Goal: Contribute content: Contribute content

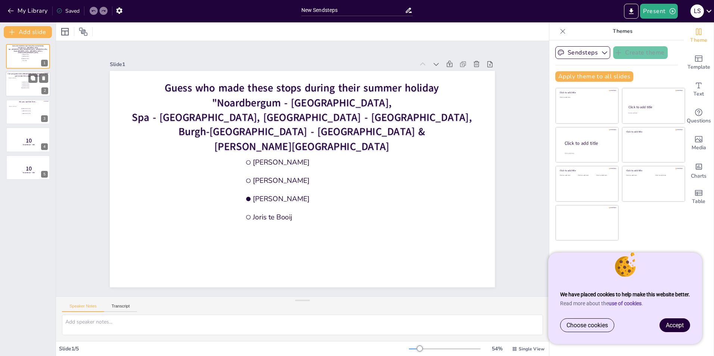
click at [17, 87] on div at bounding box center [15, 86] width 12 height 19
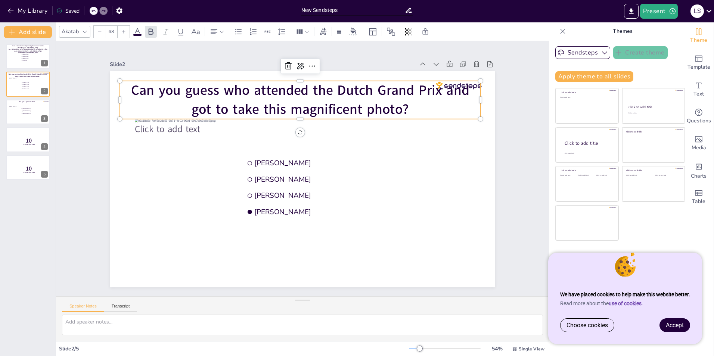
click at [234, 94] on span "Can you guess who attended the Dutch Grand Prix and got to take this magnificen…" at bounding box center [301, 100] width 338 height 38
click at [38, 56] on li "[PERSON_NAME]" at bounding box center [32, 57] width 22 height 2
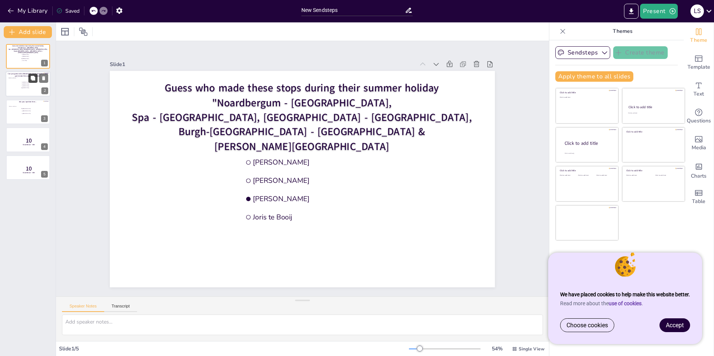
click at [30, 83] on button at bounding box center [32, 78] width 9 height 9
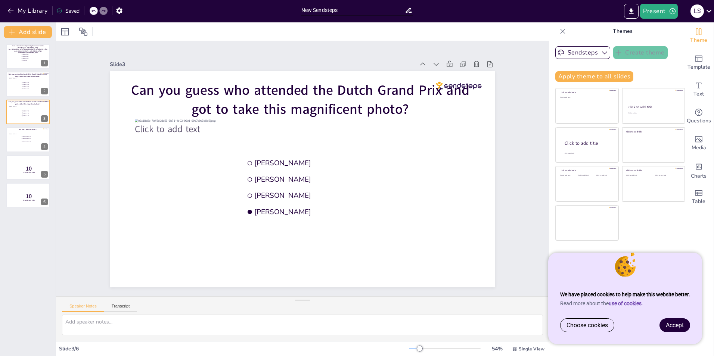
click at [677, 327] on span "Accept" at bounding box center [675, 325] width 18 height 7
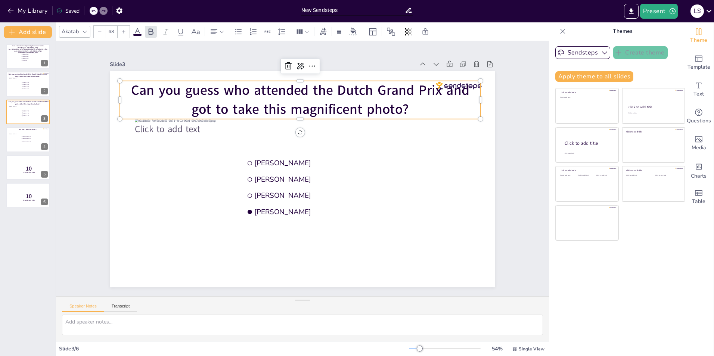
click at [252, 108] on span "Can you guess who attended the Dutch Grand Prix and got to take this magnificen…" at bounding box center [301, 100] width 338 height 38
drag, startPoint x: 406, startPoint y: 104, endPoint x: 130, endPoint y: 87, distance: 276.7
click at [130, 87] on p "Can you guess who attended the Dutch Grand Prix and got to take this magnificen…" at bounding box center [300, 100] width 361 height 38
click at [132, 87] on span "Can you guess who attended the Dutch Grand Prix and got to take this magnificen…" at bounding box center [301, 100] width 338 height 38
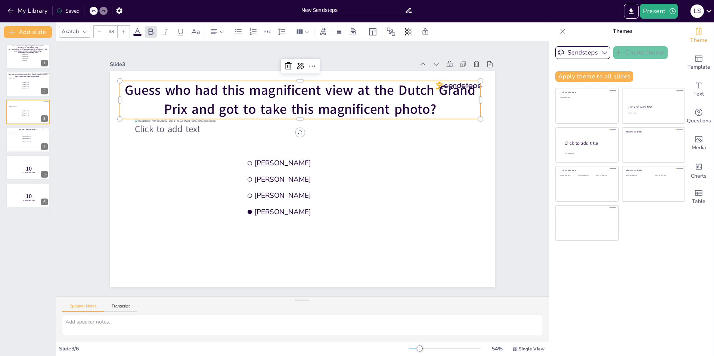
click at [186, 105] on span "Guess who had this magnificent view at the Dutch Grand Prix and got to take thi…" at bounding box center [300, 100] width 351 height 38
click at [495, 164] on div "Slide 1 Guess who made these stops during their summer holiday "[GEOGRAPHIC_DAT…" at bounding box center [302, 169] width 427 height 238
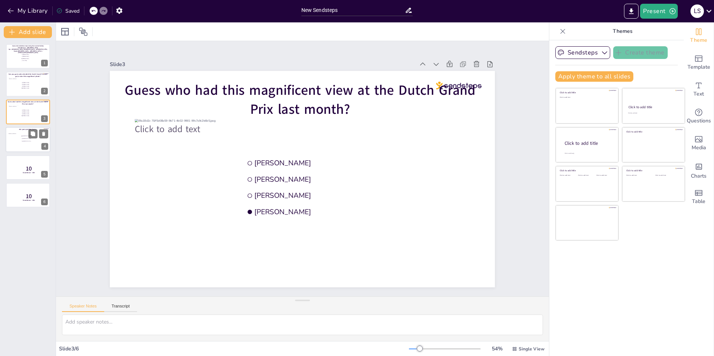
click at [17, 144] on div at bounding box center [28, 139] width 45 height 25
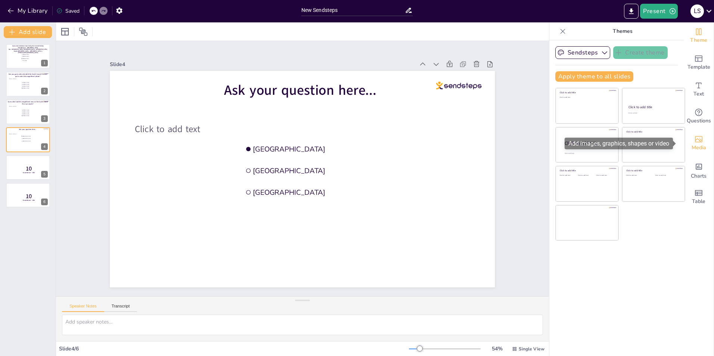
click at [698, 146] on span "Media" at bounding box center [699, 148] width 15 height 8
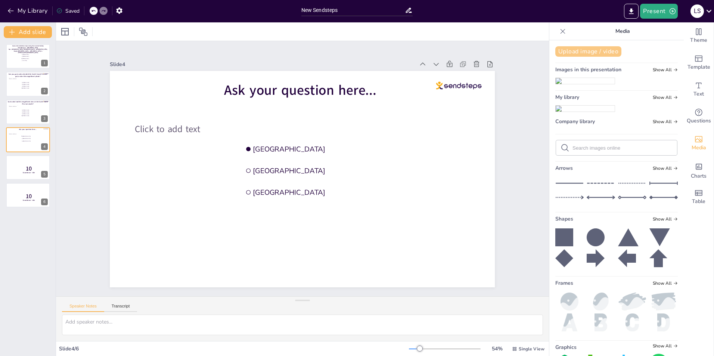
click at [591, 51] on button "Upload image / video" at bounding box center [589, 51] width 66 height 10
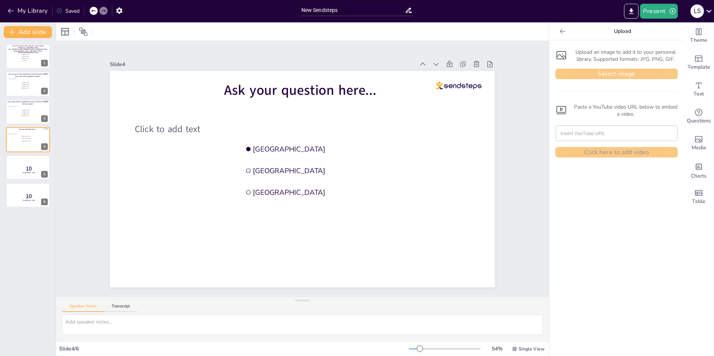
click at [603, 78] on button "Select image" at bounding box center [617, 74] width 123 height 10
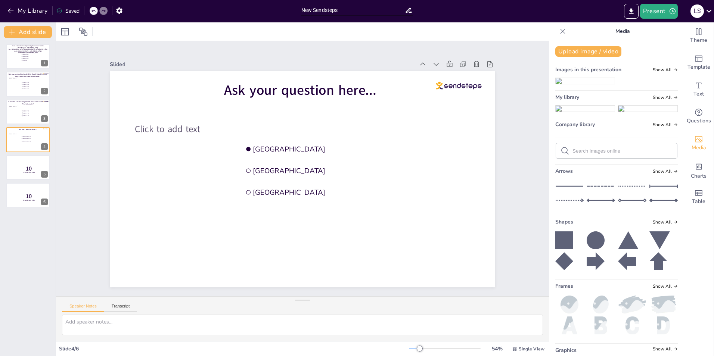
click at [584, 112] on img at bounding box center [585, 109] width 59 height 6
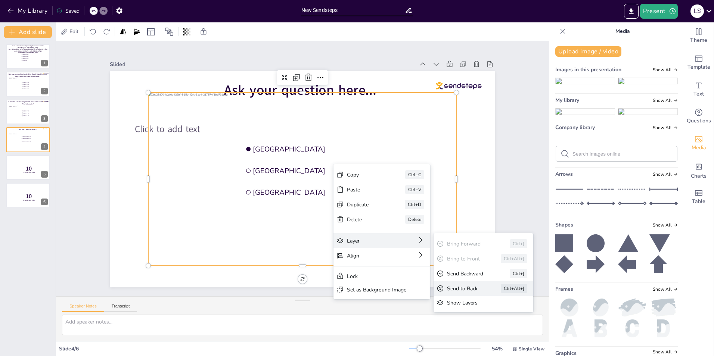
click at [464, 286] on div "Send to Back" at bounding box center [463, 288] width 33 height 7
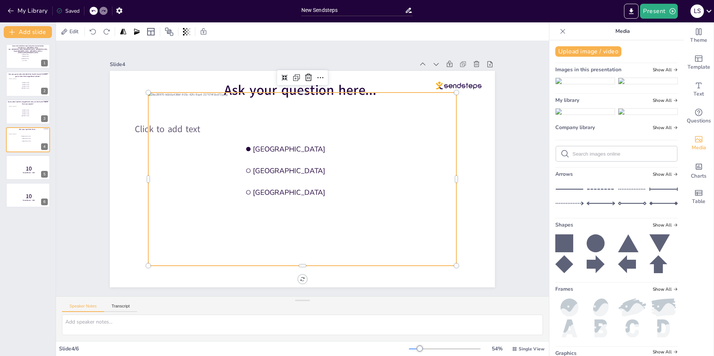
click at [512, 206] on div "Slide 1 Guess who made these stops during their summer holiday "[GEOGRAPHIC_DAT…" at bounding box center [302, 169] width 493 height 256
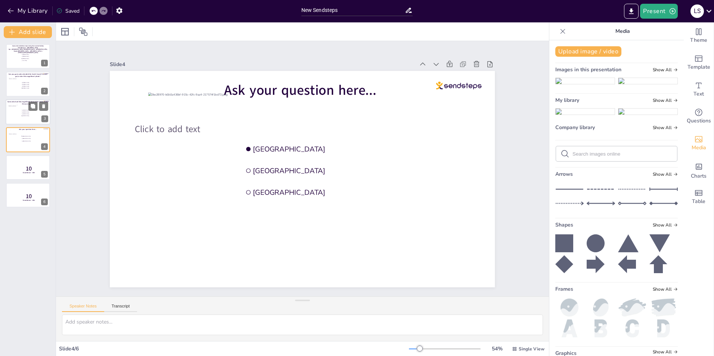
click at [33, 114] on span "[PERSON_NAME]" at bounding box center [32, 114] width 21 height 1
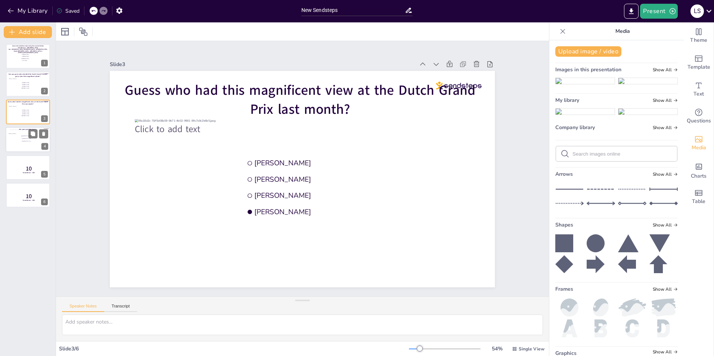
click at [17, 143] on div at bounding box center [28, 140] width 36 height 20
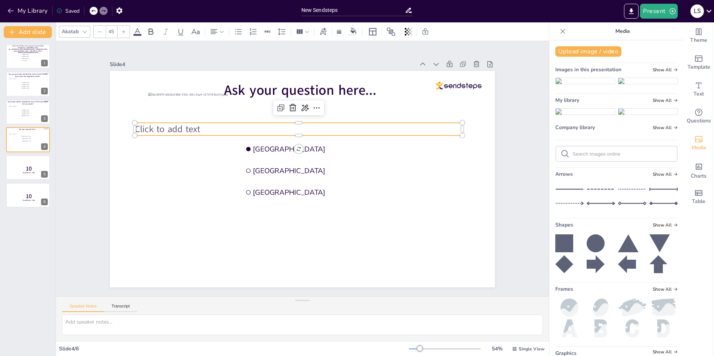
click at [172, 127] on span "Click to add text" at bounding box center [167, 129] width 65 height 12
click at [288, 106] on icon at bounding box center [292, 108] width 9 height 9
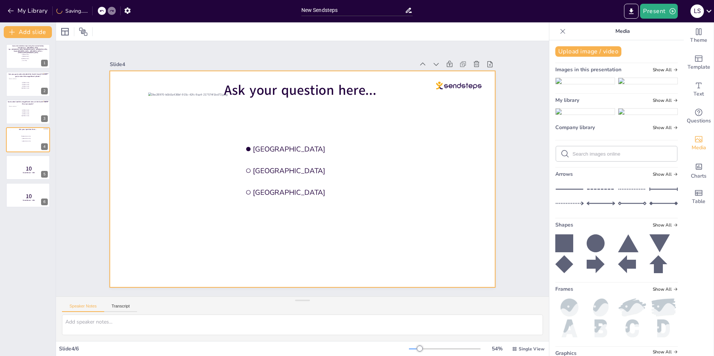
click at [126, 194] on div at bounding box center [302, 179] width 385 height 217
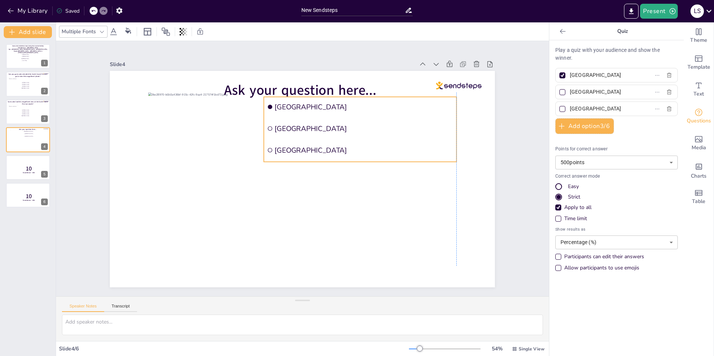
drag, startPoint x: 326, startPoint y: 144, endPoint x: 346, endPoint y: 102, distance: 46.5
click at [346, 102] on span "[GEOGRAPHIC_DATA]" at bounding box center [364, 106] width 179 height 9
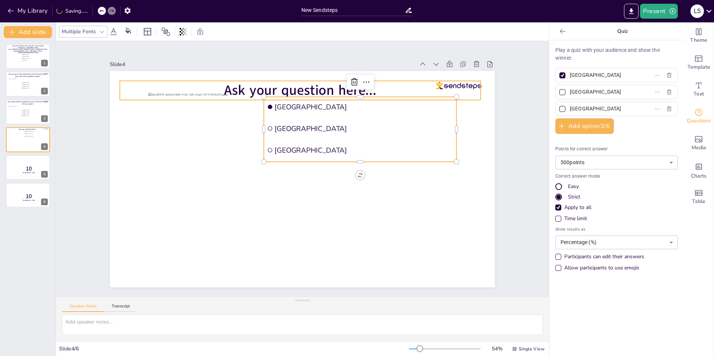
click at [255, 86] on span "Ask your question here..." at bounding box center [301, 90] width 152 height 19
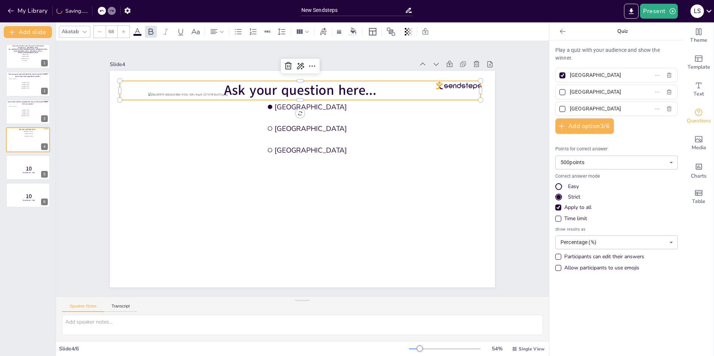
click at [255, 86] on span "Ask your question here..." at bounding box center [301, 90] width 152 height 19
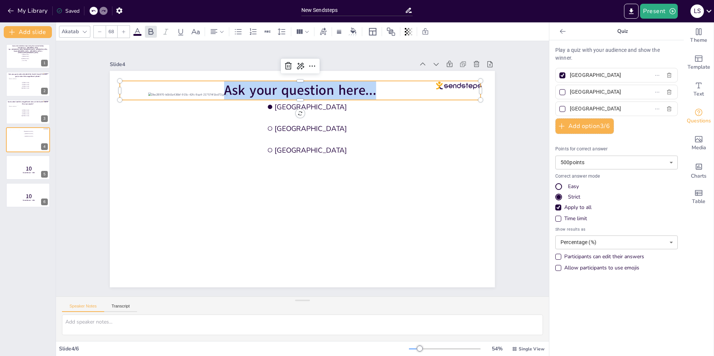
drag, startPoint x: 379, startPoint y: 87, endPoint x: 220, endPoint y: 87, distance: 159.6
click at [220, 87] on p "Ask your question here..." at bounding box center [300, 90] width 361 height 19
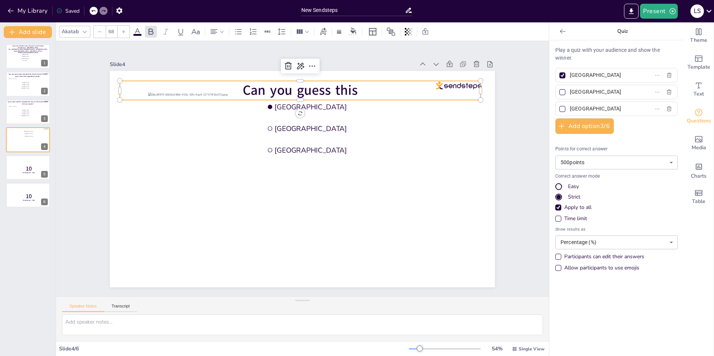
click at [220, 87] on p "Can you guess this" at bounding box center [300, 90] width 361 height 19
click at [329, 86] on span "Can you guess this" at bounding box center [300, 90] width 115 height 19
click at [188, 86] on span "Can you guess where this photo was" at bounding box center [300, 90] width 225 height 19
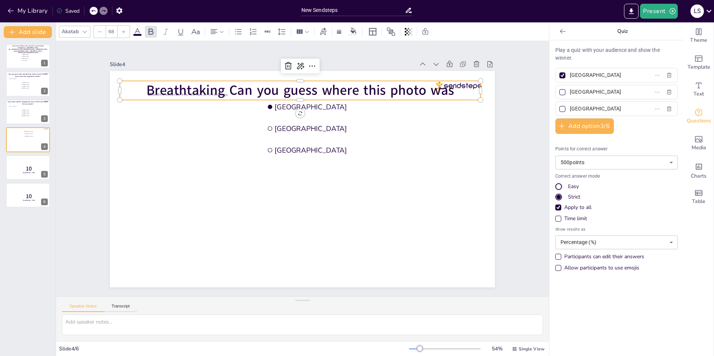
click at [165, 85] on span "Breathtaking Can you guess where this photo was" at bounding box center [300, 90] width 308 height 19
click at [467, 90] on span "Breath-taking right, can you guess where this photo was" at bounding box center [300, 90] width 347 height 19
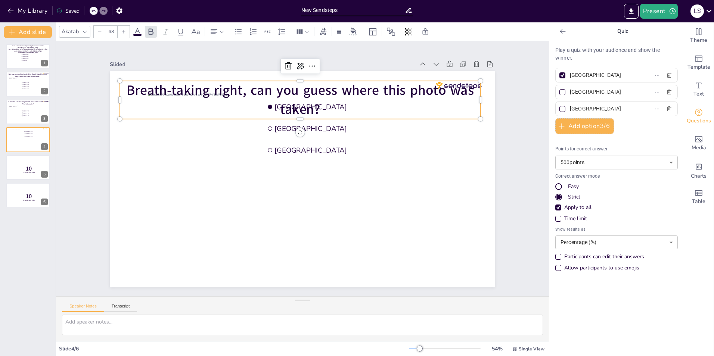
click at [102, 33] on div at bounding box center [100, 32] width 12 height 12
type input "67"
click at [33, 61] on span "Joris te Booij" at bounding box center [32, 61] width 21 height 1
type input "[PERSON_NAME]"
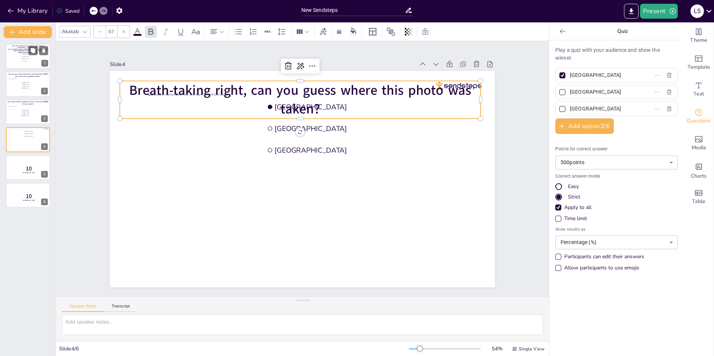
type input "[PERSON_NAME]"
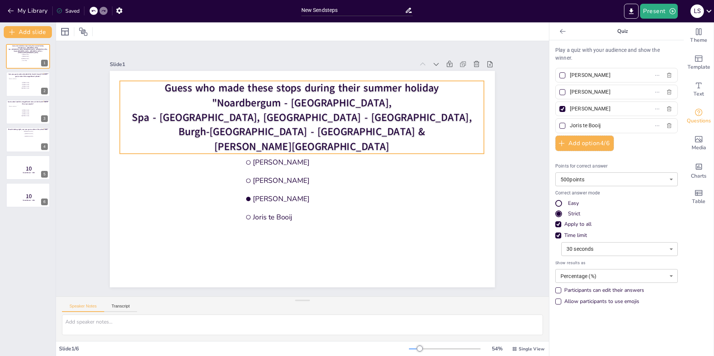
click at [241, 96] on span ""Noardbergum - [GEOGRAPHIC_DATA]," at bounding box center [302, 103] width 179 height 14
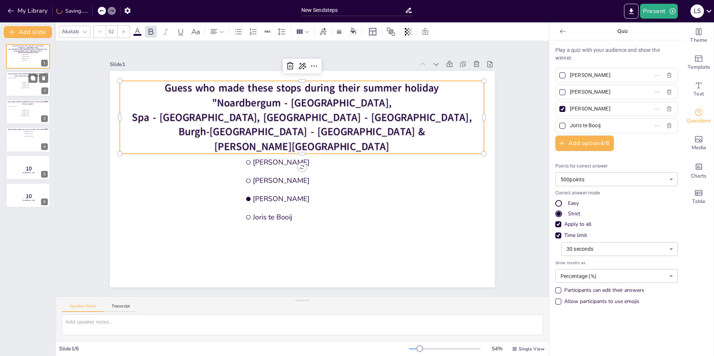
click at [26, 89] on li "[PERSON_NAME]" at bounding box center [32, 88] width 22 height 2
type input "[PERSON_NAME]"
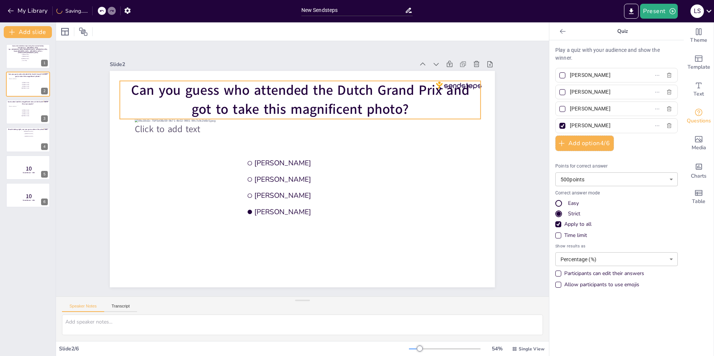
click at [210, 99] on span "Can you guess who attended the Dutch Grand Prix and got to take this magnificen…" at bounding box center [301, 100] width 338 height 38
click at [110, 31] on input "68" at bounding box center [111, 32] width 10 height 12
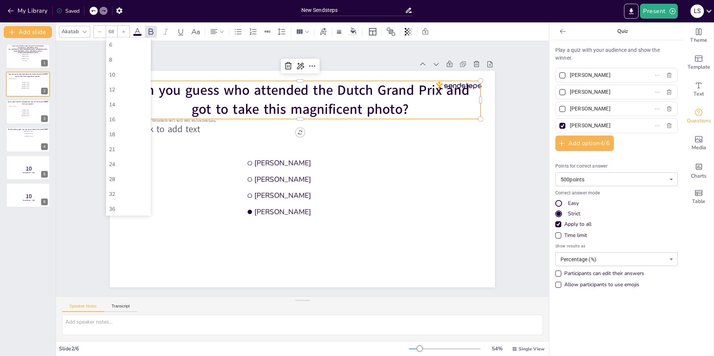
type input "6"
type input "68"
click at [83, 63] on div "Slide 1 Guess who made these stops during their summer holiday "[GEOGRAPHIC_DAT…" at bounding box center [302, 169] width 493 height 256
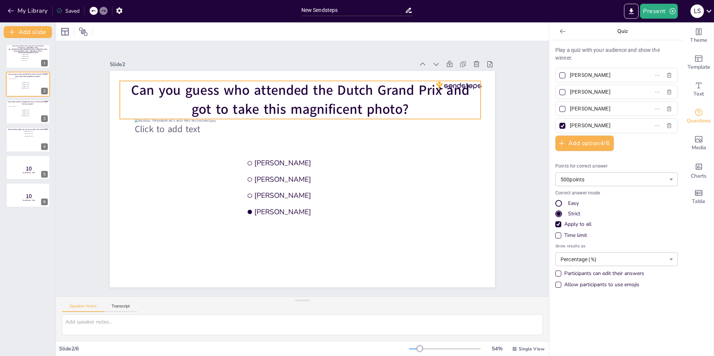
click at [282, 103] on span "Can you guess who attended the Dutch Grand Prix and got to take this magnificen…" at bounding box center [301, 100] width 338 height 38
click at [102, 32] on div at bounding box center [100, 32] width 12 height 12
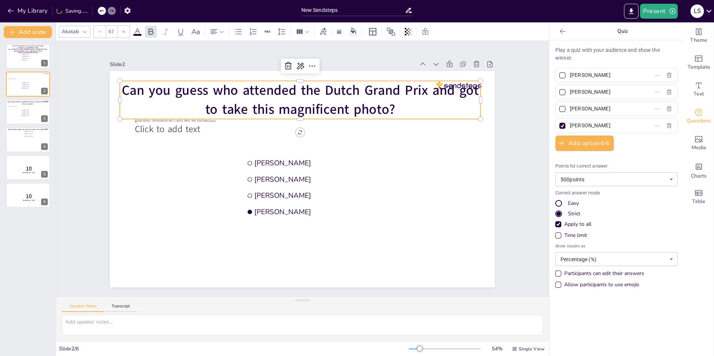
click at [102, 32] on div at bounding box center [100, 32] width 12 height 12
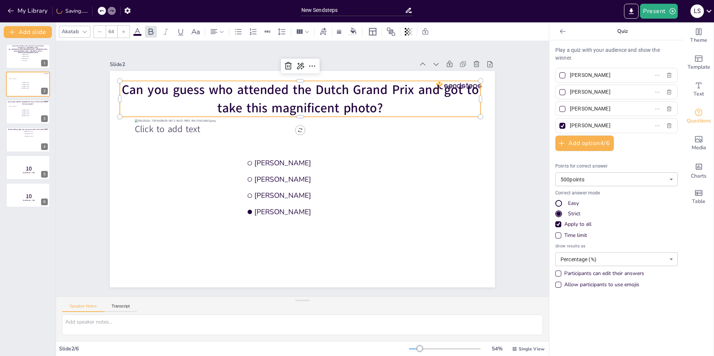
click at [102, 32] on div at bounding box center [100, 32] width 12 height 12
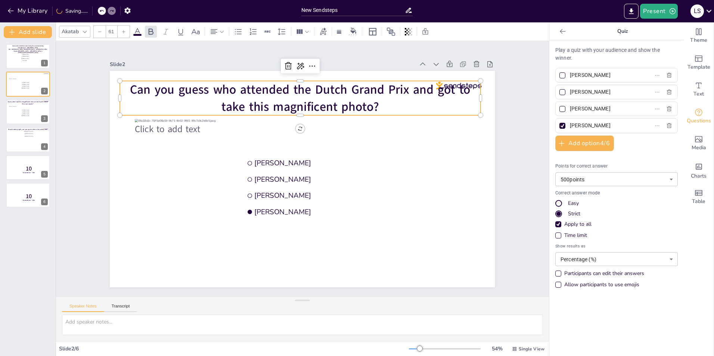
click at [102, 32] on div at bounding box center [100, 32] width 12 height 12
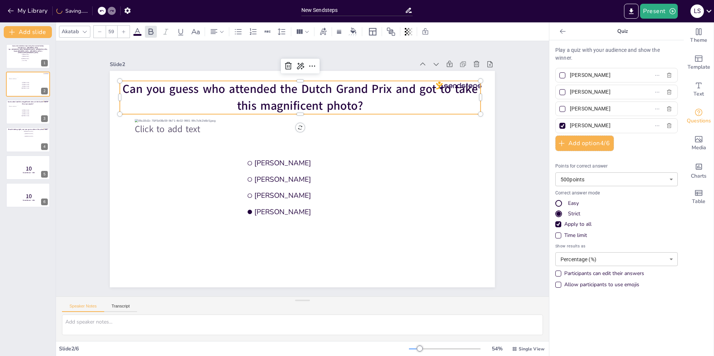
click at [102, 32] on div at bounding box center [100, 32] width 12 height 12
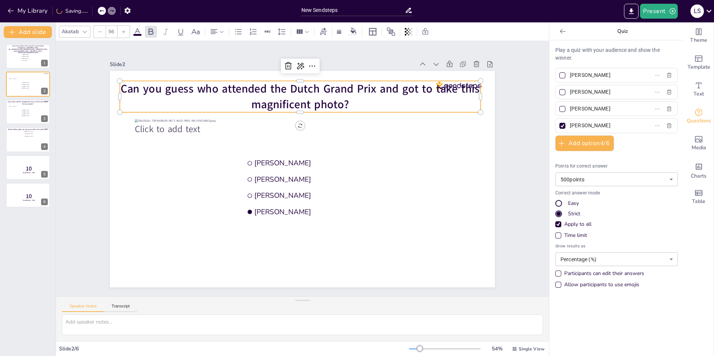
click at [102, 32] on div at bounding box center [100, 32] width 12 height 12
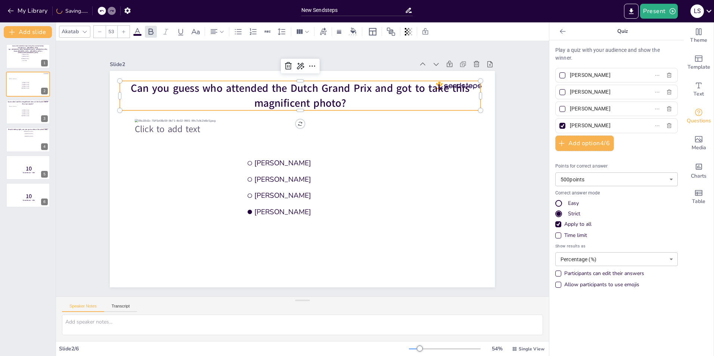
click at [102, 32] on div at bounding box center [100, 32] width 12 height 12
type input "52"
click at [99, 100] on div "Slide 1 Guess who made these stops during their summer holiday "[GEOGRAPHIC_DAT…" at bounding box center [302, 169] width 427 height 238
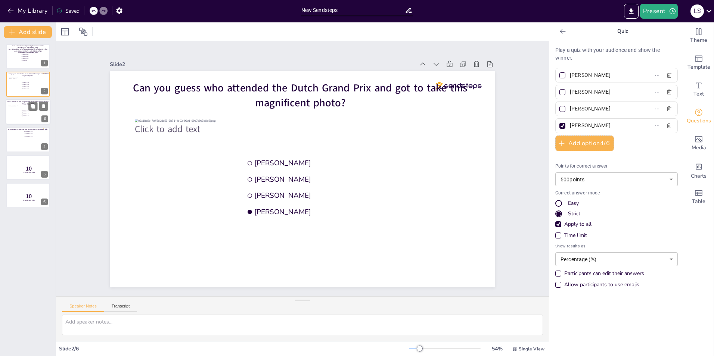
click at [42, 115] on span "[PERSON_NAME]" at bounding box center [32, 115] width 21 height 1
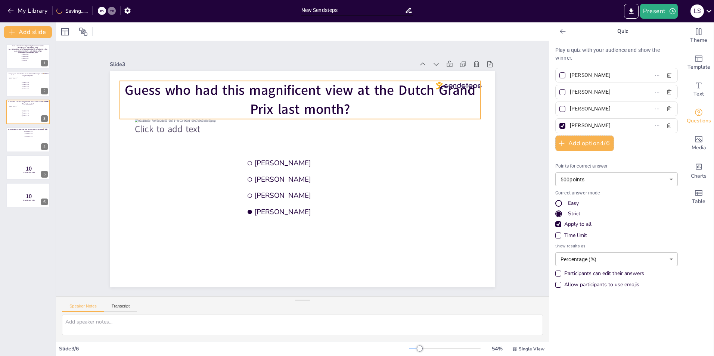
click at [213, 85] on span "Guess who had this magnificent view at the Dutch Grand Prix last month?" at bounding box center [300, 100] width 351 height 38
click at [101, 33] on icon at bounding box center [100, 32] width 4 height 4
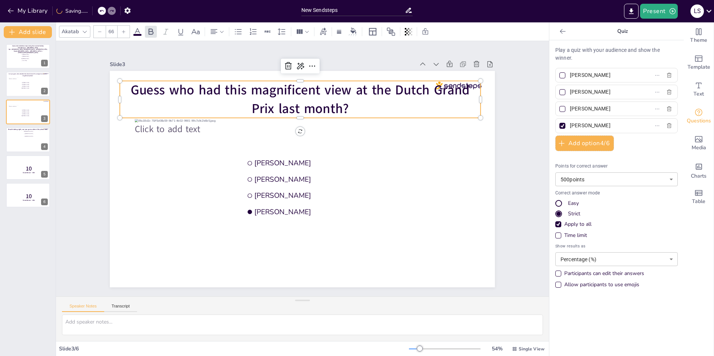
click at [101, 33] on icon at bounding box center [100, 32] width 4 height 4
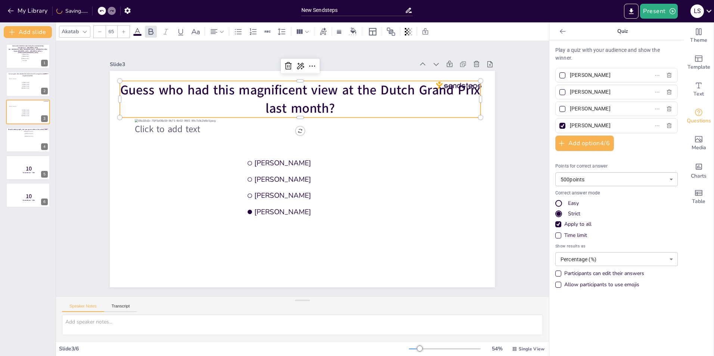
click at [101, 33] on icon at bounding box center [100, 32] width 4 height 4
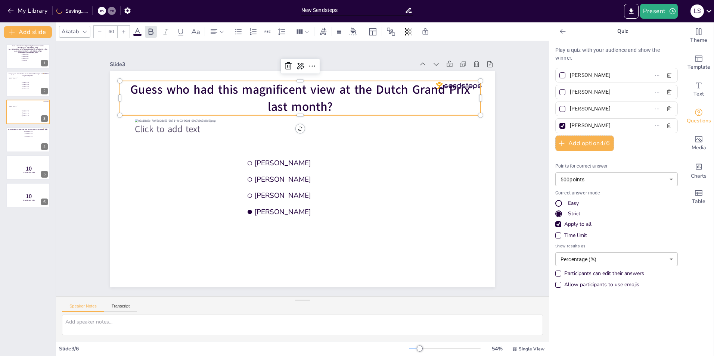
click at [101, 33] on icon at bounding box center [100, 32] width 4 height 4
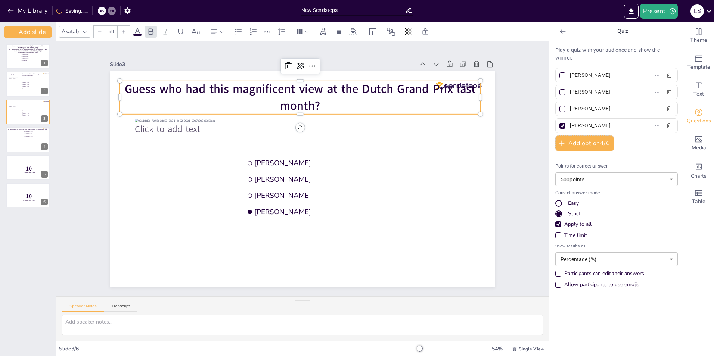
click at [101, 33] on icon at bounding box center [100, 32] width 4 height 4
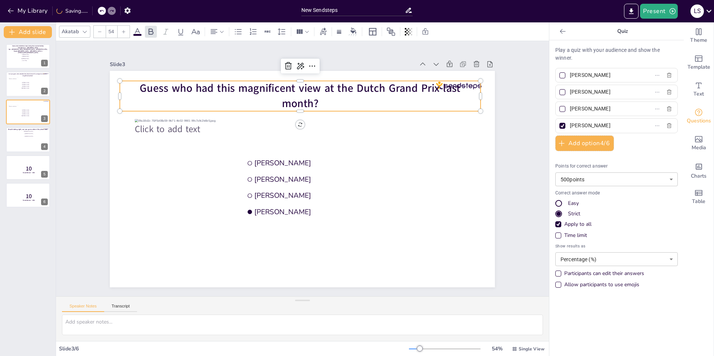
click at [101, 33] on icon at bounding box center [100, 32] width 4 height 4
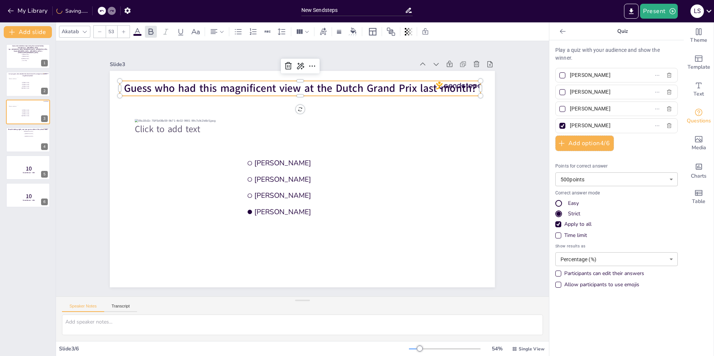
click at [101, 33] on icon at bounding box center [100, 32] width 4 height 4
type input "52"
click at [81, 99] on div "Slide 1 Guess who made these stops during their summer holiday "[GEOGRAPHIC_DAT…" at bounding box center [302, 169] width 493 height 256
click at [182, 84] on span "Guess who had this magnificent view at the Dutch Grand Prix last month?" at bounding box center [300, 88] width 349 height 14
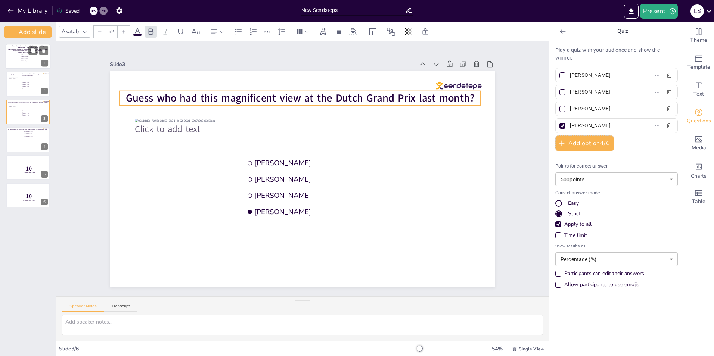
click at [18, 57] on div at bounding box center [28, 56] width 45 height 25
type input "[PERSON_NAME]"
type input "Joris te Booij"
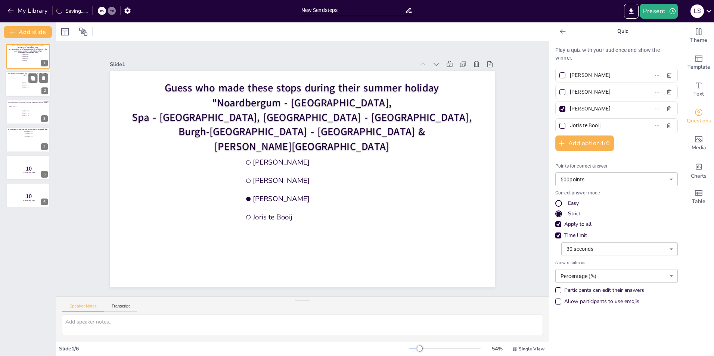
click at [21, 88] on div at bounding box center [15, 86] width 12 height 19
type input "[PERSON_NAME]"
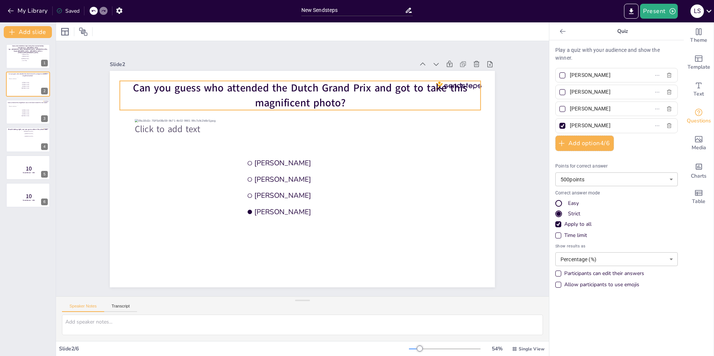
click at [351, 92] on span "Can you guess who attended the Dutch Grand Prix and got to take this magnificen…" at bounding box center [300, 95] width 335 height 29
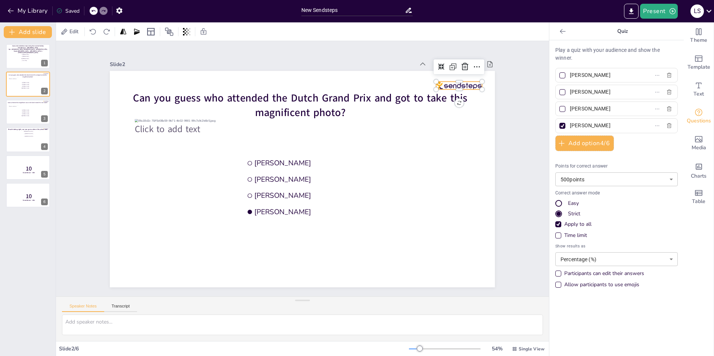
click at [461, 83] on div at bounding box center [459, 86] width 46 height 8
click at [461, 63] on icon at bounding box center [465, 66] width 9 height 9
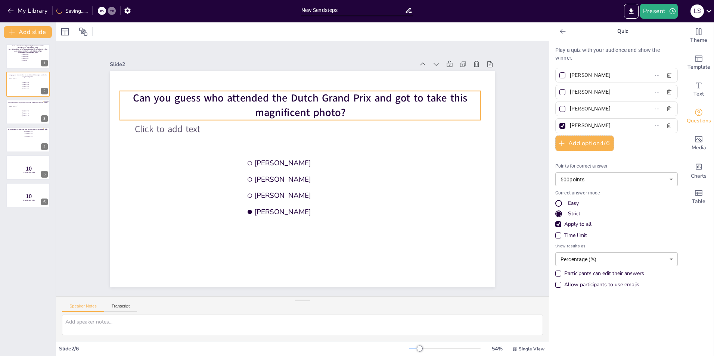
click at [432, 97] on span "Can you guess who attended the Dutch Grand Prix and got to take this magnificen…" at bounding box center [300, 105] width 335 height 29
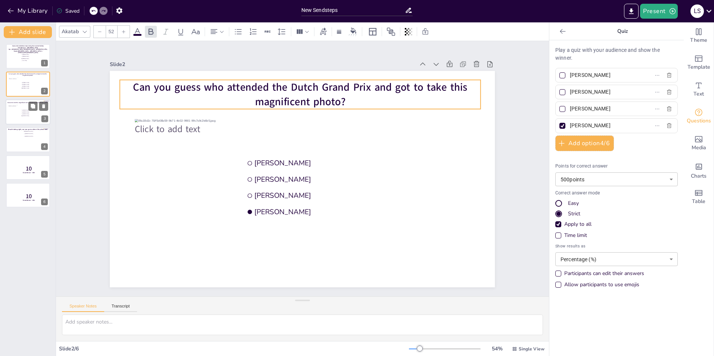
click at [16, 114] on div at bounding box center [15, 114] width 12 height 19
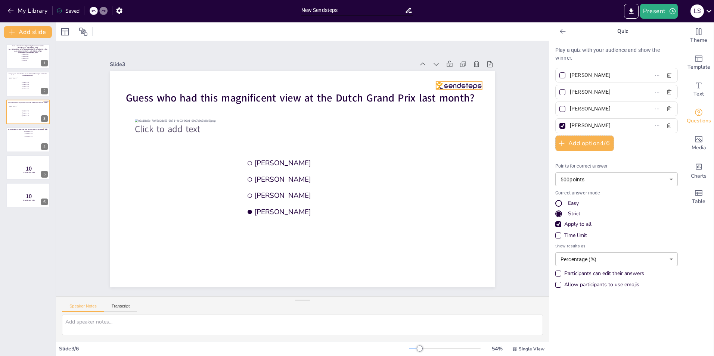
click at [447, 82] on div at bounding box center [459, 86] width 46 height 8
click at [461, 62] on icon at bounding box center [465, 66] width 9 height 9
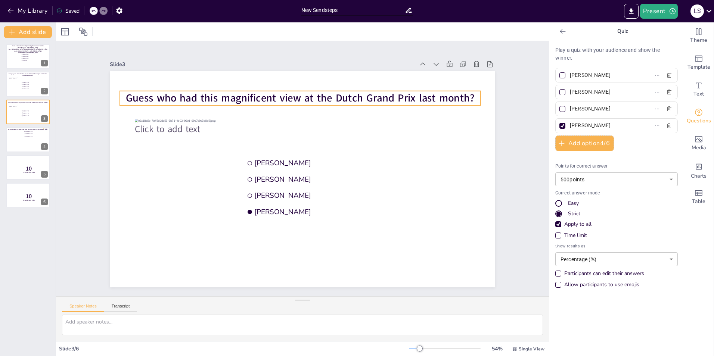
click at [438, 95] on span "Guess who had this magnificent view at the Dutch Grand Prix last month?" at bounding box center [300, 98] width 349 height 14
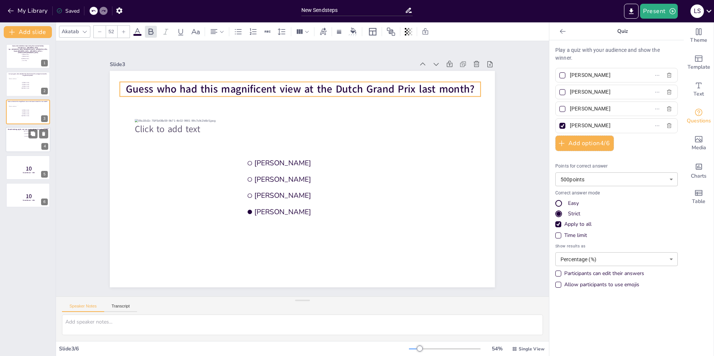
click at [16, 136] on div at bounding box center [28, 140] width 36 height 20
type input "[GEOGRAPHIC_DATA]"
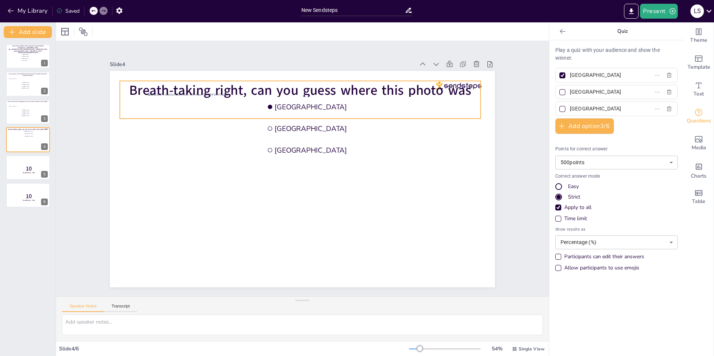
click at [374, 85] on span "Breath-taking right, can you guess where this photo was taken?" at bounding box center [301, 99] width 342 height 37
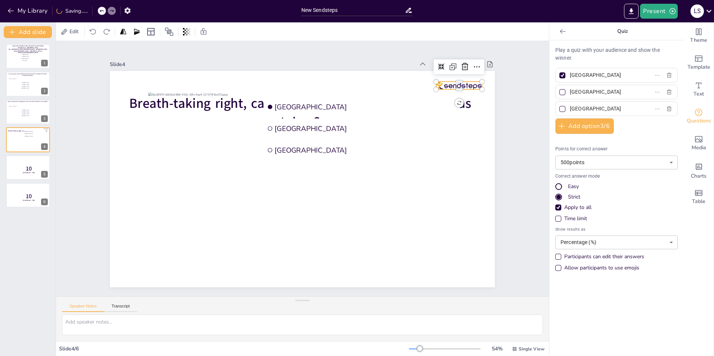
click at [462, 83] on div at bounding box center [459, 86] width 46 height 8
click at [461, 63] on icon at bounding box center [465, 66] width 9 height 9
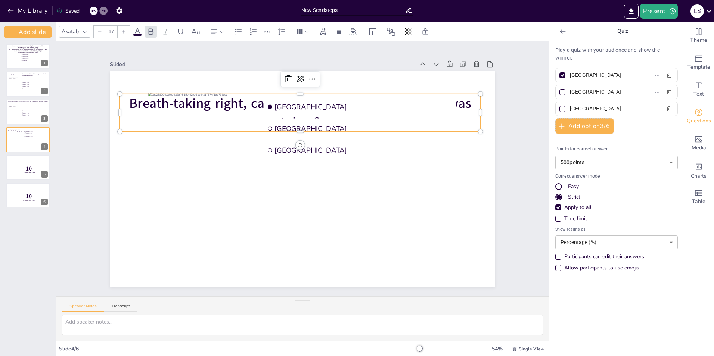
click at [240, 99] on span "Breath-taking right, can you guess where this photo was taken?" at bounding box center [301, 112] width 342 height 37
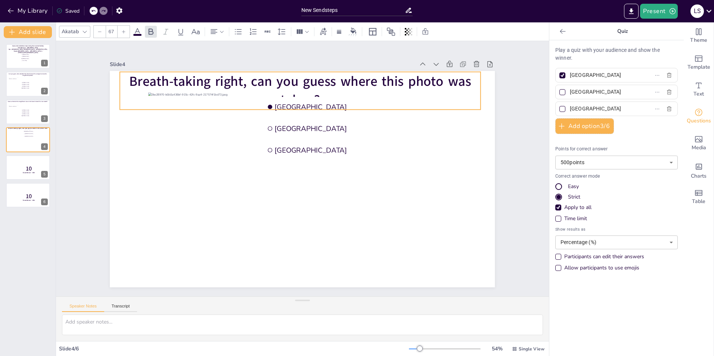
click at [101, 31] on icon at bounding box center [100, 32] width 4 height 4
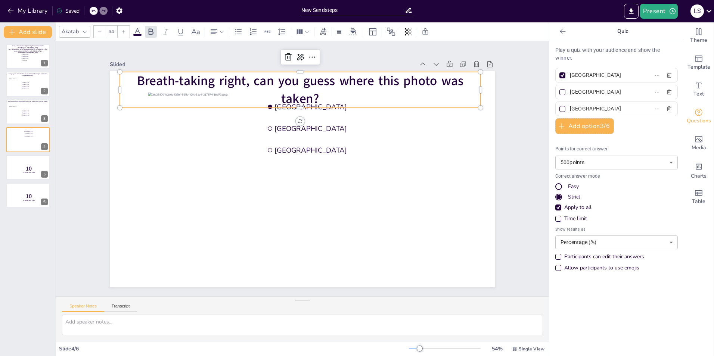
click at [101, 31] on icon at bounding box center [100, 32] width 4 height 4
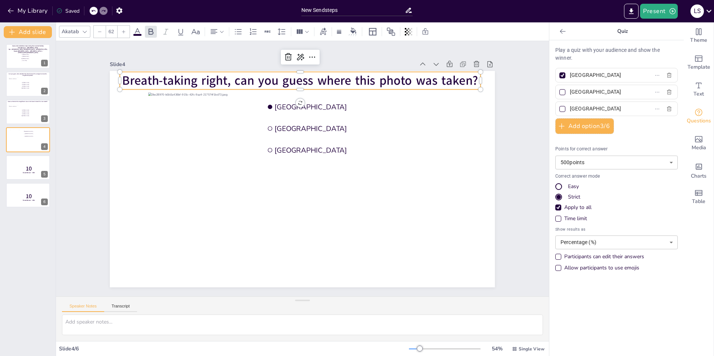
click at [101, 31] on icon at bounding box center [100, 32] width 4 height 4
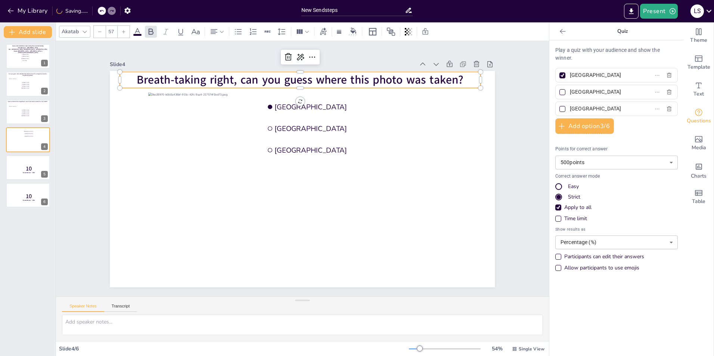
click at [101, 31] on icon at bounding box center [100, 32] width 4 height 4
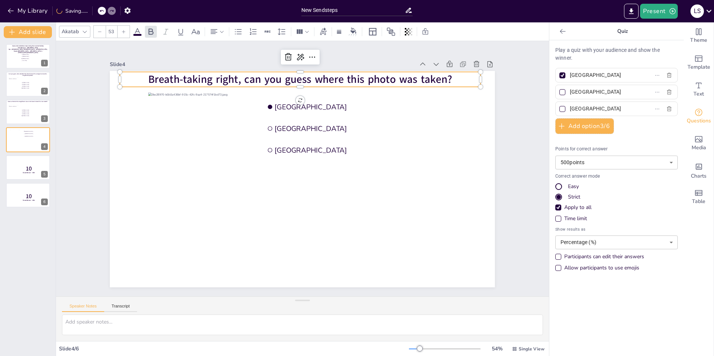
type input "52"
click at [64, 121] on div "Slide 1 Guess who made these stops during their summer holiday "[GEOGRAPHIC_DAT…" at bounding box center [302, 169] width 493 height 256
click at [185, 76] on span "Breath-taking right, can you guess where this photo was taken?" at bounding box center [301, 79] width 300 height 14
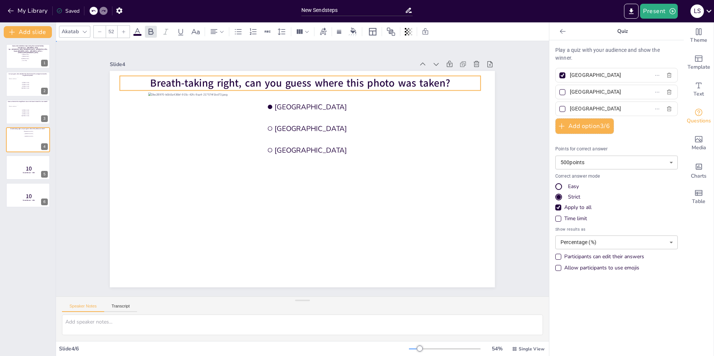
click at [506, 171] on div "Slide 1 Guess who made these stops during their summer holiday "[GEOGRAPHIC_DAT…" at bounding box center [302, 169] width 427 height 238
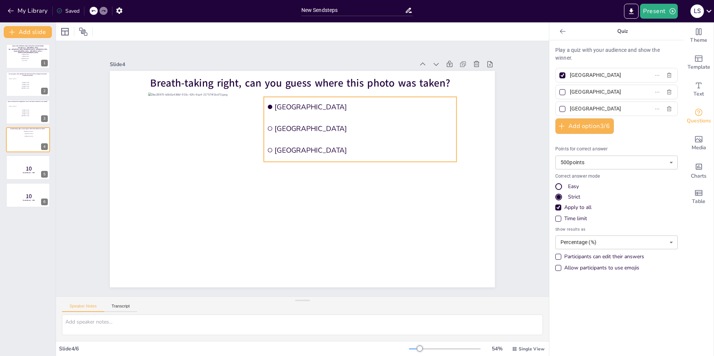
click at [404, 109] on span "[GEOGRAPHIC_DATA]" at bounding box center [364, 106] width 179 height 9
click at [511, 107] on div "Slide 1 Guess who made these stops during their summer holiday "[GEOGRAPHIC_DAT…" at bounding box center [302, 169] width 493 height 256
click at [308, 111] on li "[GEOGRAPHIC_DATA]" at bounding box center [360, 107] width 193 height 20
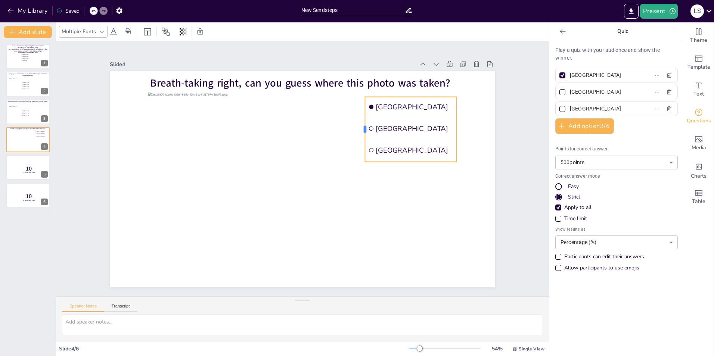
drag, startPoint x: 258, startPoint y: 125, endPoint x: 359, endPoint y: 139, distance: 102.3
click at [359, 139] on div at bounding box center [362, 129] width 6 height 65
click at [404, 104] on span "[GEOGRAPHIC_DATA]" at bounding box center [414, 106] width 77 height 9
click at [404, 104] on span "[GEOGRAPHIC_DATA]" at bounding box center [465, 106] width 179 height 9
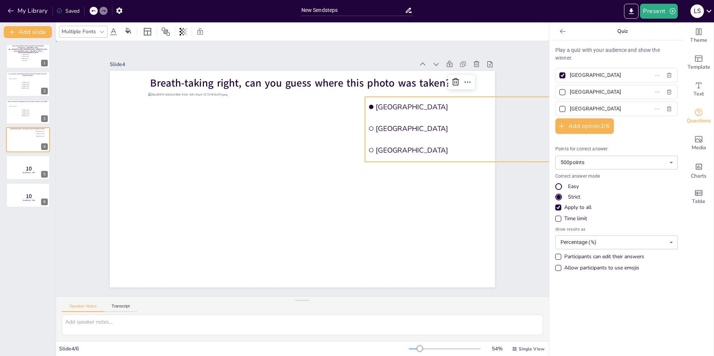
click at [515, 193] on div "Slide 1 Guess who made these stops during their summer holiday "[GEOGRAPHIC_DAT…" at bounding box center [302, 169] width 493 height 256
click at [403, 107] on span "[GEOGRAPHIC_DATA]" at bounding box center [465, 106] width 179 height 9
drag, startPoint x: 599, startPoint y: 79, endPoint x: 567, endPoint y: 78, distance: 32.2
click at [570, 78] on input "[GEOGRAPHIC_DATA]" at bounding box center [604, 75] width 69 height 11
type input "[GEOGRAPHIC_DATA]"
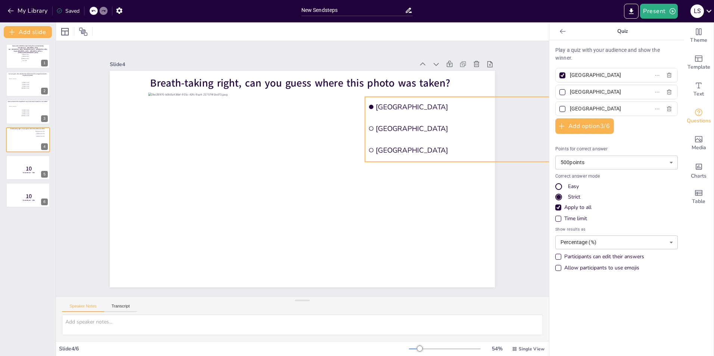
click at [416, 128] on span "[GEOGRAPHIC_DATA]" at bounding box center [465, 128] width 179 height 9
drag, startPoint x: 532, startPoint y: 126, endPoint x: 430, endPoint y: 125, distance: 102.0
click at [430, 125] on div "Breath-taking right, can you guess where this photo was taken? [GEOGRAPHIC_DATA…" at bounding box center [302, 179] width 385 height 217
click at [514, 133] on div "Slide 1 Guess who made these stops during their summer holiday "[GEOGRAPHIC_DAT…" at bounding box center [302, 169] width 493 height 256
click at [408, 126] on span "[GEOGRAPHIC_DATA]" at bounding box center [414, 128] width 77 height 9
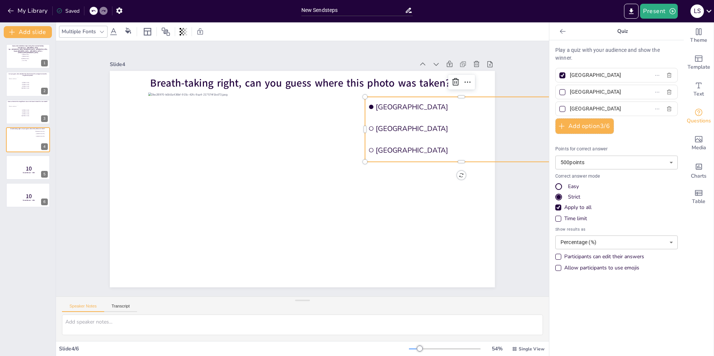
click at [408, 126] on span "[GEOGRAPHIC_DATA]" at bounding box center [465, 128] width 179 height 9
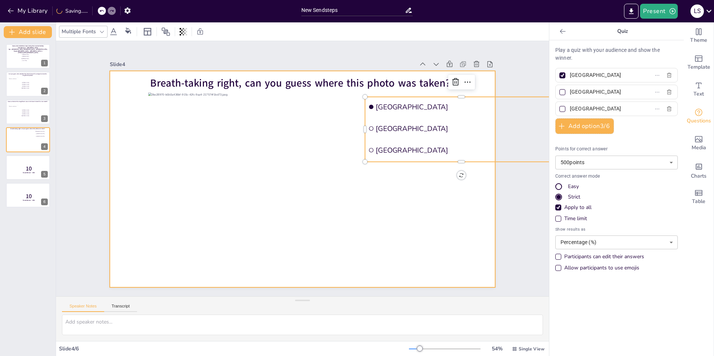
click at [484, 191] on div at bounding box center [302, 179] width 385 height 217
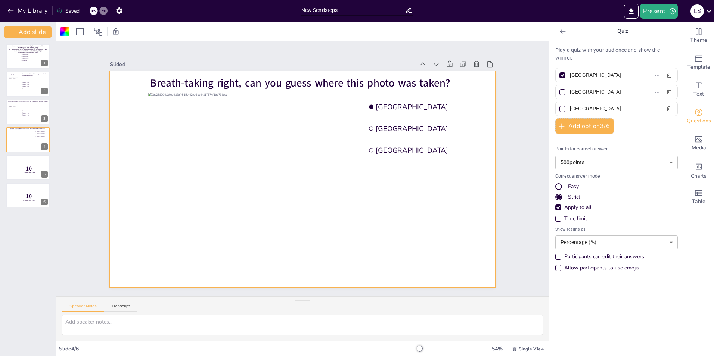
drag, startPoint x: 601, startPoint y: 95, endPoint x: 545, endPoint y: 93, distance: 56.1
click at [550, 93] on div "Play a quiz with your audience and show the winner. Austria [GEOGRAPHIC_DATA] T…" at bounding box center [617, 198] width 135 height 316
type input "[GEOGRAPHIC_DATA]"
click at [502, 177] on div "Slide 1 Guess who made these stops during their summer holiday "[GEOGRAPHIC_DAT…" at bounding box center [302, 169] width 427 height 238
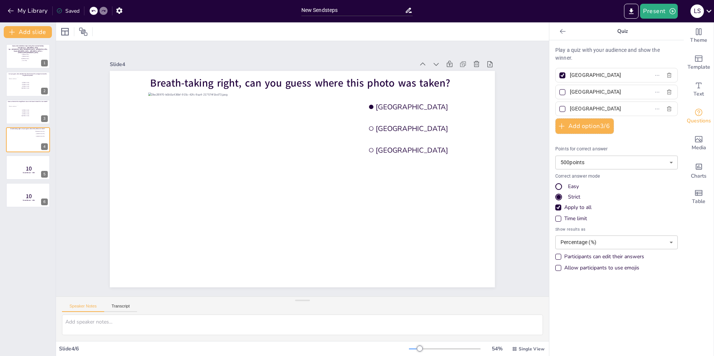
click at [597, 106] on input "[GEOGRAPHIC_DATA]" at bounding box center [604, 109] width 69 height 11
type input "[US_STATE]"
click at [590, 123] on button "Add option 3 / 6" at bounding box center [585, 126] width 59 height 16
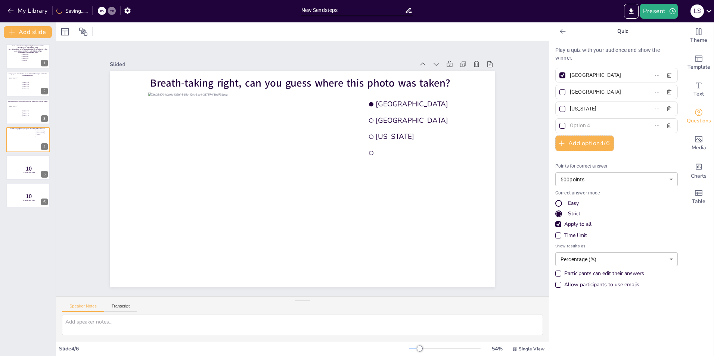
click at [583, 126] on input "text" at bounding box center [604, 125] width 69 height 11
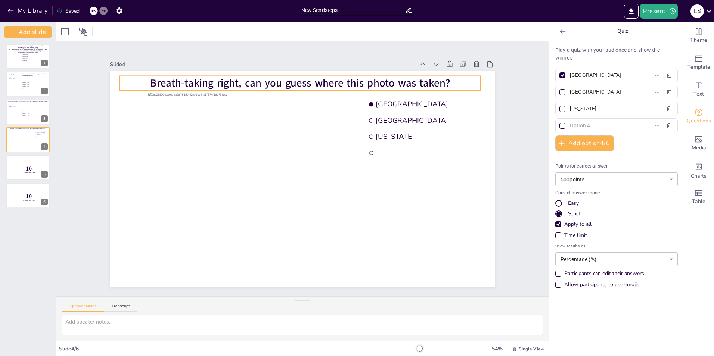
click at [234, 81] on span "Breath-taking right, can you guess where this photo was taken?" at bounding box center [301, 83] width 300 height 14
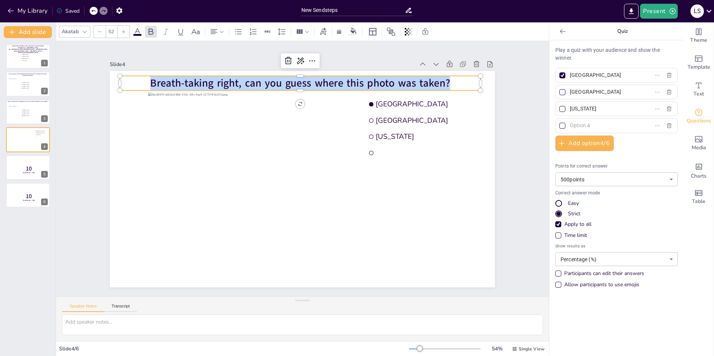
click at [234, 81] on span "Breath-taking right, can you guess where this photo was taken?" at bounding box center [301, 83] width 300 height 14
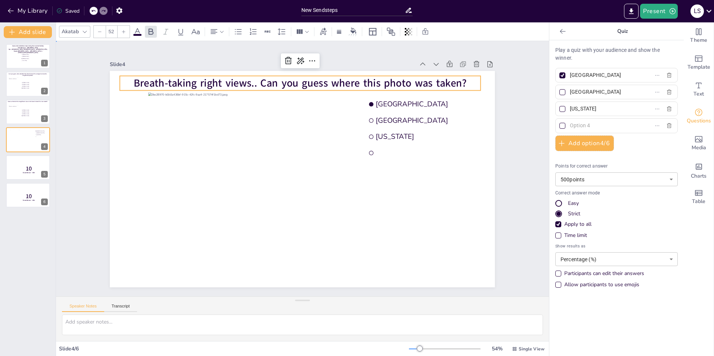
click at [518, 201] on div "Slide 1 Guess who made these stops during their summer holiday "[GEOGRAPHIC_DAT…" at bounding box center [302, 169] width 493 height 256
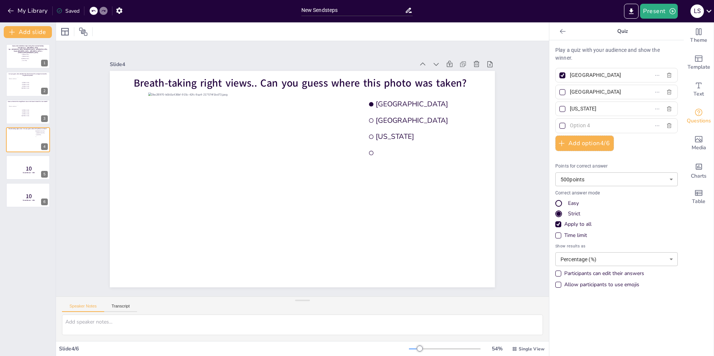
click at [581, 125] on input "text" at bounding box center [604, 125] width 69 height 11
type input "i"
type input "[GEOGRAPHIC_DATA]"
click at [518, 129] on div "Slide 1 Guess who made these stops during their summer holiday "[GEOGRAPHIC_DAT…" at bounding box center [302, 169] width 493 height 256
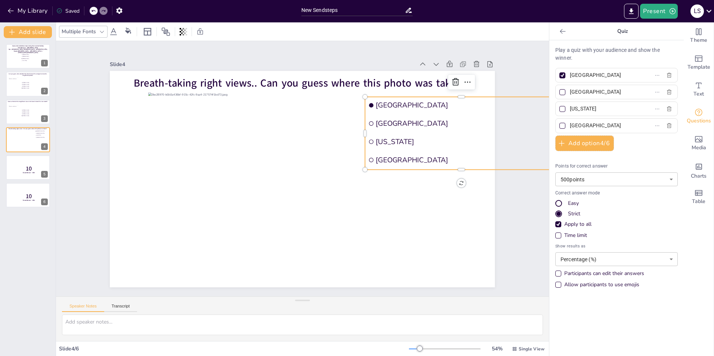
click at [512, 210] on div "Slide 1 Guess who made these stops during their summer holiday "[GEOGRAPHIC_DAT…" at bounding box center [302, 169] width 493 height 256
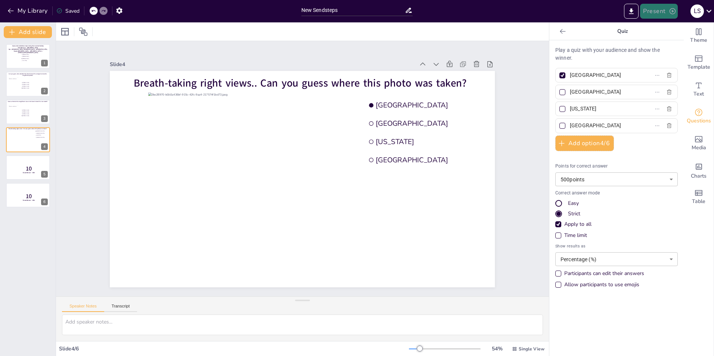
click at [655, 8] on button "Present" at bounding box center [658, 11] width 37 height 15
click at [683, 25] on li "Preview presentation" at bounding box center [670, 28] width 59 height 12
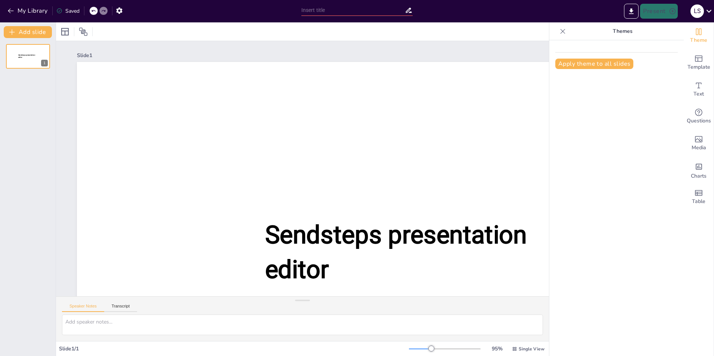
type input "New Sendsteps"
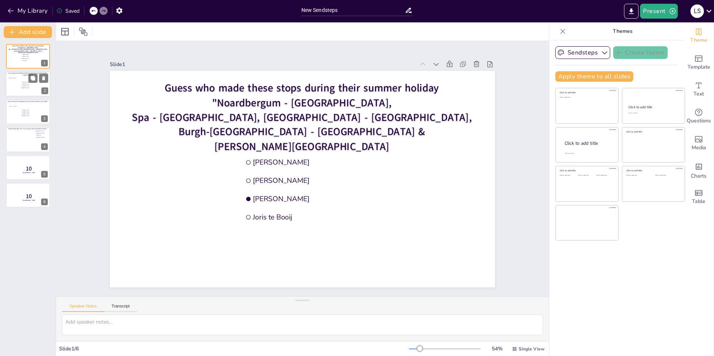
click at [27, 82] on span "[PERSON_NAME]" at bounding box center [32, 82] width 21 height 1
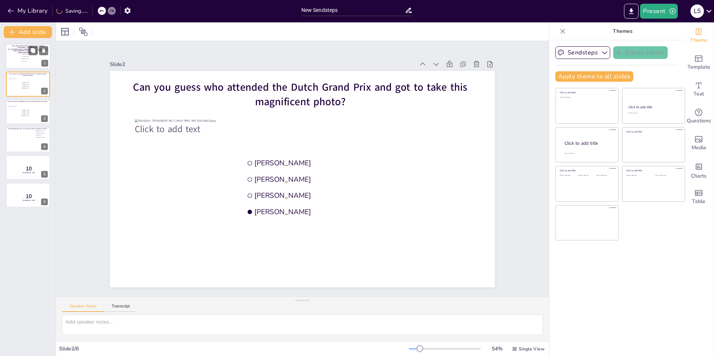
click at [27, 59] on span "[PERSON_NAME]" at bounding box center [32, 58] width 21 height 1
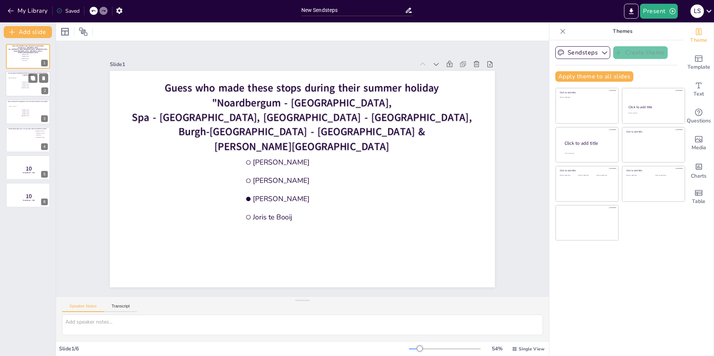
click at [18, 87] on div at bounding box center [15, 86] width 12 height 19
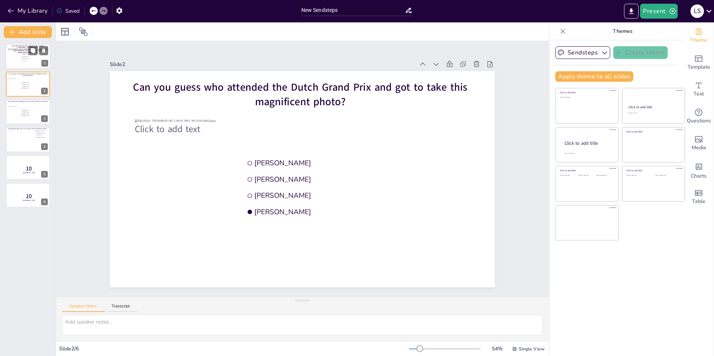
click at [17, 61] on div at bounding box center [28, 56] width 45 height 25
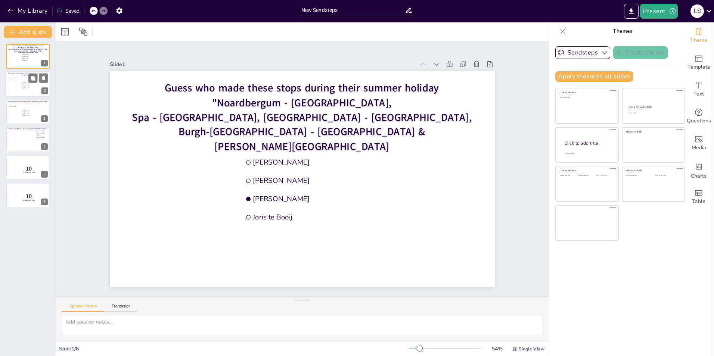
click at [24, 94] on div at bounding box center [28, 84] width 45 height 25
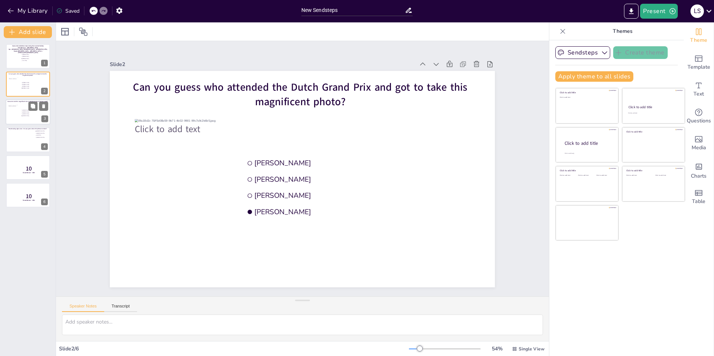
click at [30, 120] on div at bounding box center [28, 111] width 45 height 25
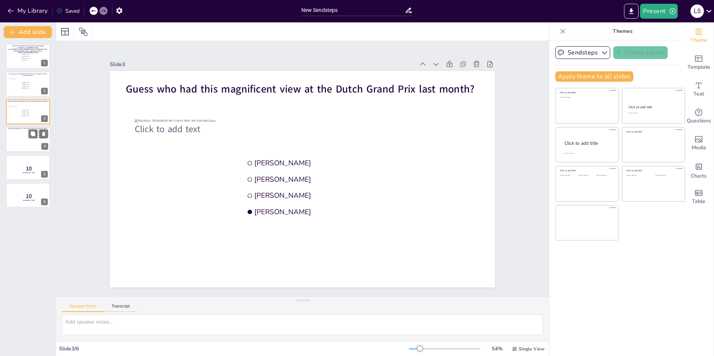
click at [19, 144] on div at bounding box center [28, 140] width 36 height 20
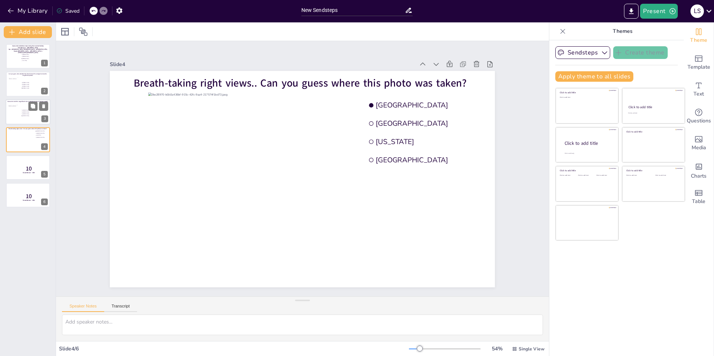
click at [14, 119] on div at bounding box center [15, 114] width 12 height 19
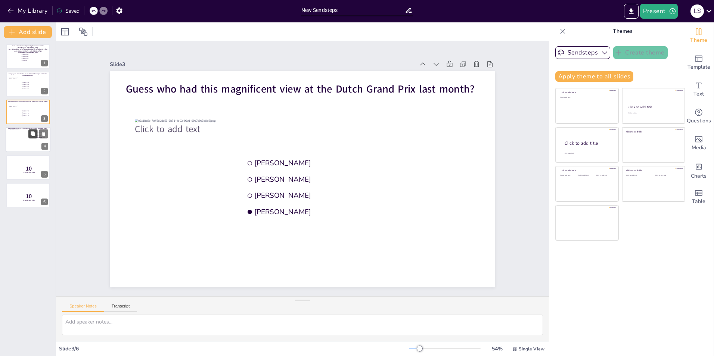
click at [31, 132] on icon at bounding box center [32, 134] width 5 height 5
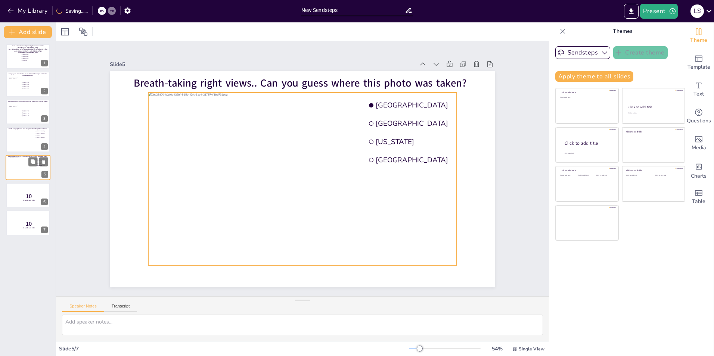
click at [27, 170] on div at bounding box center [28, 168] width 36 height 20
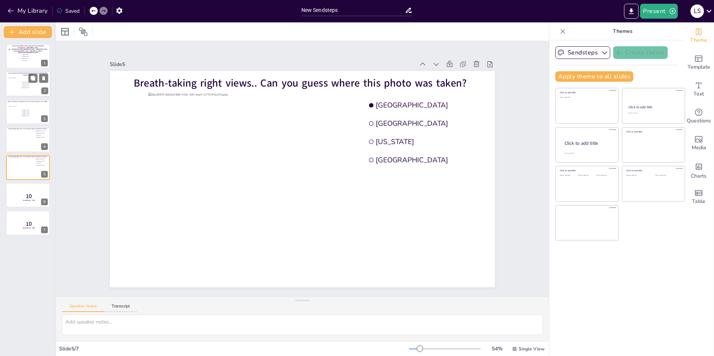
click at [15, 87] on div at bounding box center [15, 86] width 12 height 19
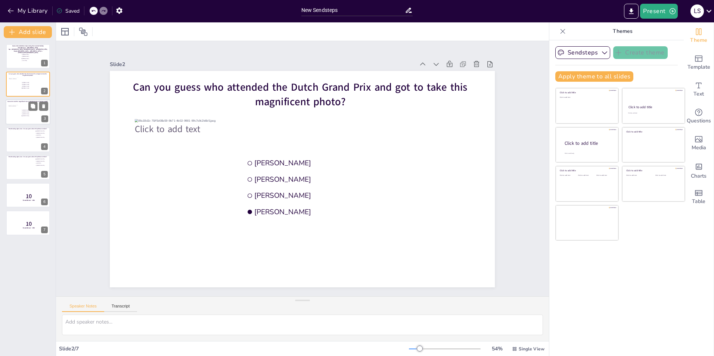
click at [21, 113] on div at bounding box center [15, 114] width 12 height 19
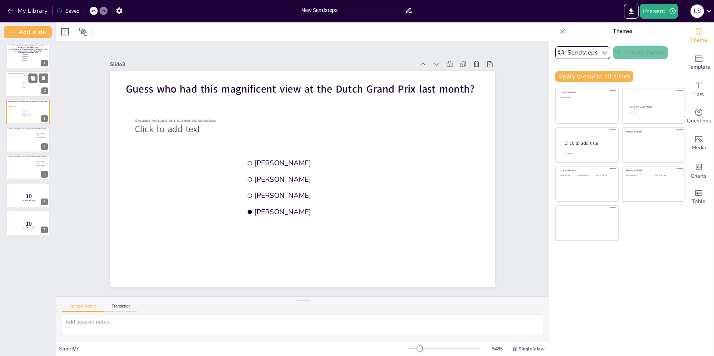
click at [17, 88] on div at bounding box center [15, 86] width 12 height 19
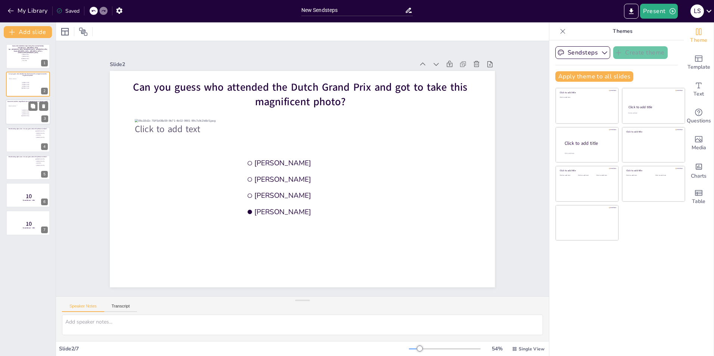
click at [14, 117] on div at bounding box center [15, 114] width 12 height 19
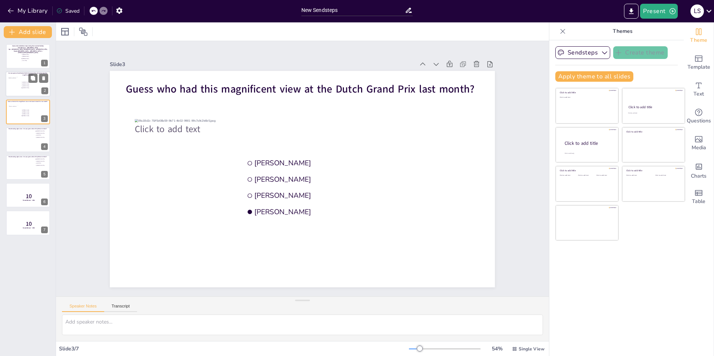
click at [15, 88] on div at bounding box center [15, 86] width 12 height 19
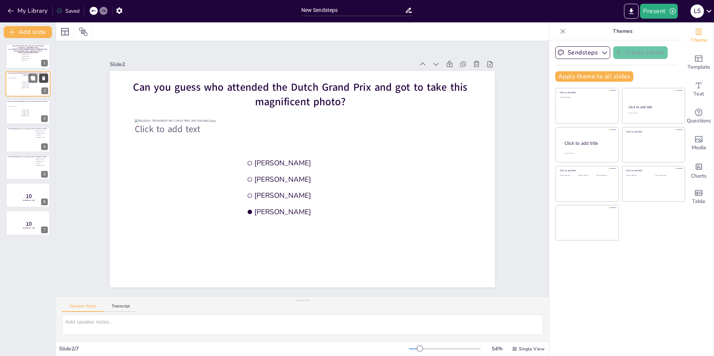
click at [44, 78] on icon at bounding box center [43, 79] width 3 height 4
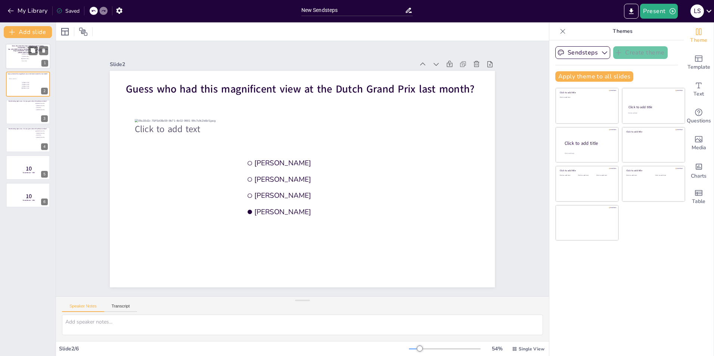
click at [20, 56] on div at bounding box center [28, 56] width 45 height 25
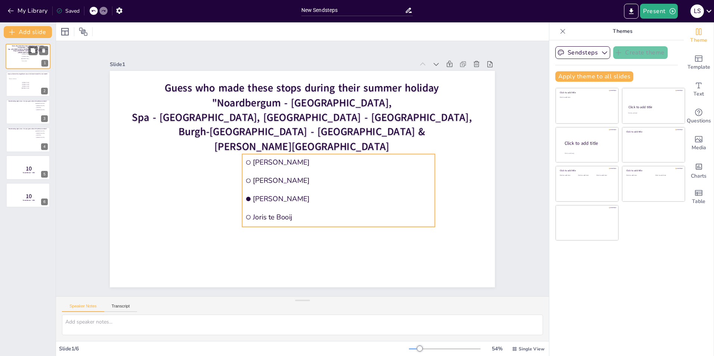
click at [25, 58] on span "[PERSON_NAME]" at bounding box center [32, 58] width 21 height 1
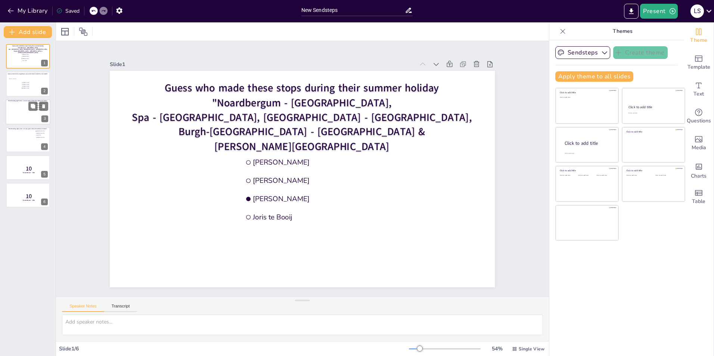
click at [16, 116] on div at bounding box center [28, 112] width 36 height 20
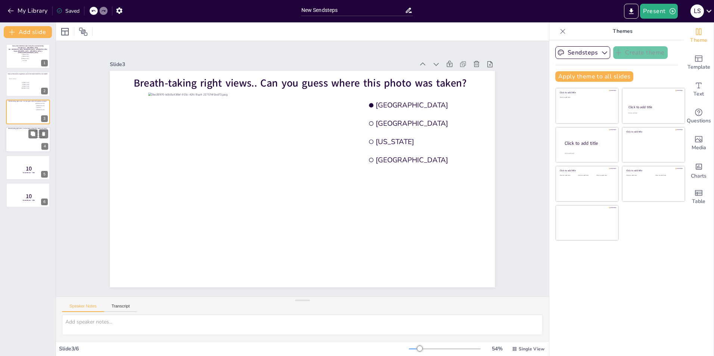
click at [17, 136] on div at bounding box center [28, 140] width 36 height 20
click at [43, 133] on icon at bounding box center [43, 134] width 3 height 4
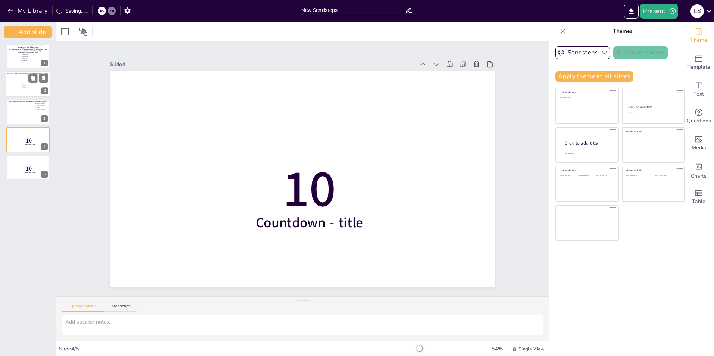
click at [16, 90] on div at bounding box center [15, 86] width 12 height 19
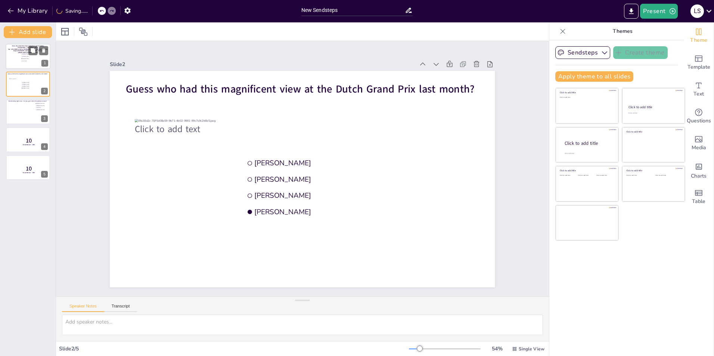
click at [20, 56] on div at bounding box center [28, 56] width 45 height 25
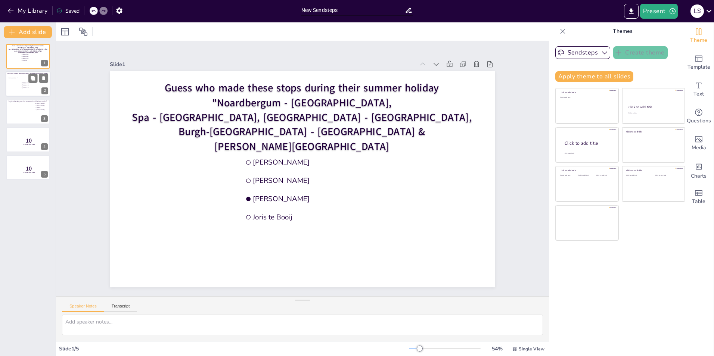
click at [19, 85] on div at bounding box center [15, 86] width 12 height 19
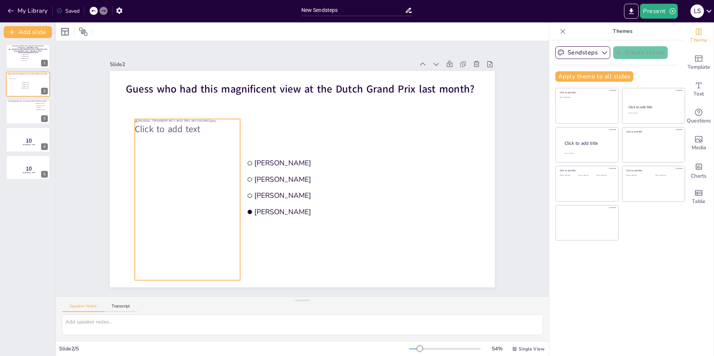
click at [189, 139] on div at bounding box center [187, 199] width 105 height 161
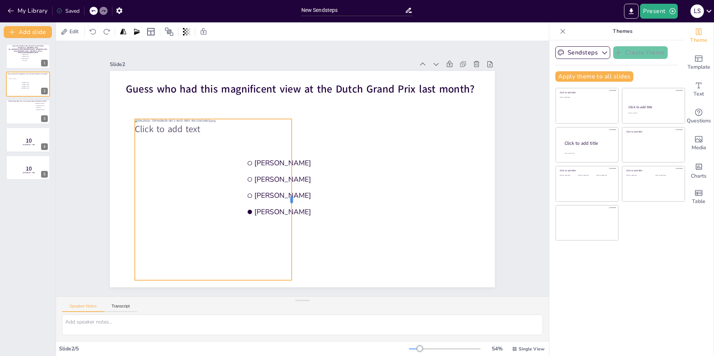
drag, startPoint x: 235, startPoint y: 195, endPoint x: 285, endPoint y: 192, distance: 49.8
click at [292, 192] on div at bounding box center [295, 199] width 6 height 161
click at [200, 143] on div at bounding box center [187, 199] width 105 height 161
click at [189, 102] on icon at bounding box center [193, 104] width 9 height 9
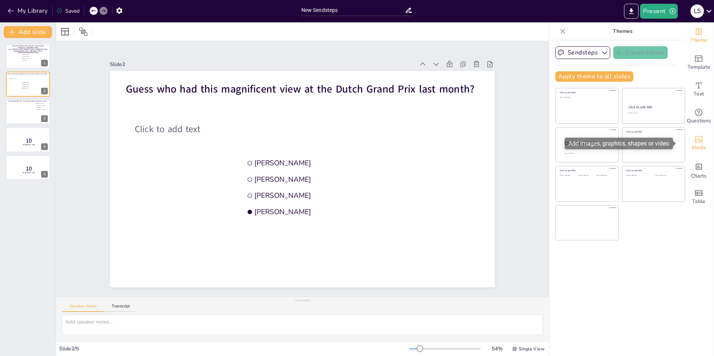
click at [699, 143] on div "Media" at bounding box center [699, 143] width 30 height 27
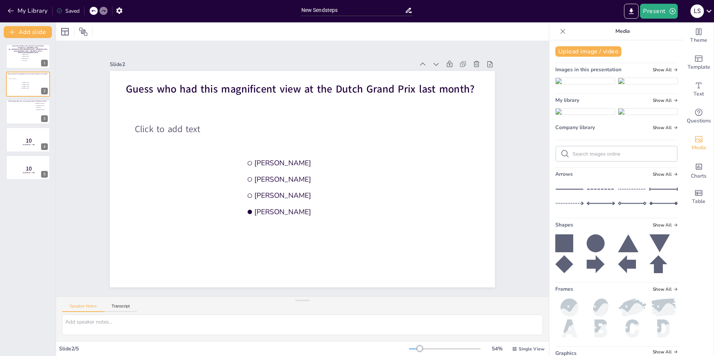
click at [579, 84] on img at bounding box center [585, 81] width 59 height 6
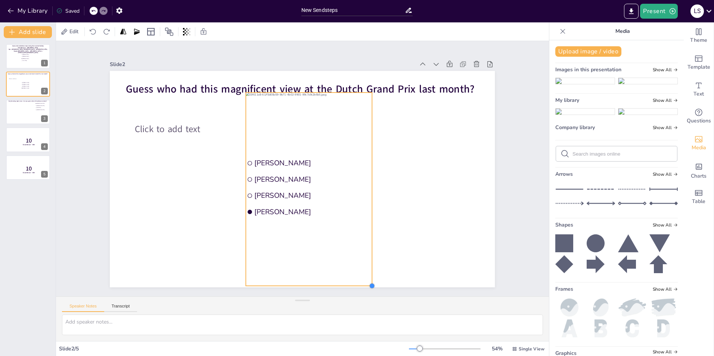
drag, startPoint x: 356, startPoint y: 263, endPoint x: 370, endPoint y: 270, distance: 14.9
click at [370, 270] on div "Click to add text Guess who had this magnificent view at the Dutch Grand Prix l…" at bounding box center [302, 179] width 385 height 217
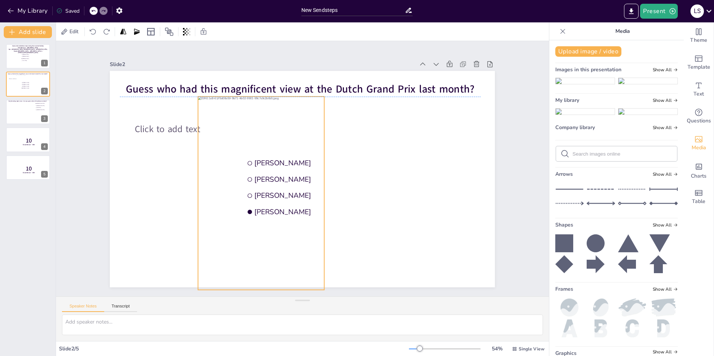
drag, startPoint x: 286, startPoint y: 149, endPoint x: 238, endPoint y: 151, distance: 47.9
click at [238, 151] on div at bounding box center [261, 194] width 126 height 194
click at [25, 116] on div at bounding box center [28, 112] width 36 height 20
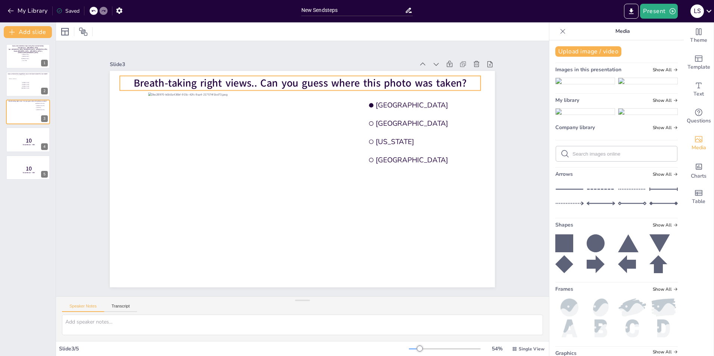
click at [241, 84] on span "Breath-taking right views.. Can you guess where this photo was taken?" at bounding box center [300, 83] width 333 height 14
click at [244, 82] on span "Breath-taking right views.. Can you guess where this photo was taken?" at bounding box center [300, 83] width 333 height 14
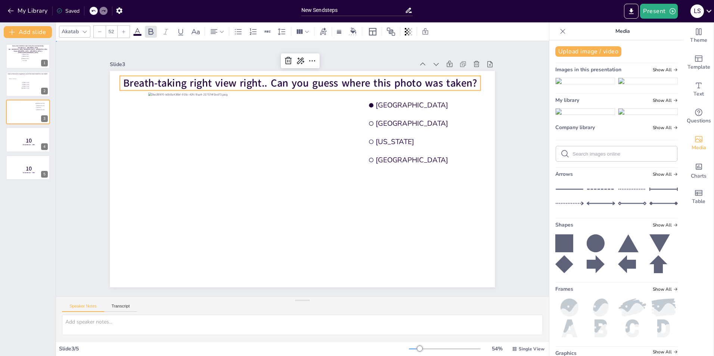
click at [73, 181] on div "Slide 1 Guess who made these stops during their summer holiday "Noardbergum - F…" at bounding box center [302, 169] width 493 height 256
click at [205, 78] on span "Breath-taking right view right.. Can you guess where this photo was taken?" at bounding box center [301, 83] width 354 height 14
click at [220, 80] on span "Breath-taking view right.. Can you guess where this photo was taken?" at bounding box center [300, 83] width 329 height 14
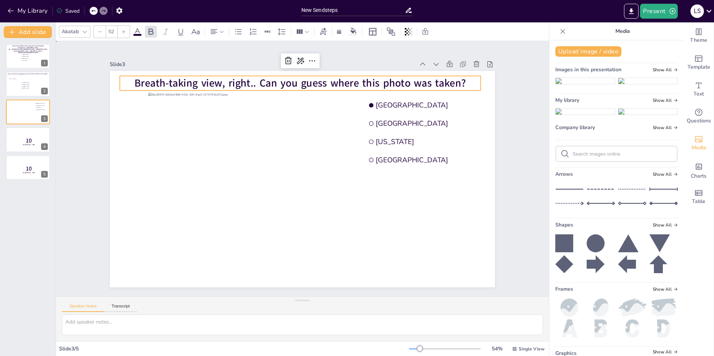
click at [78, 178] on div "Slide 1 Guess who made these stops during their summer holiday "Noardbergum - F…" at bounding box center [302, 169] width 493 height 256
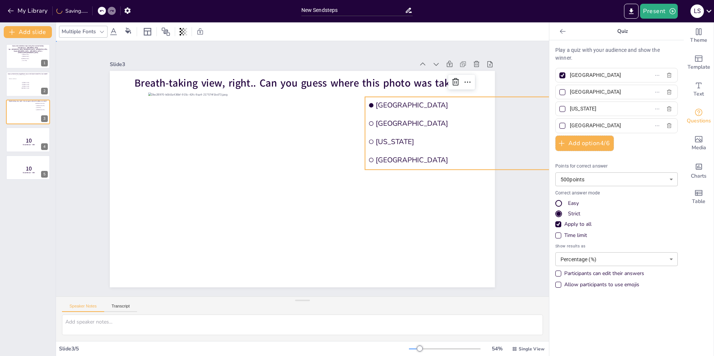
click at [515, 219] on div "Slide 1 Guess who made these stops during their summer holiday "Noardbergum - F…" at bounding box center [302, 169] width 493 height 256
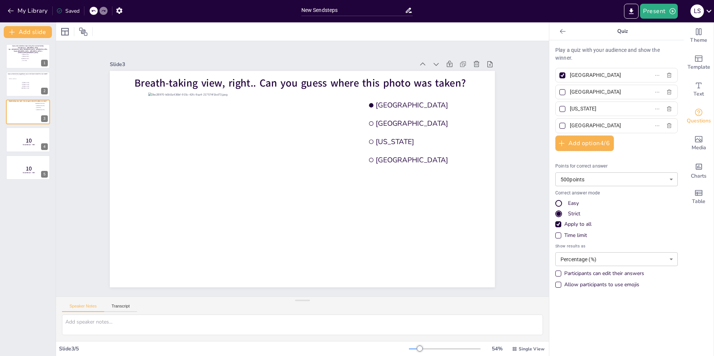
click at [521, 101] on div "Slide 1 Guess who made these stops during their summer holiday "Noardbergum - F…" at bounding box center [302, 169] width 493 height 256
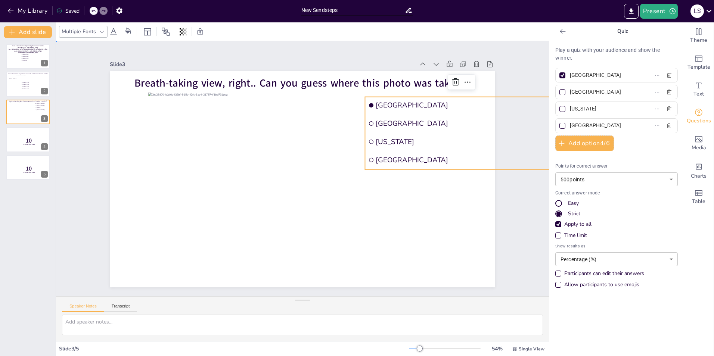
click at [514, 199] on div "Slide 1 Guess who made these stops during their summer holiday "Noardbergum - F…" at bounding box center [302, 169] width 493 height 256
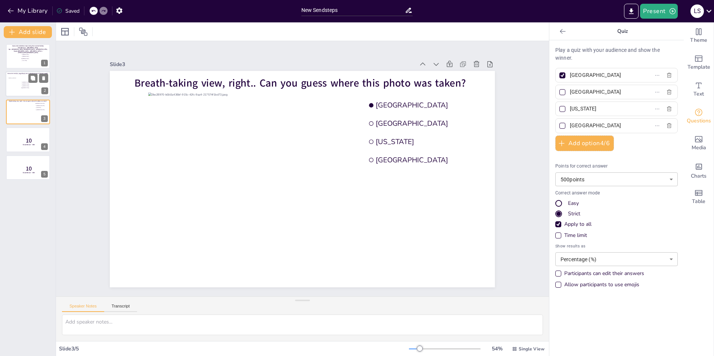
click at [33, 92] on div at bounding box center [28, 84] width 45 height 25
type input "[PERSON_NAME]"
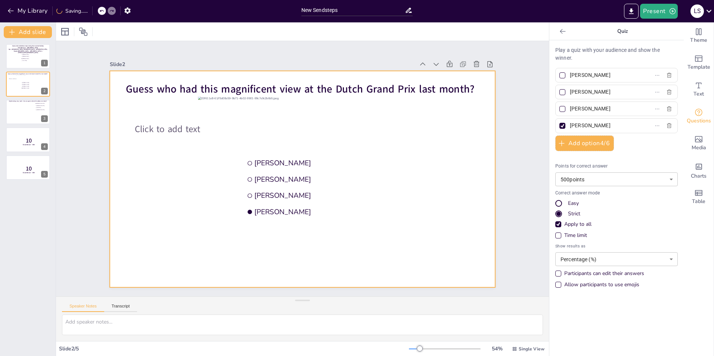
click at [176, 119] on div at bounding box center [302, 179] width 385 height 217
click at [401, 146] on div at bounding box center [302, 179] width 385 height 217
click at [699, 65] on span "Template" at bounding box center [699, 67] width 23 height 8
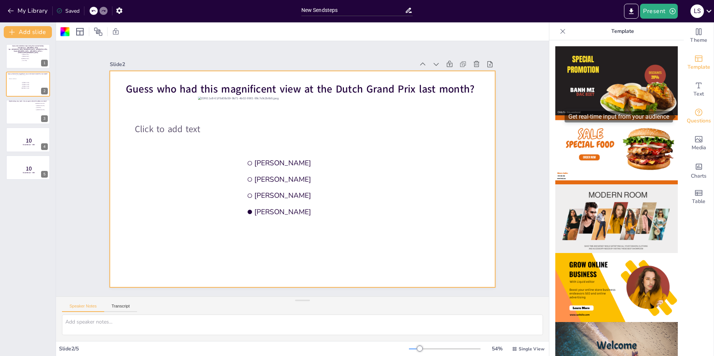
click at [702, 113] on div "Questions" at bounding box center [699, 116] width 30 height 27
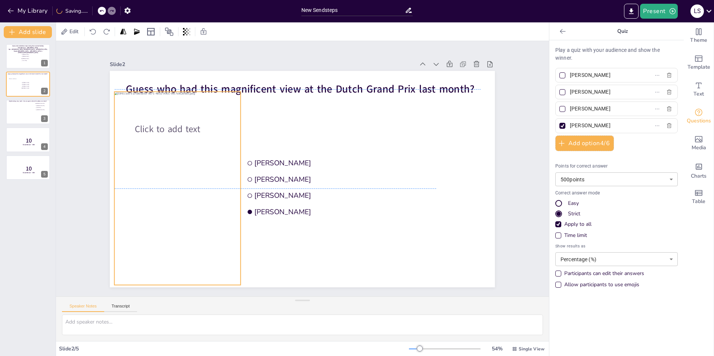
drag, startPoint x: 289, startPoint y: 154, endPoint x: 205, endPoint y: 148, distance: 84.3
click at [205, 148] on div at bounding box center [178, 189] width 126 height 194
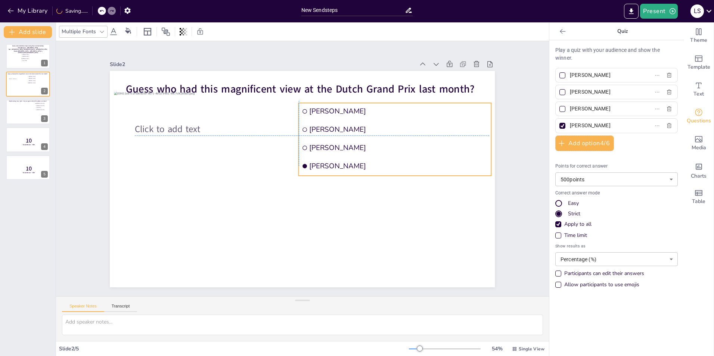
drag, startPoint x: 273, startPoint y: 175, endPoint x: 327, endPoint y: 119, distance: 77.7
click at [327, 121] on li "[PERSON_NAME]" at bounding box center [395, 129] width 193 height 17
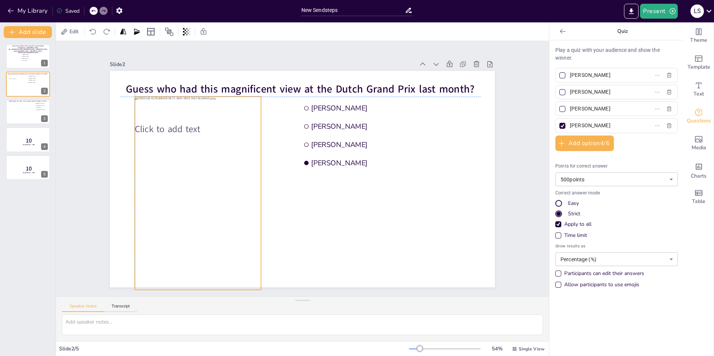
drag, startPoint x: 177, startPoint y: 134, endPoint x: 201, endPoint y: 135, distance: 24.0
click at [201, 135] on div at bounding box center [198, 194] width 126 height 194
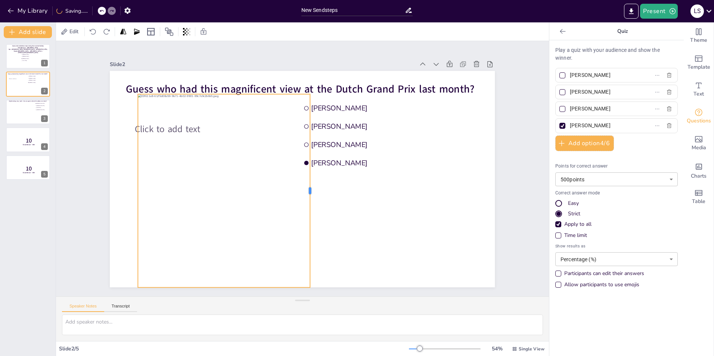
drag, startPoint x: 259, startPoint y: 189, endPoint x: 305, endPoint y: 159, distance: 54.5
click at [310, 159] on div at bounding box center [313, 191] width 6 height 194
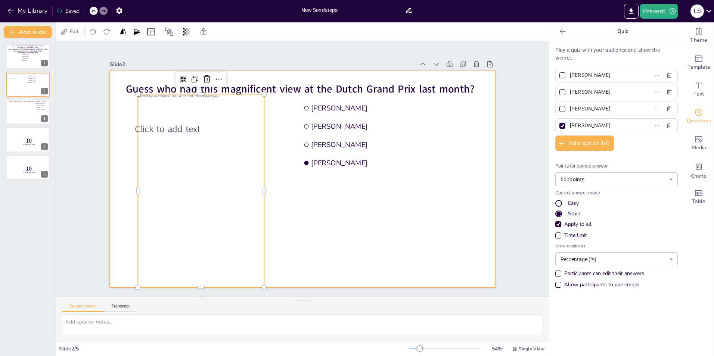
click at [322, 214] on div at bounding box center [302, 179] width 385 height 217
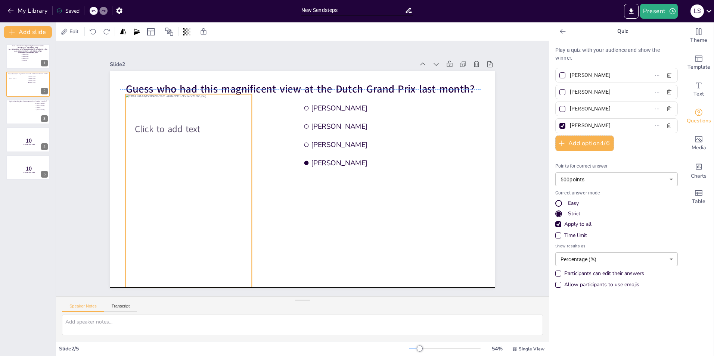
drag, startPoint x: 195, startPoint y: 138, endPoint x: 183, endPoint y: 136, distance: 12.5
click at [183, 136] on div at bounding box center [189, 191] width 126 height 194
click at [509, 179] on div "Slide 1 Guess who made these stops during their summer holiday "Noardbergum - F…" at bounding box center [302, 169] width 427 height 238
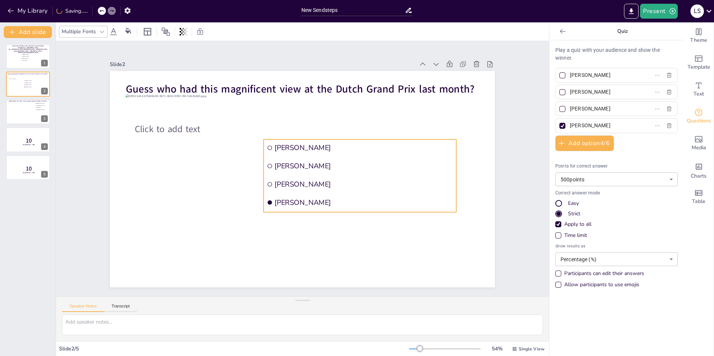
drag, startPoint x: 351, startPoint y: 156, endPoint x: 315, endPoint y: 195, distance: 53.9
click at [315, 198] on span "[PERSON_NAME]" at bounding box center [364, 202] width 179 height 9
click at [504, 158] on div "Slide 1 Guess who made these stops during their summer holiday "Noardbergum - F…" at bounding box center [302, 169] width 427 height 238
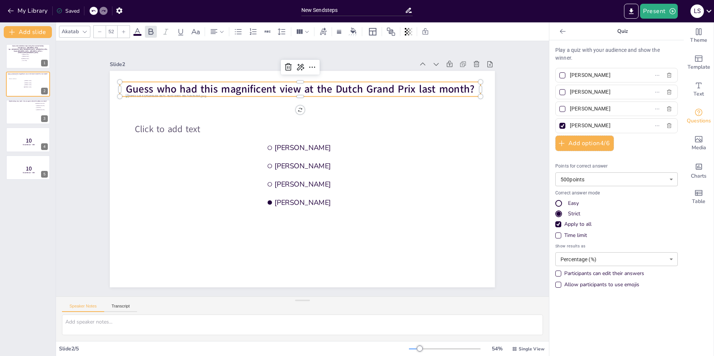
click at [298, 84] on span "Guess who had this magnificent view at the Dutch Grand Prix last month?" at bounding box center [300, 89] width 349 height 14
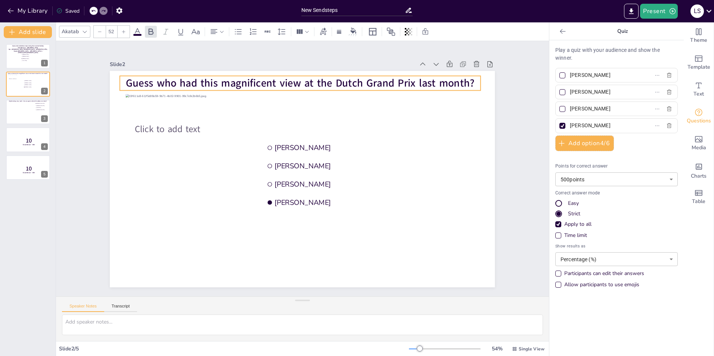
click at [523, 105] on div "Slide 1 Guess who made these stops during their summer holiday "Noardbergum - F…" at bounding box center [302, 169] width 493 height 256
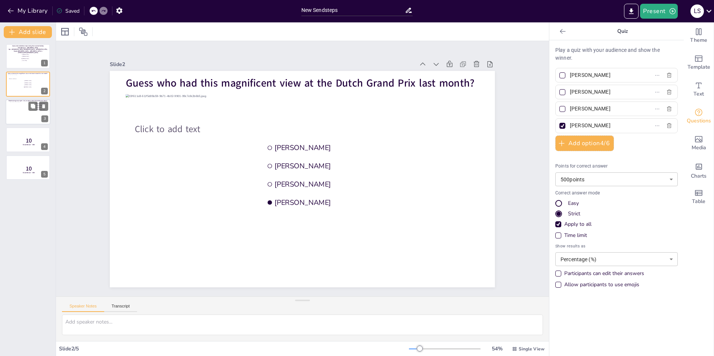
click at [24, 118] on div at bounding box center [28, 112] width 36 height 20
type input "[GEOGRAPHIC_DATA]"
type input "[US_STATE]"
type input "[GEOGRAPHIC_DATA]"
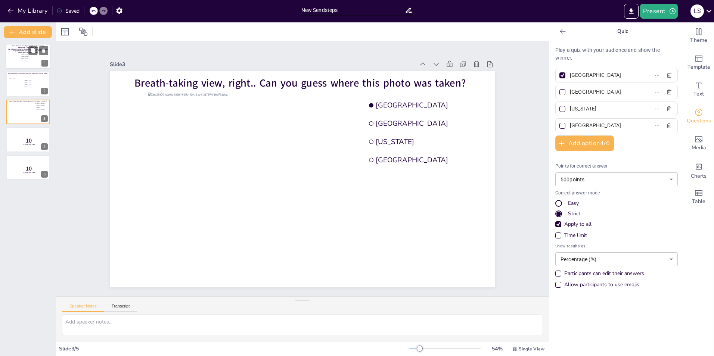
click at [16, 57] on div at bounding box center [28, 56] width 45 height 25
type input "[PERSON_NAME]"
type input "Joris te Booij"
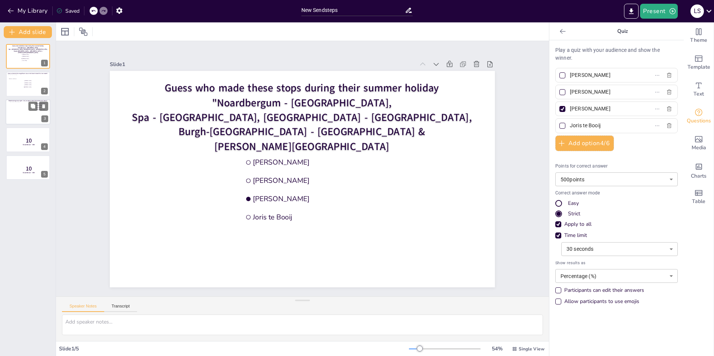
click at [20, 111] on div at bounding box center [28, 112] width 36 height 20
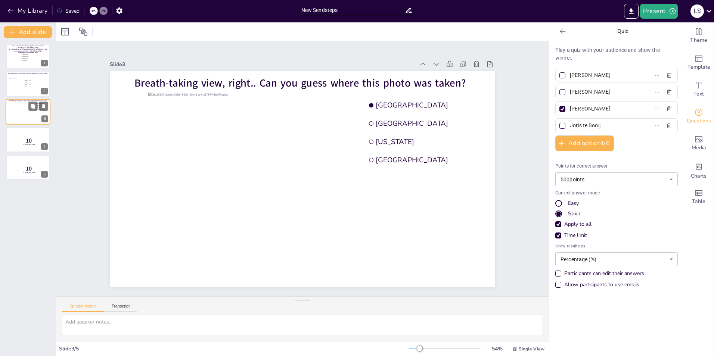
type input "[GEOGRAPHIC_DATA]"
type input "[US_STATE]"
type input "[GEOGRAPHIC_DATA]"
click at [15, 50] on p "Burgh-[GEOGRAPHIC_DATA] - [GEOGRAPHIC_DATA] &" at bounding box center [28, 51] width 43 height 2
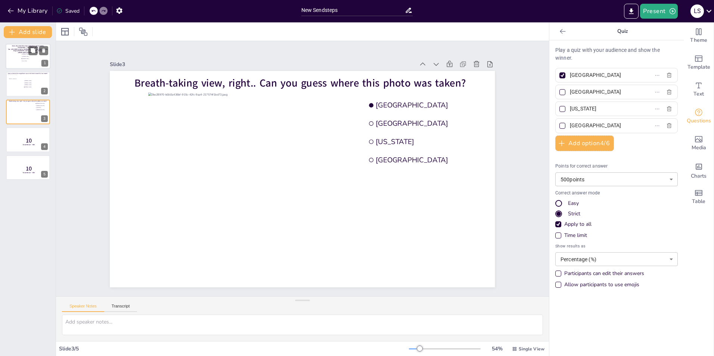
type input "[PERSON_NAME]"
type input "Joris te Booij"
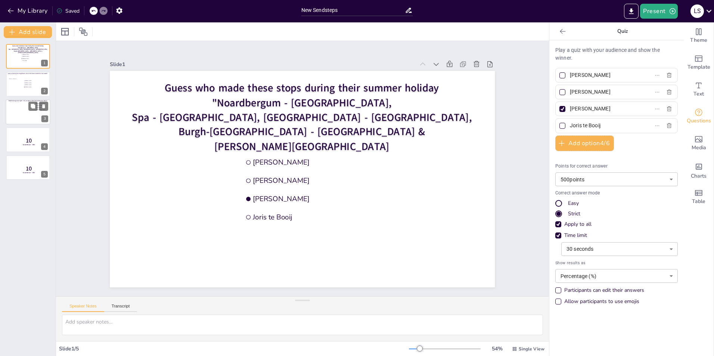
click at [22, 116] on div at bounding box center [28, 112] width 36 height 20
type input "[GEOGRAPHIC_DATA]"
type input "[US_STATE]"
type input "[GEOGRAPHIC_DATA]"
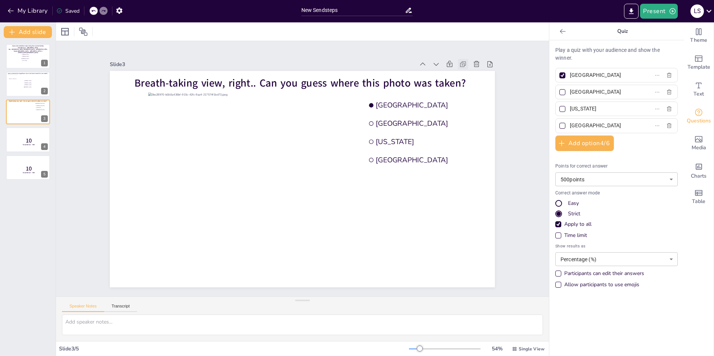
click at [460, 62] on icon at bounding box center [463, 64] width 7 height 7
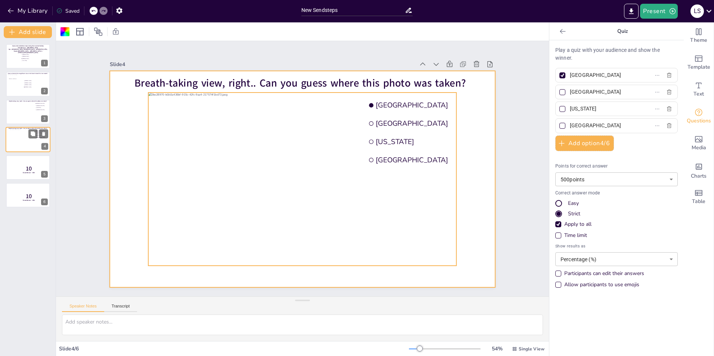
click at [15, 146] on div at bounding box center [28, 140] width 36 height 20
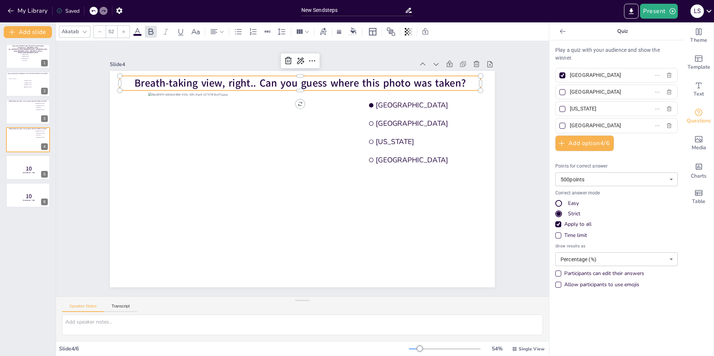
click at [152, 78] on span "Breath-taking view, right.. Can you guess where this photo was taken?" at bounding box center [300, 83] width 331 height 14
click at [141, 80] on span "Breath-taking view, right.. Can you guess where this photo was taken?" at bounding box center [300, 83] width 331 height 14
click at [155, 86] on span "Breath-taking view, right.. Can you guess where this photo was taken?" at bounding box center [300, 83] width 331 height 14
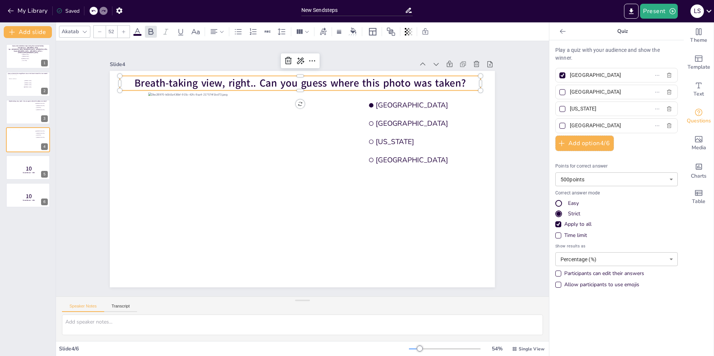
click at [135, 80] on span "Breath-taking view, right.. Can you guess where this photo was taken?" at bounding box center [300, 83] width 331 height 14
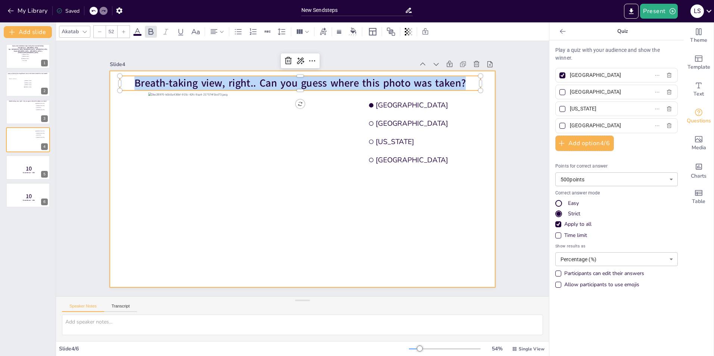
drag, startPoint x: 129, startPoint y: 80, endPoint x: 481, endPoint y: 86, distance: 352.0
click at [481, 86] on div "Austria Switzerland Georgia Indonesia Breath-taking view, right.. Can you guess…" at bounding box center [302, 179] width 385 height 217
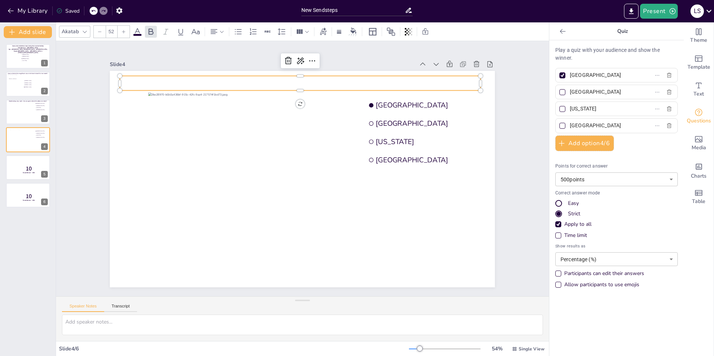
click at [301, 82] on p at bounding box center [300, 83] width 361 height 15
click at [223, 81] on p at bounding box center [300, 83] width 361 height 15
click at [347, 78] on span "Fancy witch spotted in" at bounding box center [300, 83] width 107 height 14
click at [343, 80] on span "Fancy witch spotted in" at bounding box center [300, 83] width 107 height 14
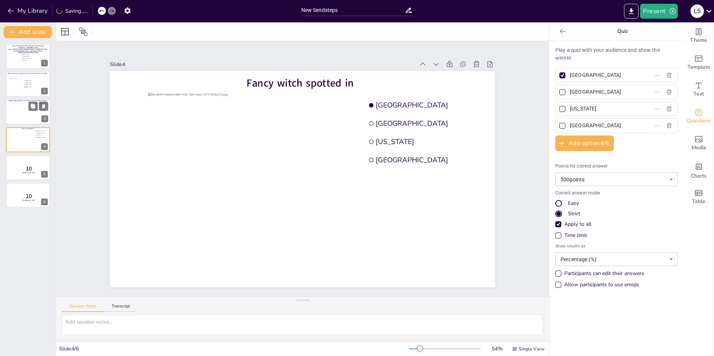
click at [11, 109] on div at bounding box center [28, 112] width 36 height 20
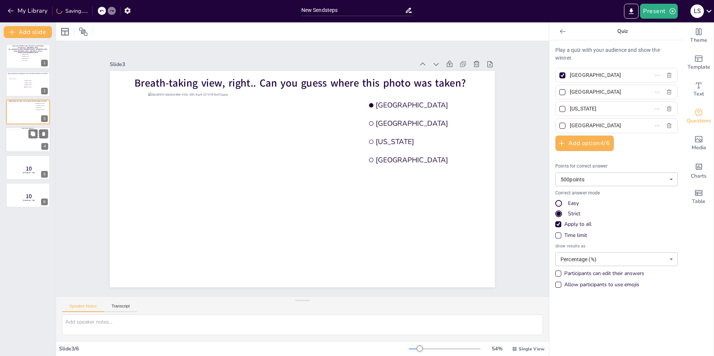
click at [22, 135] on div at bounding box center [28, 140] width 36 height 20
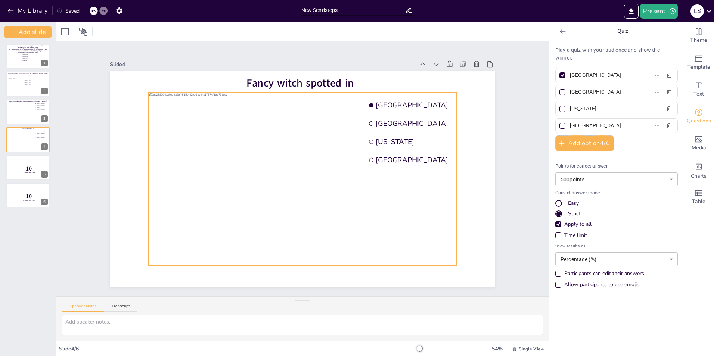
click at [262, 226] on div at bounding box center [303, 179] width 308 height 173
click at [305, 73] on icon at bounding box center [308, 77] width 9 height 9
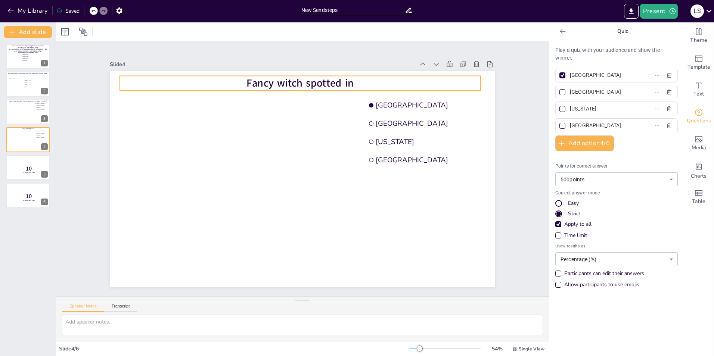
click at [349, 81] on span "Fancy witch spotted in" at bounding box center [300, 83] width 107 height 14
click at [349, 81] on span "Fancy witch spotted in" at bounding box center [302, 83] width 107 height 14
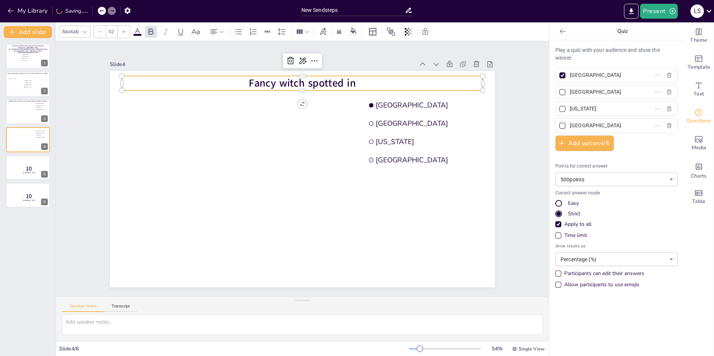
click at [348, 81] on span "Fancy witch spotted in" at bounding box center [302, 83] width 107 height 14
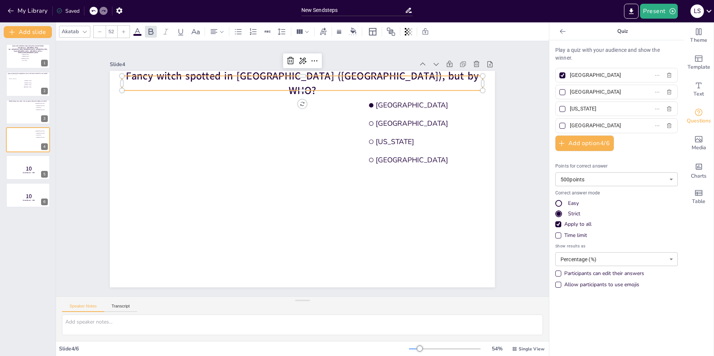
click at [517, 204] on div "Slide 1 Guess who made these stops during their summer holiday "Noardbergum - F…" at bounding box center [302, 169] width 493 height 256
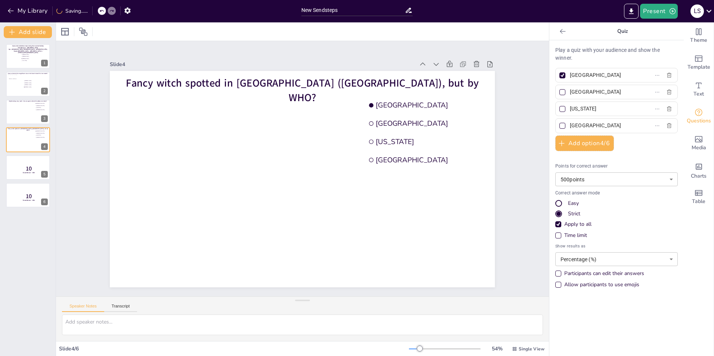
click at [596, 77] on input "[GEOGRAPHIC_DATA]" at bounding box center [604, 75] width 69 height 11
drag, startPoint x: 595, startPoint y: 124, endPoint x: 562, endPoint y: 123, distance: 32.9
click at [567, 123] on span "[GEOGRAPHIC_DATA]" at bounding box center [601, 125] width 69 height 11
click at [570, 123] on input "[GEOGRAPHIC_DATA]" at bounding box center [604, 125] width 69 height 11
click at [590, 124] on input "[GEOGRAPHIC_DATA]" at bounding box center [604, 125] width 69 height 11
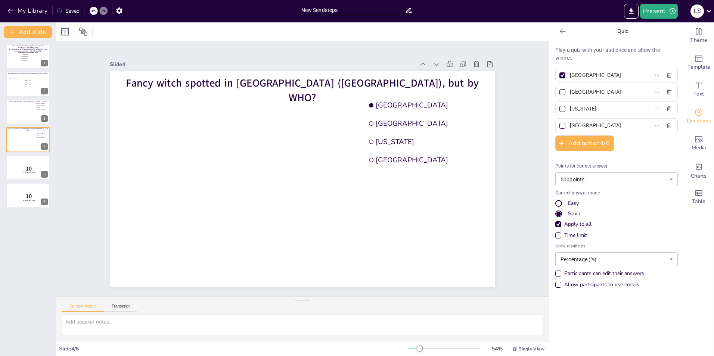
drag, startPoint x: 590, startPoint y: 124, endPoint x: 566, endPoint y: 124, distance: 23.9
click at [570, 124] on input "[GEOGRAPHIC_DATA]" at bounding box center [604, 125] width 69 height 11
paste input "Tania Moroshkov"
type input "Tania Moroshkova"
click at [518, 170] on div "Slide 1 Guess who made these stops during their summer holiday "Noardbergum - F…" at bounding box center [302, 169] width 493 height 256
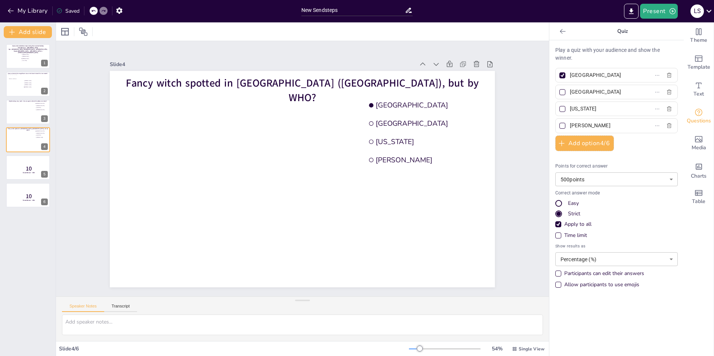
drag, startPoint x: 605, startPoint y: 91, endPoint x: 556, endPoint y: 81, distance: 50.3
click at [556, 81] on div "Play a quiz with your audience and show the winner. Austria Switzerland Georgia…" at bounding box center [617, 169] width 123 height 246
paste input "Livia Kempkens"
type input "Livia Kempkens"
click at [515, 148] on div "Slide 1 Guess who made these stops during their summer holiday "Noardbergum - F…" at bounding box center [302, 169] width 493 height 256
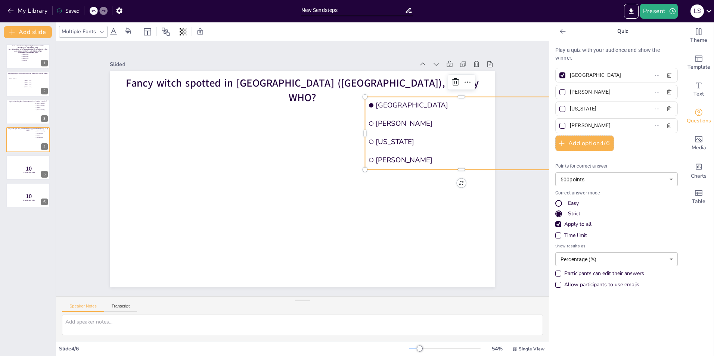
click at [408, 101] on span "[GEOGRAPHIC_DATA]" at bounding box center [465, 105] width 179 height 9
drag, startPoint x: 603, startPoint y: 72, endPoint x: 563, endPoint y: 73, distance: 40.4
click at [567, 73] on span "[GEOGRAPHIC_DATA]" at bounding box center [601, 75] width 69 height 11
click at [570, 73] on input "[GEOGRAPHIC_DATA]" at bounding box center [604, 75] width 69 height 11
paste input "Palupi Kusum"
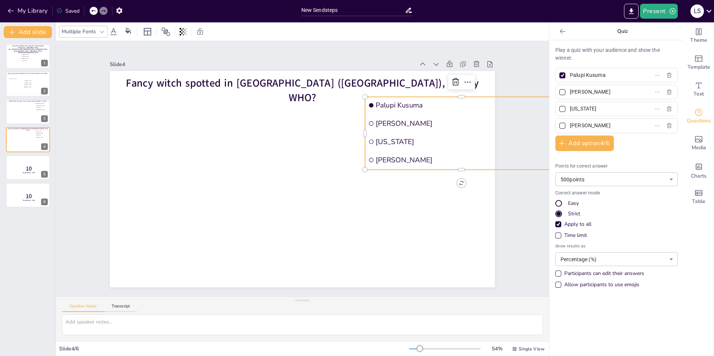
type input "Palupi Kusuma"
click at [560, 75] on div at bounding box center [563, 75] width 6 height 6
click at [570, 75] on input "Palupi Kusuma" at bounding box center [604, 75] width 69 height 11
checkbox input "false"
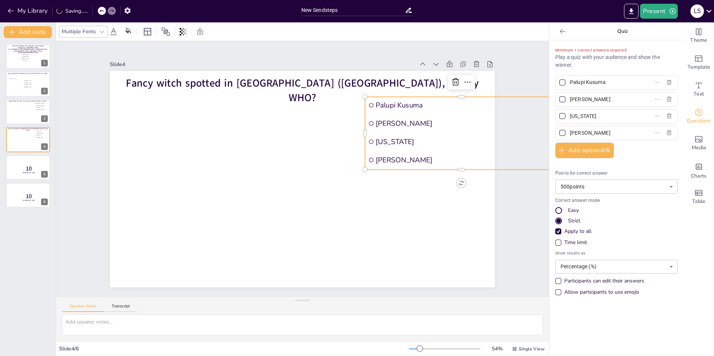
click at [560, 132] on div at bounding box center [563, 133] width 6 height 6
click at [570, 132] on input "Tania Moroshkova" at bounding box center [604, 133] width 69 height 11
checkbox input "true"
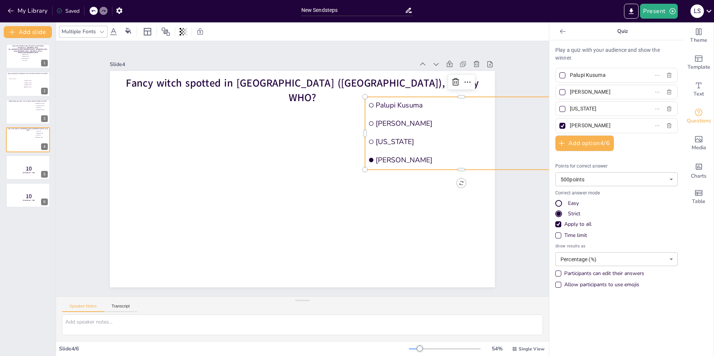
click at [613, 95] on input "Livia Kempkens" at bounding box center [604, 92] width 69 height 11
drag, startPoint x: 605, startPoint y: 114, endPoint x: 561, endPoint y: 113, distance: 43.7
click at [561, 113] on label "[US_STATE]" at bounding box center [604, 109] width 93 height 11
click at [570, 113] on input "[US_STATE]" at bounding box center [604, 109] width 69 height 11
click at [590, 109] on input "[US_STATE]" at bounding box center [604, 109] width 69 height 11
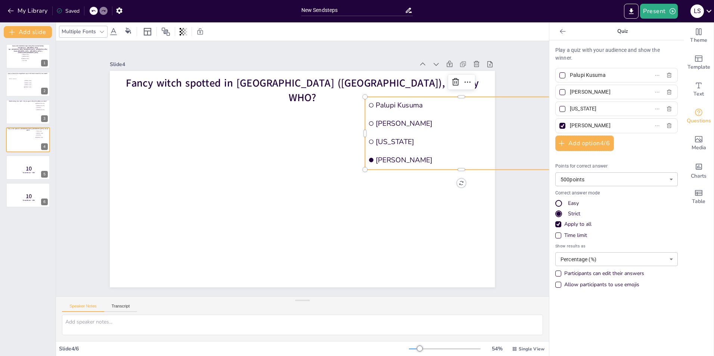
drag, startPoint x: 590, startPoint y: 109, endPoint x: 568, endPoint y: 108, distance: 22.4
click at [570, 108] on input "[US_STATE]" at bounding box center [604, 109] width 69 height 11
type input "Paul Eskes"
click at [512, 194] on div "Slide 1 Guess who made these stops during their summer holiday "Noardbergum - F…" at bounding box center [302, 169] width 493 height 256
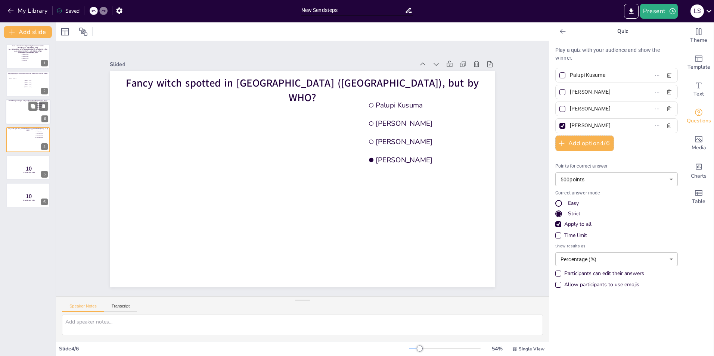
click at [21, 111] on div at bounding box center [28, 112] width 36 height 20
type input "[GEOGRAPHIC_DATA]"
type input "[US_STATE]"
type input "[GEOGRAPHIC_DATA]"
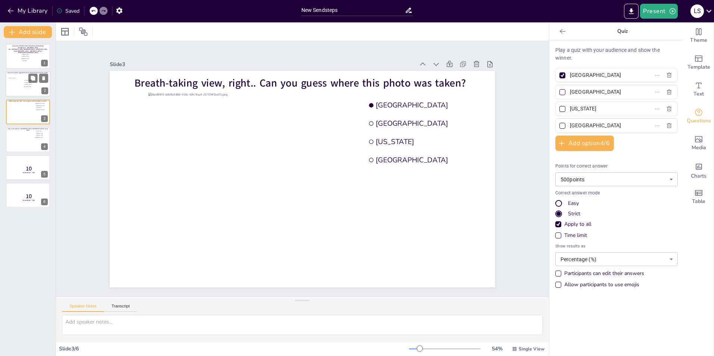
click at [19, 87] on div at bounding box center [14, 85] width 15 height 22
type input "[PERSON_NAME]"
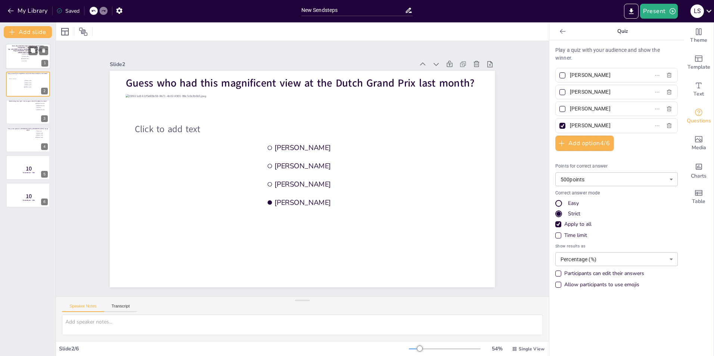
click at [22, 56] on span "[PERSON_NAME]" at bounding box center [32, 56] width 21 height 1
type input "[PERSON_NAME]"
type input "Joris te Booij"
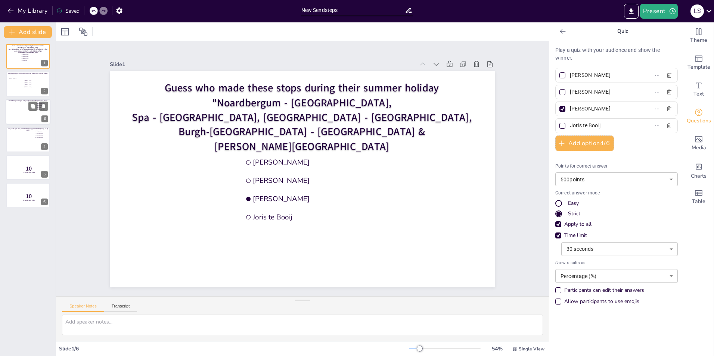
click at [21, 120] on div at bounding box center [28, 112] width 36 height 20
type input "[GEOGRAPHIC_DATA]"
type input "[US_STATE]"
type input "[GEOGRAPHIC_DATA]"
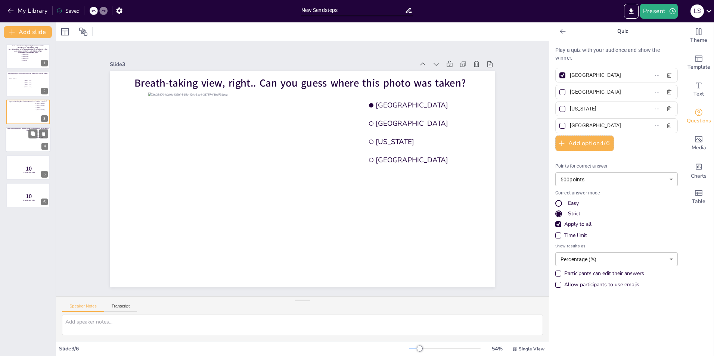
click at [17, 133] on div at bounding box center [28, 139] width 45 height 25
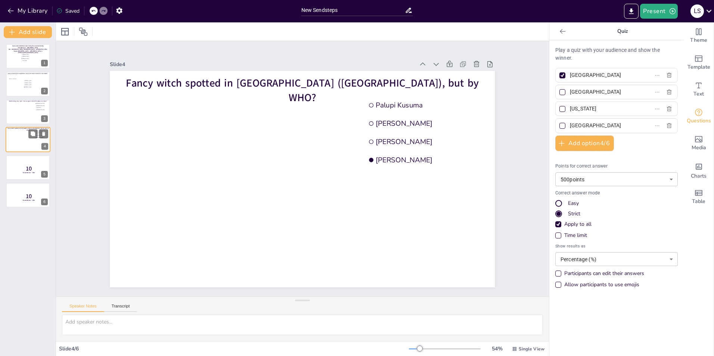
type input "Palupi Kusuma"
type input "Livia Kempkens"
type input "Paul Eskes"
type input "Tania Moroshkova"
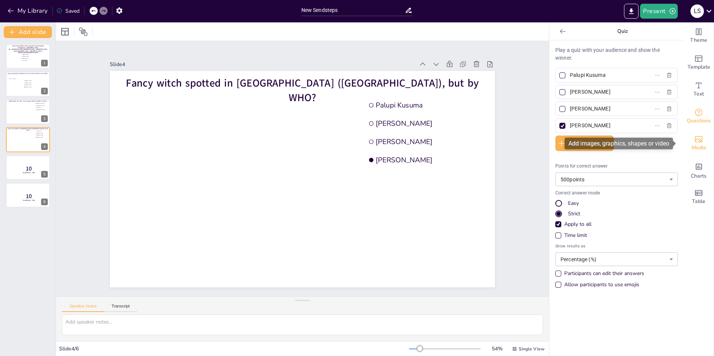
click at [704, 146] on div "Media" at bounding box center [699, 143] width 30 height 27
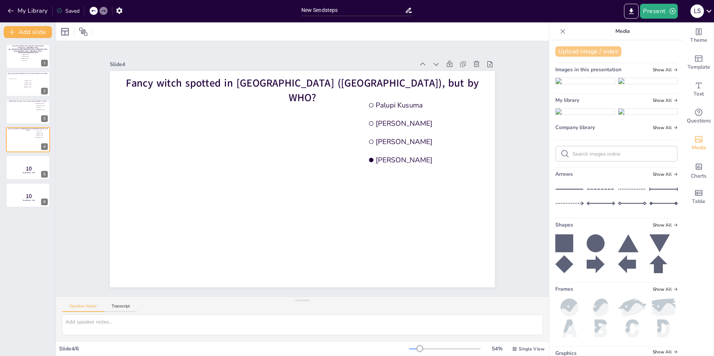
click at [589, 52] on button "Upload image / video" at bounding box center [589, 51] width 66 height 10
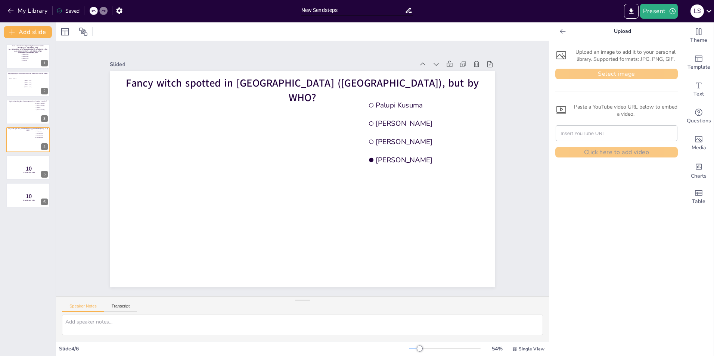
click at [608, 75] on button "Select image" at bounding box center [617, 74] width 123 height 10
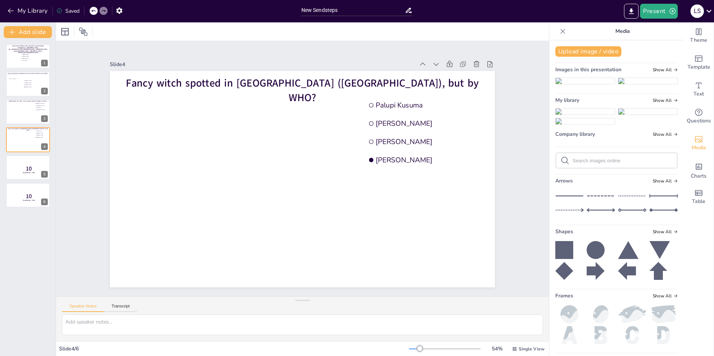
click at [578, 115] on img at bounding box center [585, 112] width 59 height 6
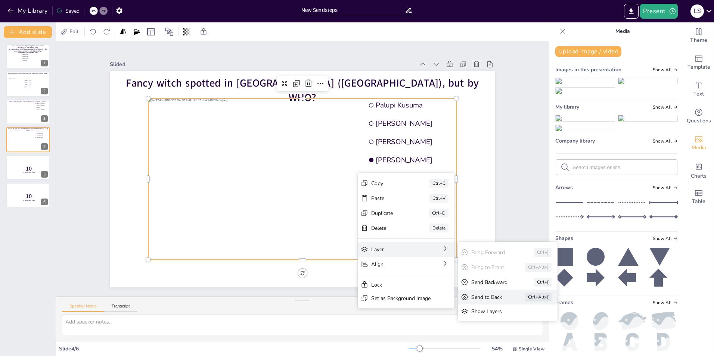
click at [490, 296] on div "Send to Back" at bounding box center [488, 297] width 33 height 7
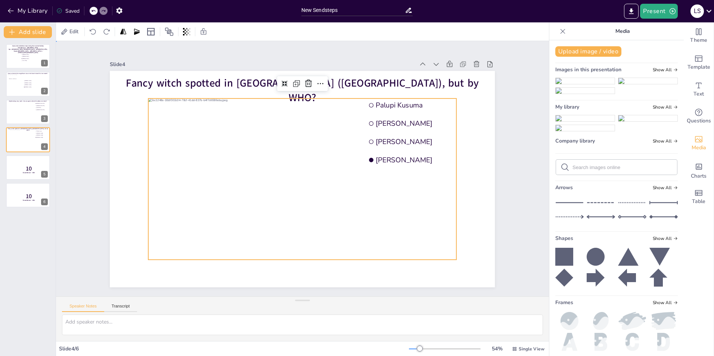
click at [520, 142] on div "Slide 1 Guess who made these stops during their summer holiday "Noardbergum - F…" at bounding box center [302, 169] width 493 height 256
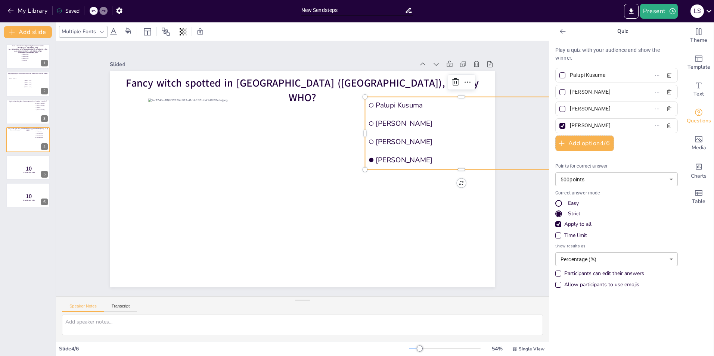
click at [80, 143] on div "Slide 1 Guess who made these stops during their summer holiday "Noardbergum - F…" at bounding box center [302, 169] width 493 height 256
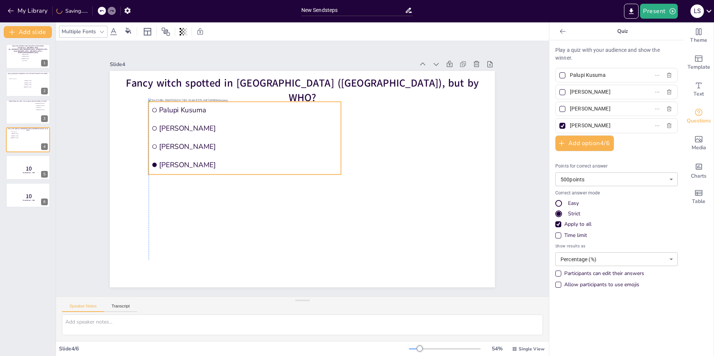
drag, startPoint x: 429, startPoint y: 123, endPoint x: 209, endPoint y: 128, distance: 219.8
click at [209, 128] on span "Livia Kempkens" at bounding box center [249, 128] width 179 height 9
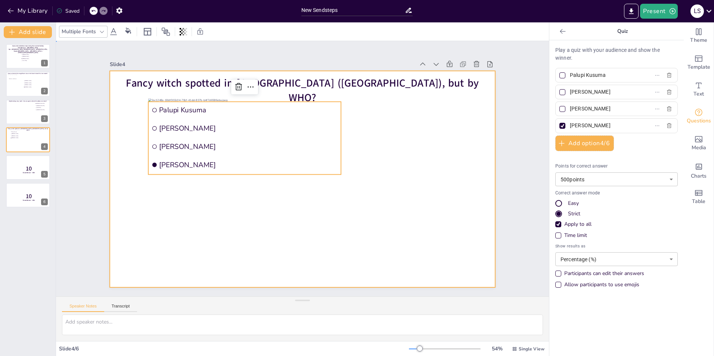
click at [486, 123] on div at bounding box center [302, 179] width 385 height 217
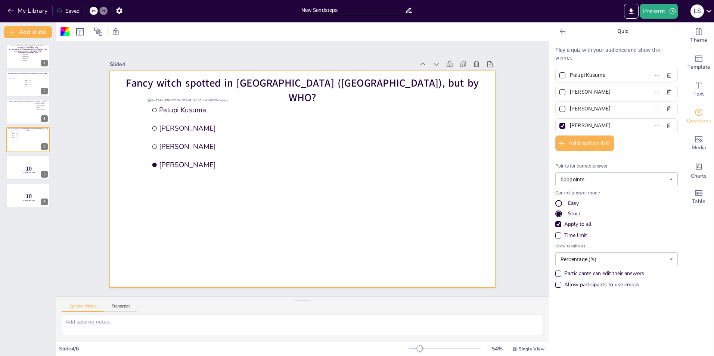
click at [510, 126] on div "Slide 1 Guess who made these stops during their summer holiday "Noardbergum - F…" at bounding box center [302, 169] width 427 height 238
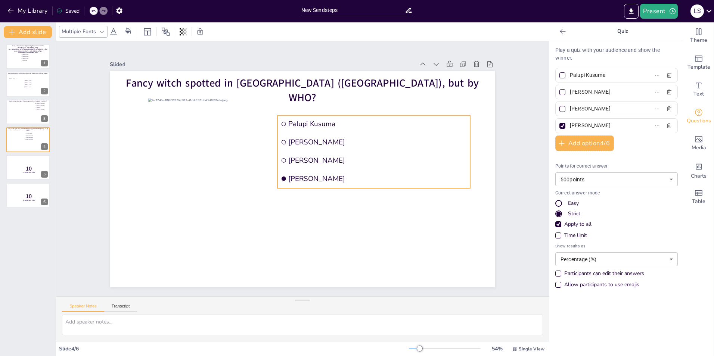
drag, startPoint x: 245, startPoint y: 117, endPoint x: 374, endPoint y: 130, distance: 129.6
click at [374, 130] on ul "Palupi Kusuma Livia Kempkens Paul Eskes Tania Moroshkova" at bounding box center [374, 152] width 193 height 73
drag, startPoint x: 465, startPoint y: 147, endPoint x: 351, endPoint y: 136, distance: 114.1
click at [356, 136] on div at bounding box center [359, 151] width 6 height 73
click at [490, 135] on div "Slide 1 Guess who made these stops during their summer holiday "Noardbergum - F…" at bounding box center [302, 169] width 427 height 238
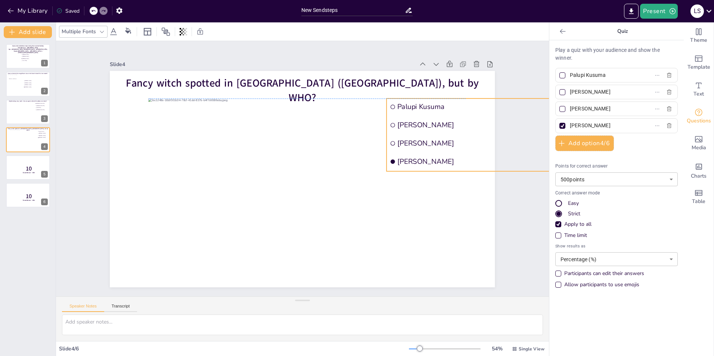
drag, startPoint x: 304, startPoint y: 150, endPoint x: 414, endPoint y: 132, distance: 110.9
click at [414, 135] on li "Paul Eskes" at bounding box center [483, 143] width 193 height 17
click at [524, 239] on div "Slide 1 Guess who made these stops during their summer holiday "Noardbergum - F…" at bounding box center [302, 169] width 493 height 256
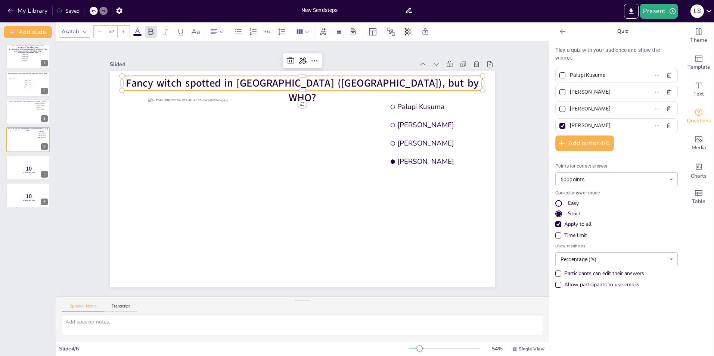
click at [303, 81] on span "Fancy witch spotted in Lugano (Switzerland), but by WHO?" at bounding box center [302, 90] width 353 height 29
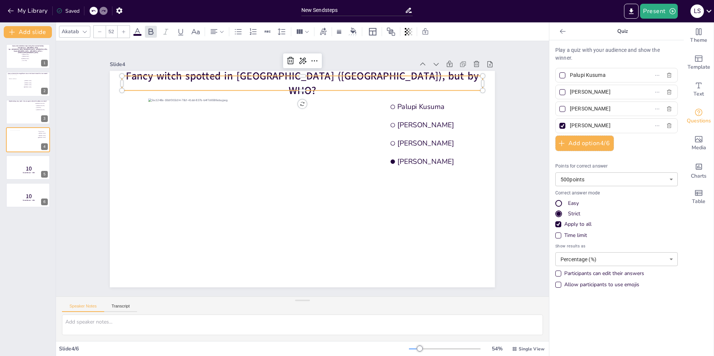
click at [507, 209] on div "Slide 1 Guess who made these stops during their summer holiday "Noardbergum - F…" at bounding box center [302, 169] width 427 height 238
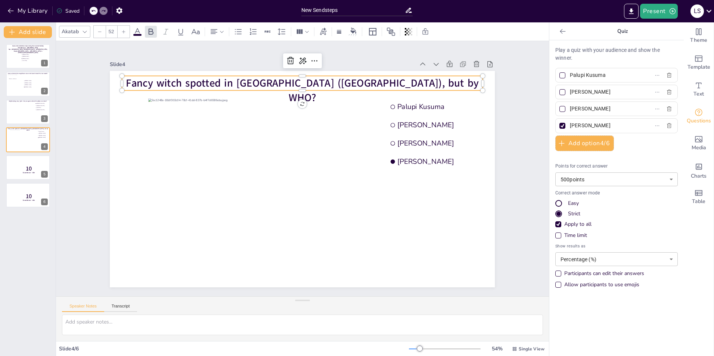
click at [175, 80] on span "Fancy witch spotted in Lugano (Switzerland), but by WHO?" at bounding box center [302, 90] width 353 height 29
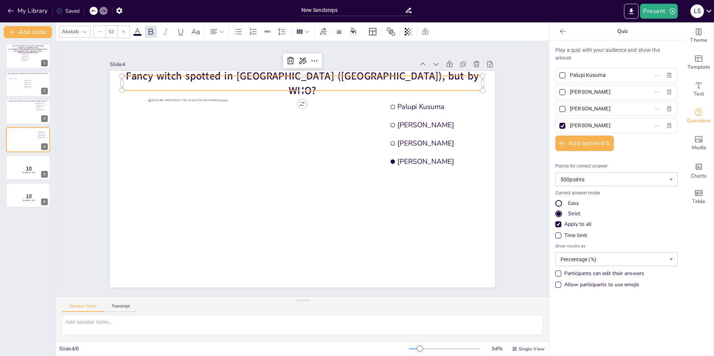
click at [156, 80] on p "Fancy witch spotted in Lugano (Switzerland), but by WHO?" at bounding box center [302, 83] width 361 height 29
click at [219, 78] on span "A fancy witch spotted in Lugano (Switzerland), but by WHO?" at bounding box center [303, 83] width 360 height 29
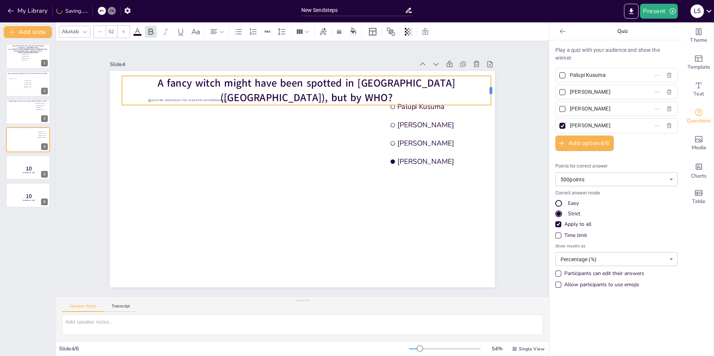
drag, startPoint x: 478, startPoint y: 87, endPoint x: 486, endPoint y: 85, distance: 8.5
click at [491, 85] on div at bounding box center [494, 90] width 6 height 29
click at [520, 90] on div "Slide 1 Guess who made these stops during their summer holiday "Noardbergum - F…" at bounding box center [302, 169] width 493 height 256
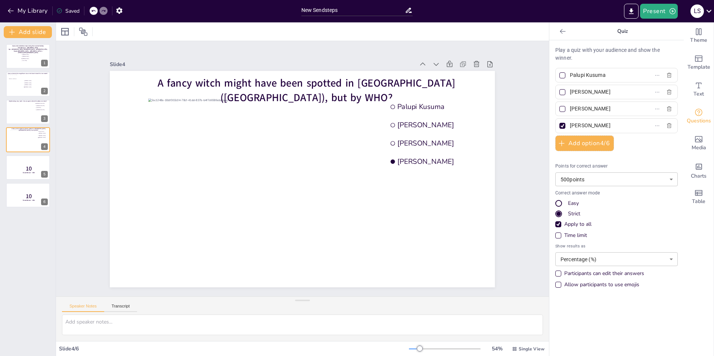
click at [522, 102] on div "Slide 1 Guess who made these stops during their summer holiday "Noardbergum - F…" at bounding box center [302, 169] width 493 height 256
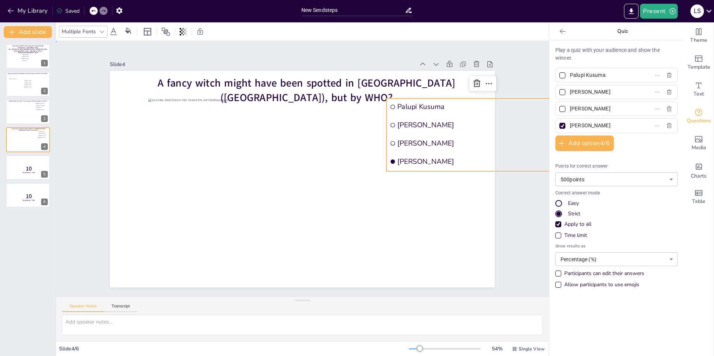
click at [517, 241] on div "Slide 1 Guess who made these stops during their summer holiday "Noardbergum - F…" at bounding box center [302, 169] width 493 height 256
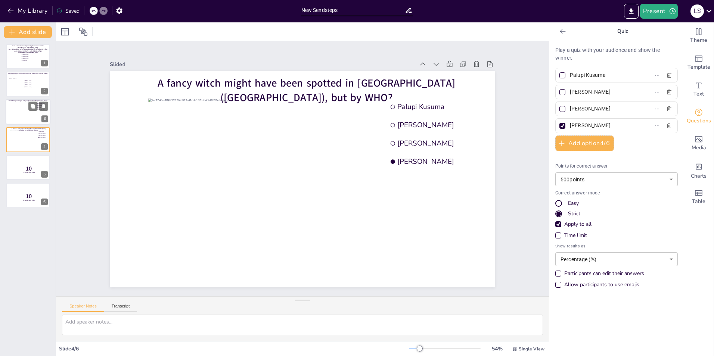
click at [18, 115] on div at bounding box center [28, 112] width 36 height 20
type input "[GEOGRAPHIC_DATA]"
type input "[US_STATE]"
type input "[GEOGRAPHIC_DATA]"
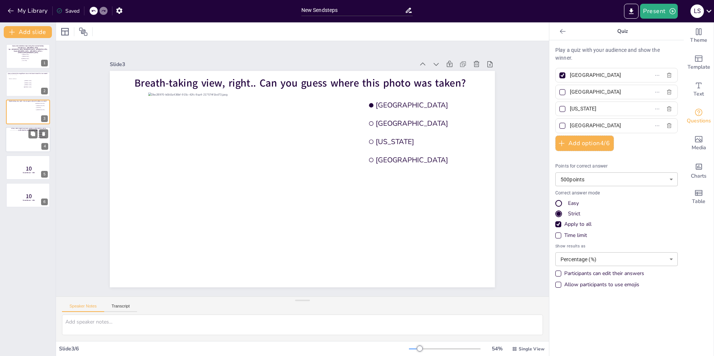
click at [15, 138] on div at bounding box center [28, 139] width 36 height 19
type input "Palupi Kusuma"
type input "Livia Kempkens"
type input "Paul Eskes"
type input "Tania Moroshkova"
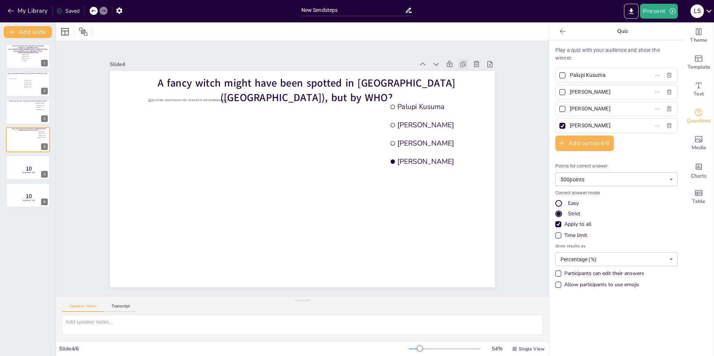
click at [460, 63] on icon at bounding box center [463, 64] width 7 height 7
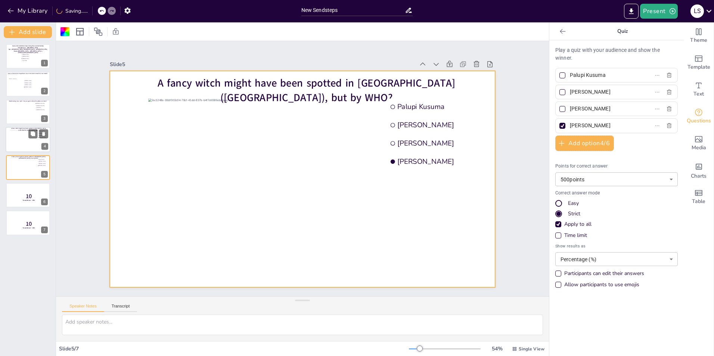
click at [22, 144] on div at bounding box center [28, 139] width 36 height 19
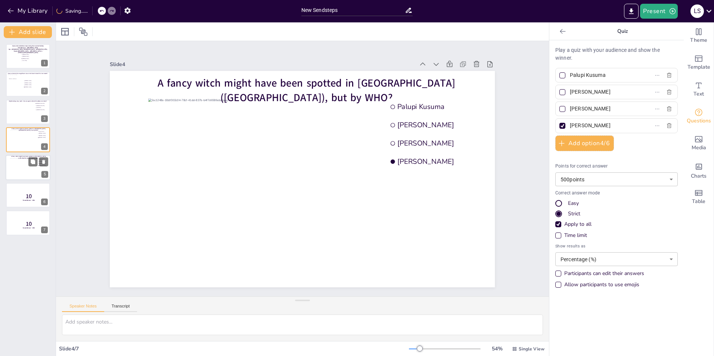
click at [22, 161] on div at bounding box center [28, 167] width 36 height 19
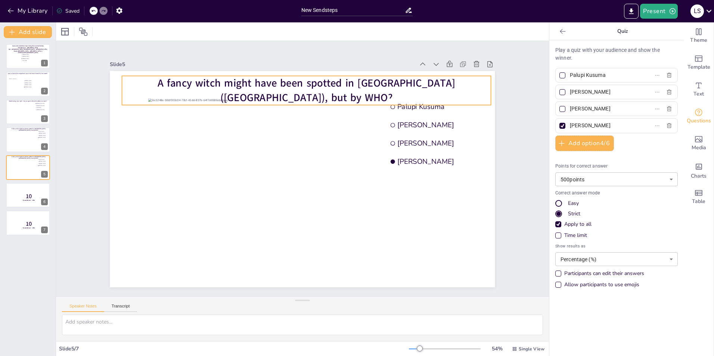
click at [268, 88] on div "A fancy witch might have been spotted in Lugano (Switzerland), but by WHO?" at bounding box center [306, 90] width 369 height 29
click at [200, 77] on span "A fancy witch might have been spotted in Lugano (Switzerland), but by WHO?" at bounding box center [307, 90] width 298 height 29
click at [182, 87] on span "A fancy witch might have been spotted in Lugano (Switzerland), but by WHO?" at bounding box center [307, 90] width 298 height 29
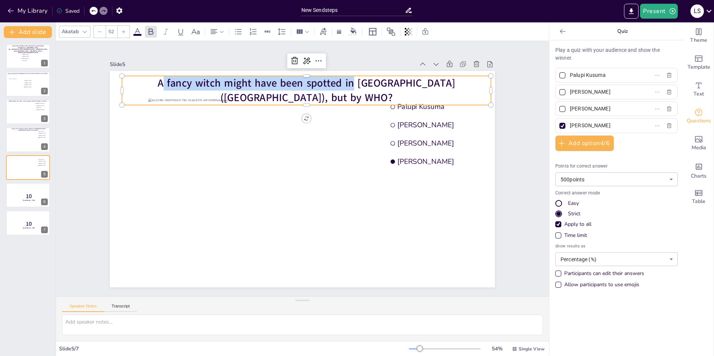
drag, startPoint x: 121, startPoint y: 88, endPoint x: 488, endPoint y: 78, distance: 367.8
click at [488, 78] on div "Palupi Kusuma Livia Kempkens Paul Eskes Tania Moroshkova A fancy witch might ha…" at bounding box center [302, 179] width 385 height 217
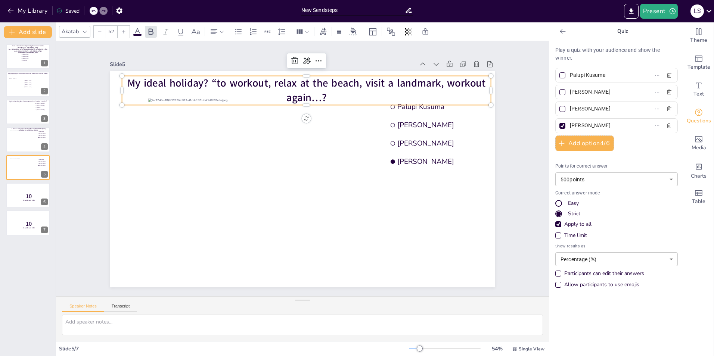
click at [127, 83] on span "My ideal holiday? “to workout, relax at the beach, visit a landmark, workout ag…" at bounding box center [306, 90] width 359 height 29
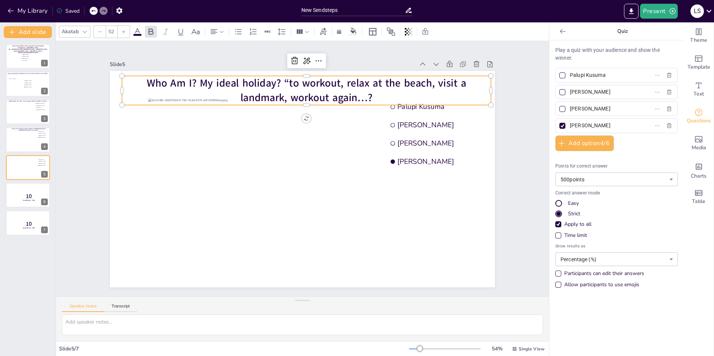
click at [275, 80] on span "Who Am I? My ideal holiday? “to workout, relax at the beach, visit a landmark, …" at bounding box center [307, 90] width 320 height 29
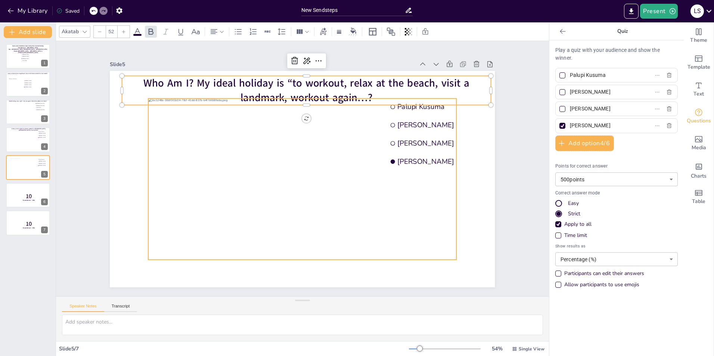
click at [266, 198] on div at bounding box center [303, 179] width 308 height 161
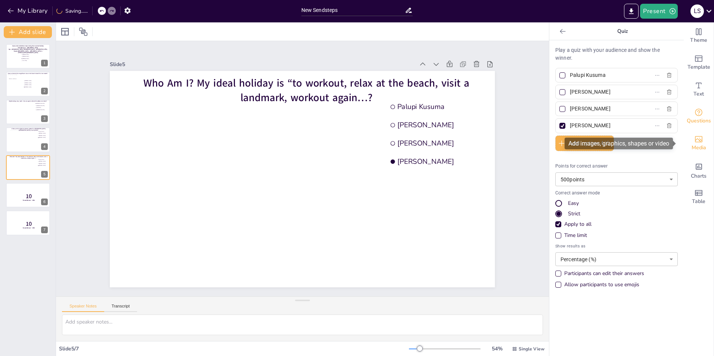
click at [699, 141] on div "Media" at bounding box center [699, 143] width 30 height 27
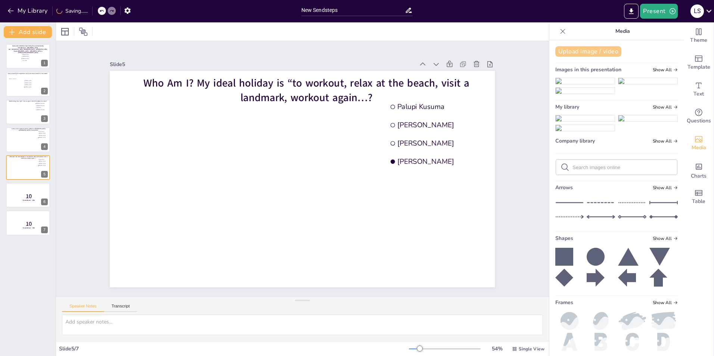
click at [576, 49] on button "Upload image / video" at bounding box center [589, 51] width 66 height 10
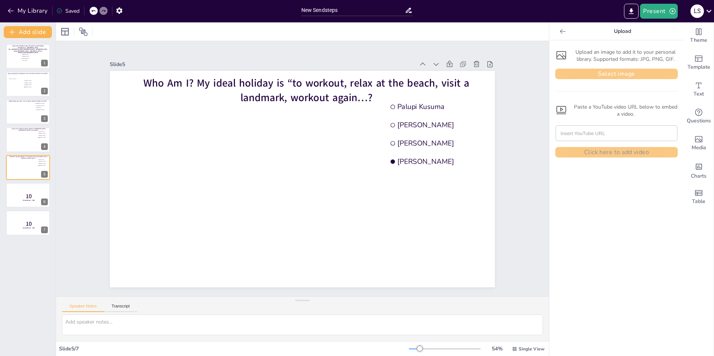
click at [591, 72] on button "Select image" at bounding box center [617, 74] width 123 height 10
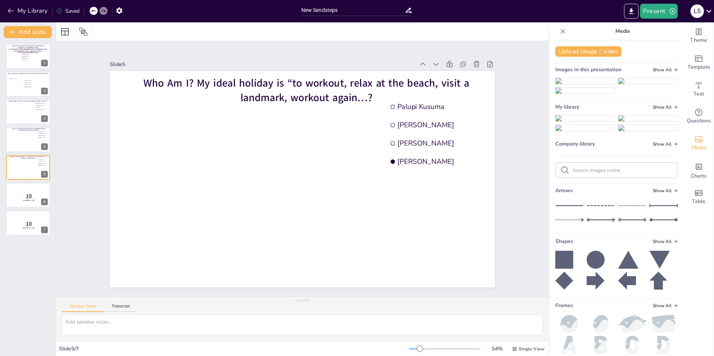
click at [576, 121] on img at bounding box center [585, 118] width 59 height 6
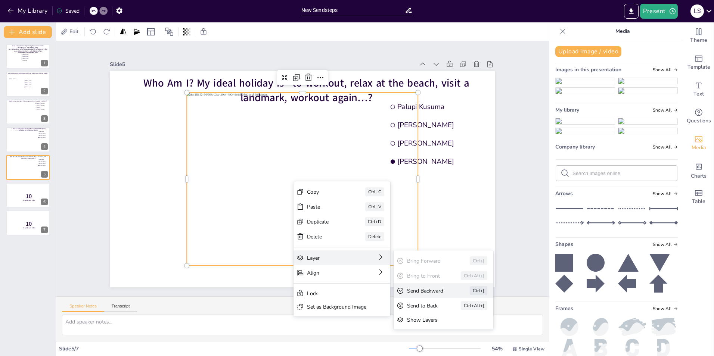
click at [436, 293] on div "Send Backward" at bounding box center [428, 291] width 42 height 7
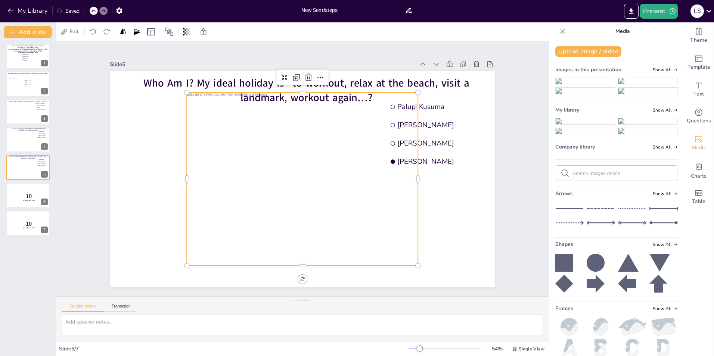
click at [509, 158] on div "Slide 1 Guess who made these stops during their summer holiday "Noardbergum - F…" at bounding box center [302, 169] width 427 height 238
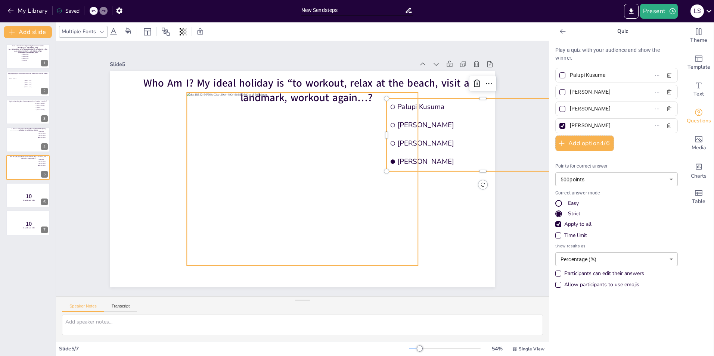
click at [283, 185] on div at bounding box center [302, 179] width 231 height 173
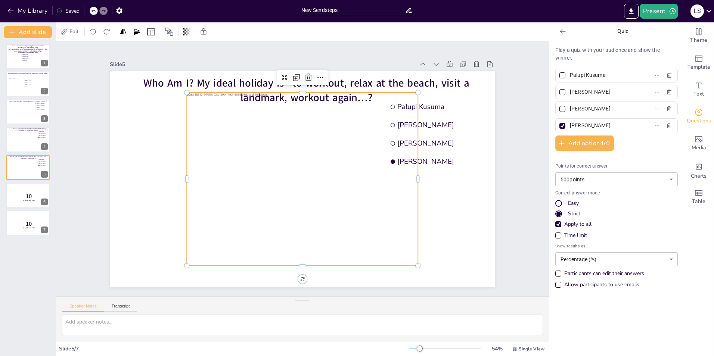
click at [283, 185] on div at bounding box center [302, 179] width 231 height 173
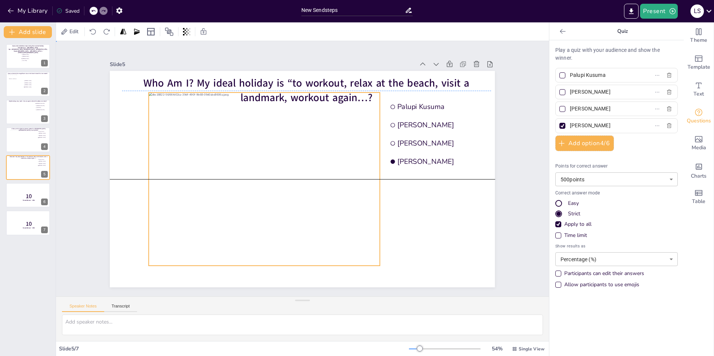
click at [283, 185] on div at bounding box center [264, 179] width 231 height 173
click at [283, 185] on div at bounding box center [263, 179] width 231 height 173
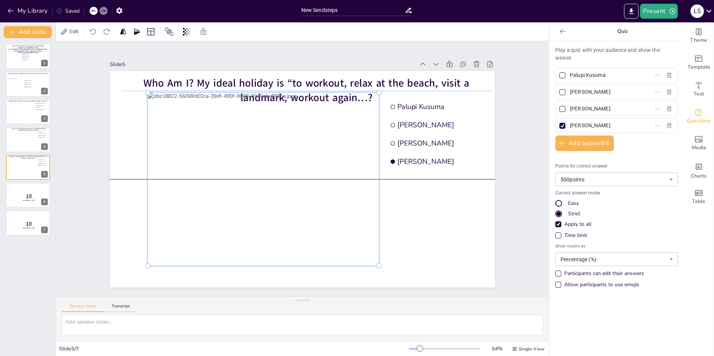
click at [283, 185] on div at bounding box center [263, 179] width 240 height 182
click at [522, 124] on div "Slide 1 Guess who made these stops during their summer holiday "Noardbergum - F…" at bounding box center [302, 169] width 493 height 256
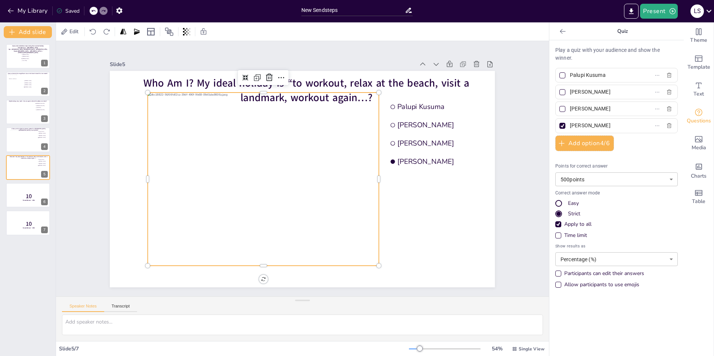
click at [331, 175] on div at bounding box center [263, 179] width 231 height 173
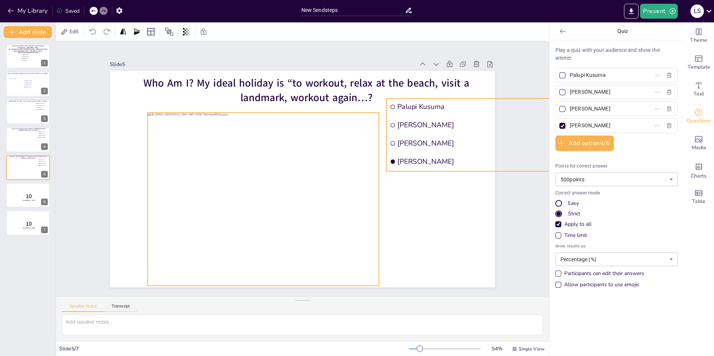
click at [460, 141] on span "Paul Eskes" at bounding box center [487, 143] width 179 height 9
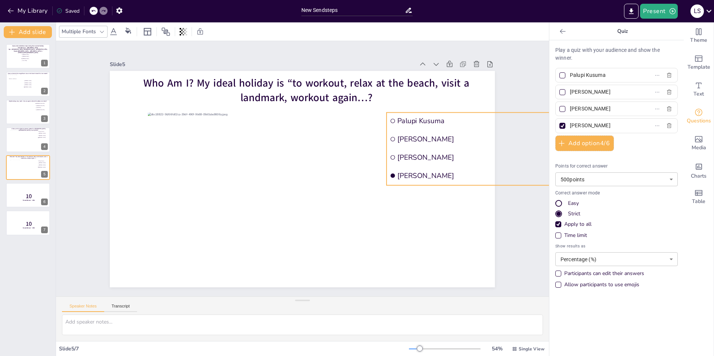
click at [513, 72] on div "Slide 1 Guess who made these stops during their summer holiday "Noardbergum - F…" at bounding box center [302, 169] width 493 height 256
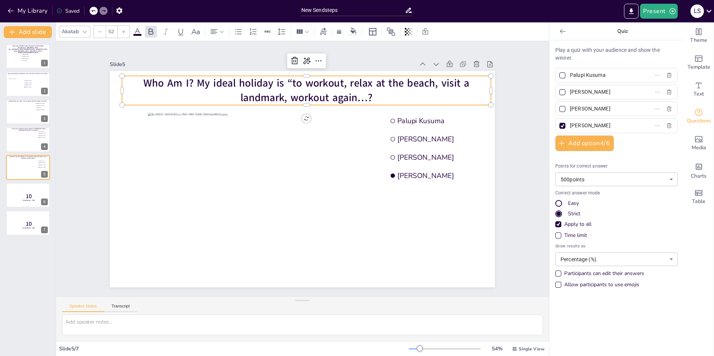
click at [358, 96] on span "Who Am I? My ideal holiday is “to workout, relax at the beach, visit a landmark…" at bounding box center [307, 90] width 326 height 29
click at [374, 96] on p "Who Am I? My ideal holiday is “to workout, relax at the beach, visit a landmark…" at bounding box center [306, 90] width 369 height 29
click at [694, 90] on span "Text" at bounding box center [699, 94] width 10 height 8
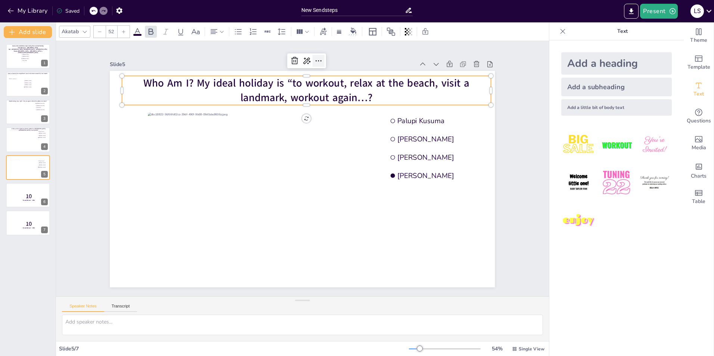
click at [316, 57] on icon at bounding box center [318, 60] width 9 height 9
click at [365, 50] on div "Slide 1 Guess who made these stops during their summer holiday "Noardbergum - F…" at bounding box center [302, 169] width 385 height 238
click at [361, 93] on span "Who Am I? My ideal holiday is “to workout, relax at the beach, visit a landmark…" at bounding box center [307, 90] width 326 height 29
click at [364, 93] on span "Who Am I? My ideal holiday is “to workout, relax at the beach, visit a landmark…" at bounding box center [307, 90] width 326 height 29
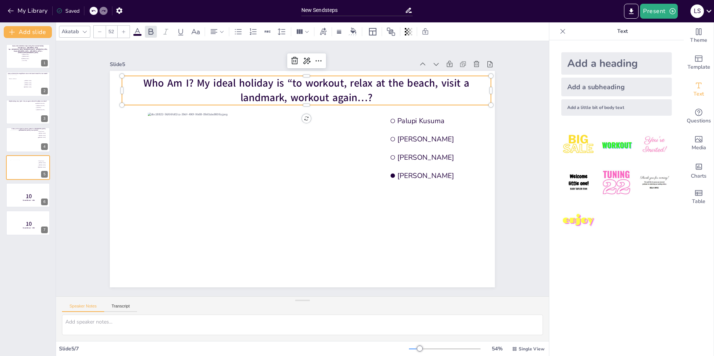
click at [612, 145] on img at bounding box center [616, 145] width 35 height 35
type input "162.7"
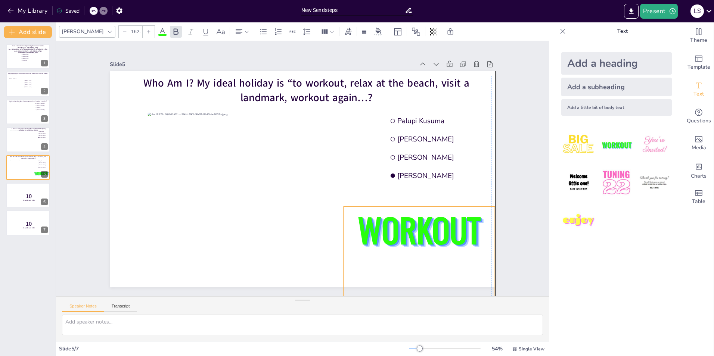
drag, startPoint x: 272, startPoint y: 168, endPoint x: 429, endPoint y: 240, distance: 173.4
click at [429, 240] on span "WORKOUT" at bounding box center [419, 229] width 123 height 48
click at [513, 133] on div "Slide 1 Guess who made these stops during their summer holiday "Noardbergum - F…" at bounding box center [302, 169] width 493 height 256
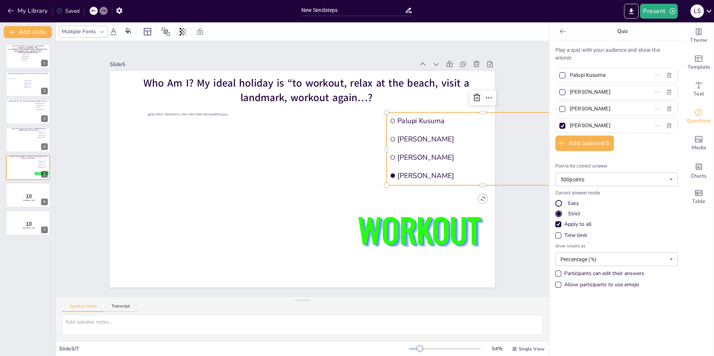
click at [520, 252] on div "Slide 1 Guess who made these stops during their summer holiday "Noardbergum - F…" at bounding box center [302, 169] width 493 height 256
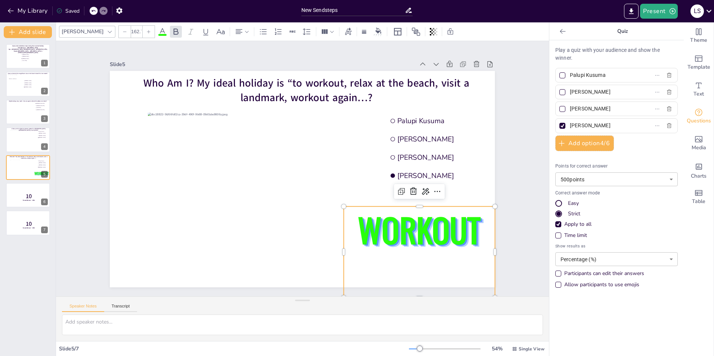
click at [460, 224] on span "WORKOUT" at bounding box center [419, 229] width 123 height 48
click at [409, 191] on icon at bounding box center [413, 191] width 9 height 9
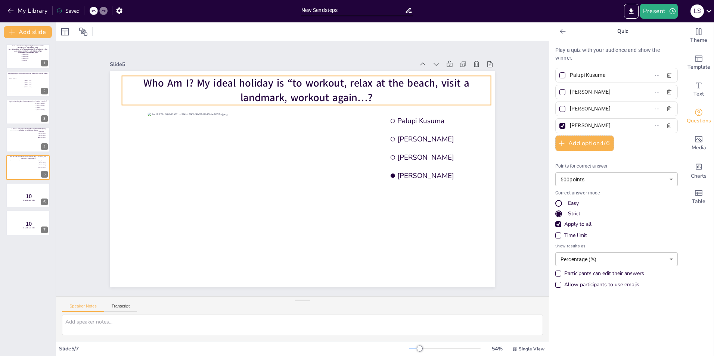
click at [186, 78] on span "Who Am I? My ideal holiday is “to workout, relax at the beach, visit a landmark…" at bounding box center [307, 90] width 326 height 29
drag, startPoint x: 613, startPoint y: 89, endPoint x: 561, endPoint y: 87, distance: 52.0
click at [561, 87] on label "Livia Kempkens" at bounding box center [604, 92] width 93 height 11
click at [570, 87] on input "Livia Kempkens" at bounding box center [604, 92] width 69 height 11
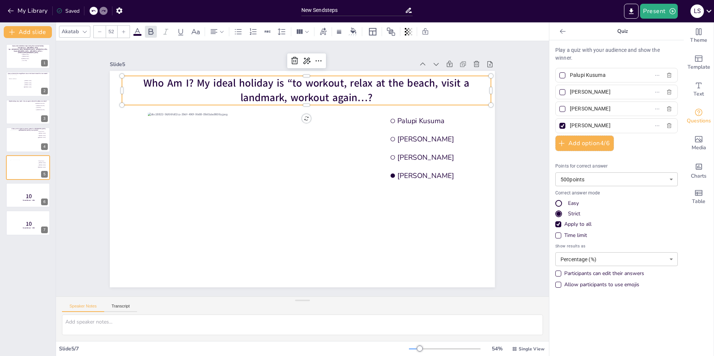
paste input "Rick Ravensberg"
type input "Rick Ravensberg"
drag, startPoint x: 603, startPoint y: 109, endPoint x: 561, endPoint y: 109, distance: 42.2
click at [561, 109] on label "Paul Eskes" at bounding box center [604, 109] width 93 height 11
click at [570, 109] on input "Paul Eskes" at bounding box center [604, 109] width 69 height 11
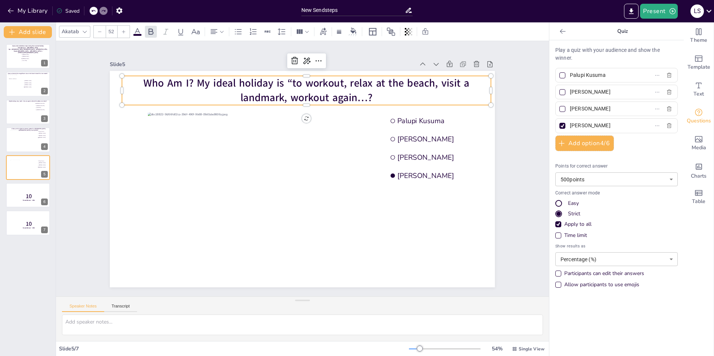
paste input "Caffarri, D (Davide)"
click at [590, 108] on input "Caffarri, D (Davide)" at bounding box center [604, 109] width 69 height 11
click at [608, 109] on input "Caffarri Davide)" at bounding box center [604, 109] width 69 height 11
click at [570, 108] on input "Caffarri" at bounding box center [604, 109] width 69 height 11
paste input "Davide"
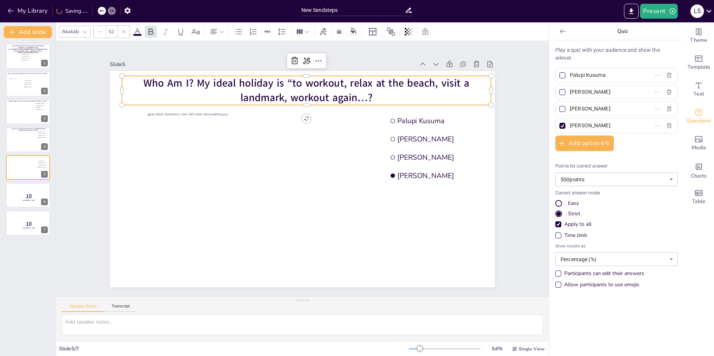
type input "Davide Caffarri"
click at [506, 170] on div "Slide 1 Guess who made these stops during their summer holiday "Noardbergum - F…" at bounding box center [302, 169] width 427 height 238
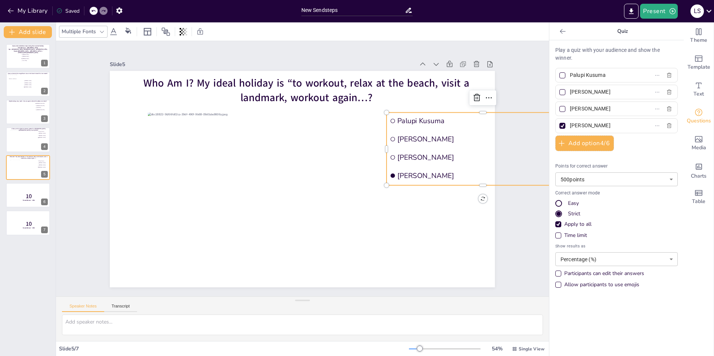
click at [561, 92] on div at bounding box center [563, 92] width 4 height 4
click at [570, 92] on input "Rick Ravensberg" at bounding box center [604, 92] width 69 height 11
checkbox input "true"
click at [560, 125] on div at bounding box center [563, 126] width 6 height 6
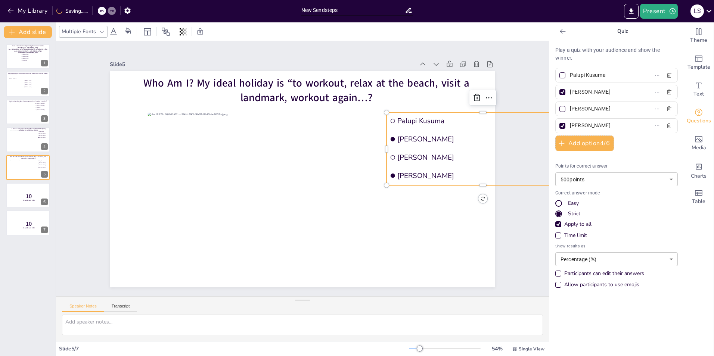
click at [570, 125] on input "Tania Moroshkova" at bounding box center [604, 125] width 69 height 11
checkbox input "false"
drag, startPoint x: 609, startPoint y: 75, endPoint x: 543, endPoint y: 75, distance: 66.5
click at [543, 75] on div "Document fonts Akatab Recently used Akatab Popular fonts Lato Montserrat Open S…" at bounding box center [357, 189] width 714 height 334
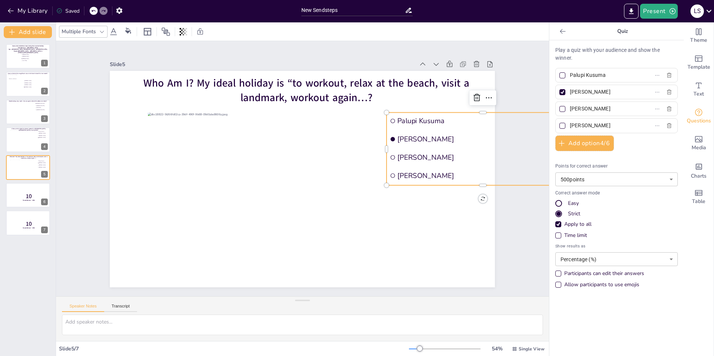
paste input "Thiel van, EL (Erwin)"
click at [599, 75] on input "Thiel van, EL (Erwin)" at bounding box center [604, 75] width 69 height 11
click at [615, 74] on input "Thiel van, EL Erwin)" at bounding box center [604, 75] width 69 height 11
paste input "Erwin"
paste input "van"
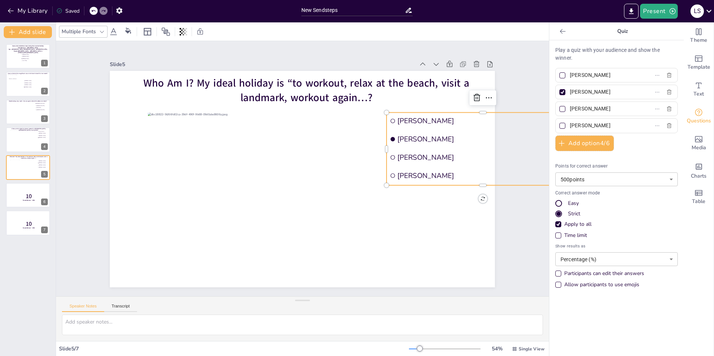
type input "Erwin van Thiel"
click at [519, 254] on div "Slide 1 Guess who made these stops during their summer holiday "Noardbergum - F…" at bounding box center [302, 169] width 493 height 256
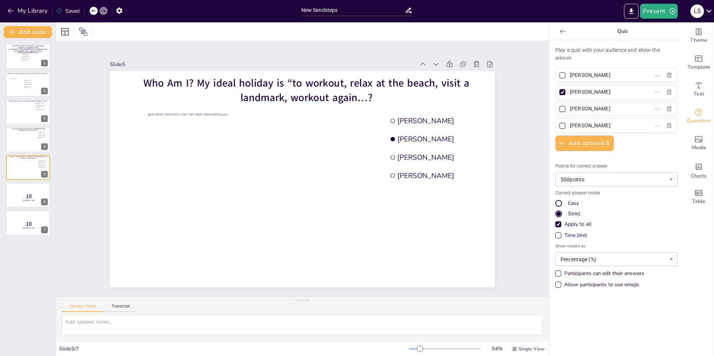
click at [616, 126] on input "Tania Moroshkova" at bounding box center [604, 125] width 69 height 11
type input "T"
click at [620, 124] on input "text" at bounding box center [604, 125] width 69 height 11
paste input "Tetering van"
paste input "van"
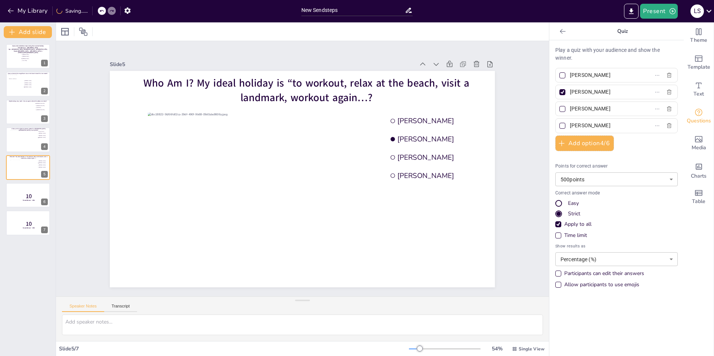
type input "Daphne van Tetering"
click at [529, 174] on div "Slide 1 Guess who made these stops during their summer holiday "Noardbergum - F…" at bounding box center [302, 169] width 493 height 256
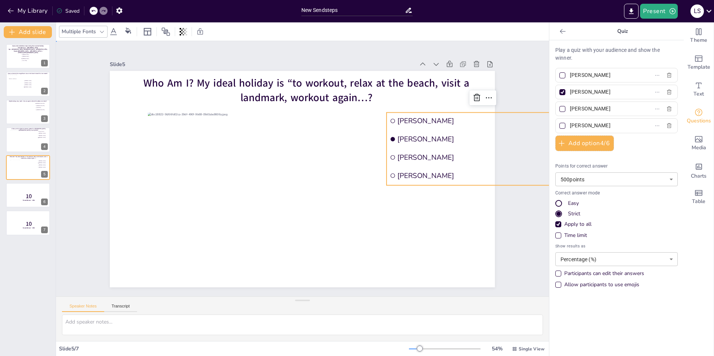
click at [519, 216] on div "Slide 1 Guess who made these stops during their summer holiday "Noardbergum - F…" at bounding box center [302, 169] width 493 height 256
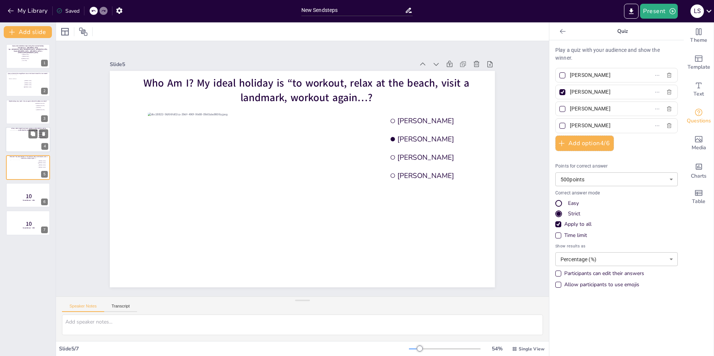
click at [21, 145] on div at bounding box center [28, 139] width 36 height 19
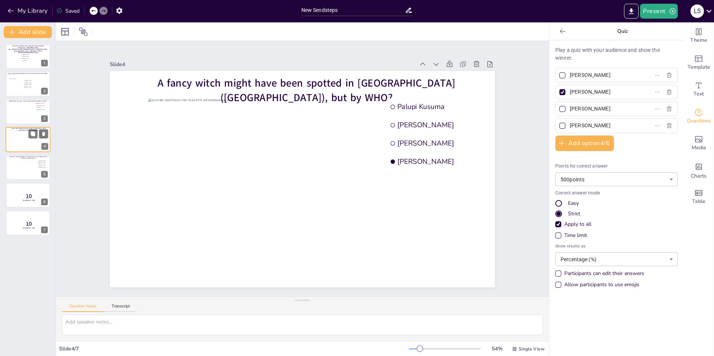
type input "Palupi Kusuma"
type input "Livia Kempkens"
type input "Paul Eskes"
type input "Tania Moroshkova"
click at [25, 170] on div at bounding box center [23, 170] width 27 height 20
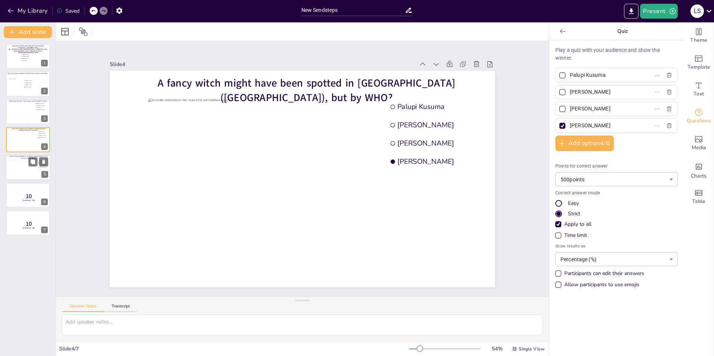
type input "Erwin van Thiel"
type input "Rick Ravensberg"
type input "Davide Caffarri"
type input "Daphne van Tetering"
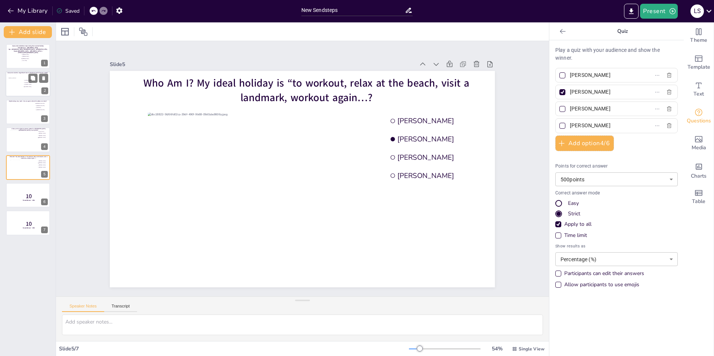
click at [23, 93] on div at bounding box center [28, 84] width 45 height 25
type input "[PERSON_NAME]"
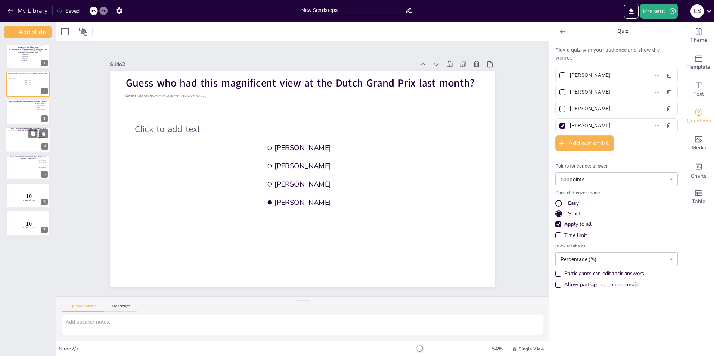
click at [22, 148] on div at bounding box center [28, 139] width 36 height 19
type input "Palupi Kusuma"
type input "Livia Kempkens"
type input "Paul Eskes"
type input "Tania Moroshkova"
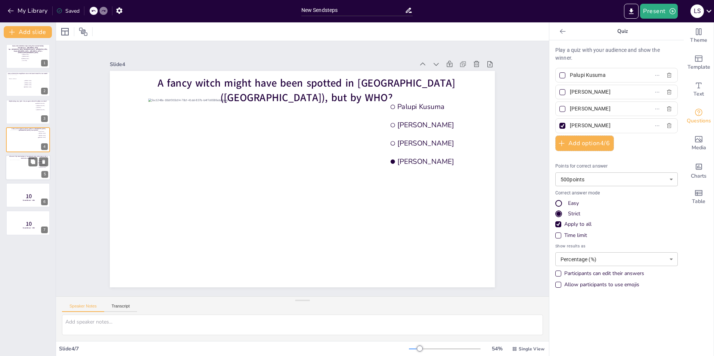
click at [19, 164] on div at bounding box center [23, 170] width 27 height 20
type input "Erwin van Thiel"
type input "Rick Ravensberg"
type input "Davide Caffarri"
type input "Daphne van Tetering"
